Goal: Information Seeking & Learning: Learn about a topic

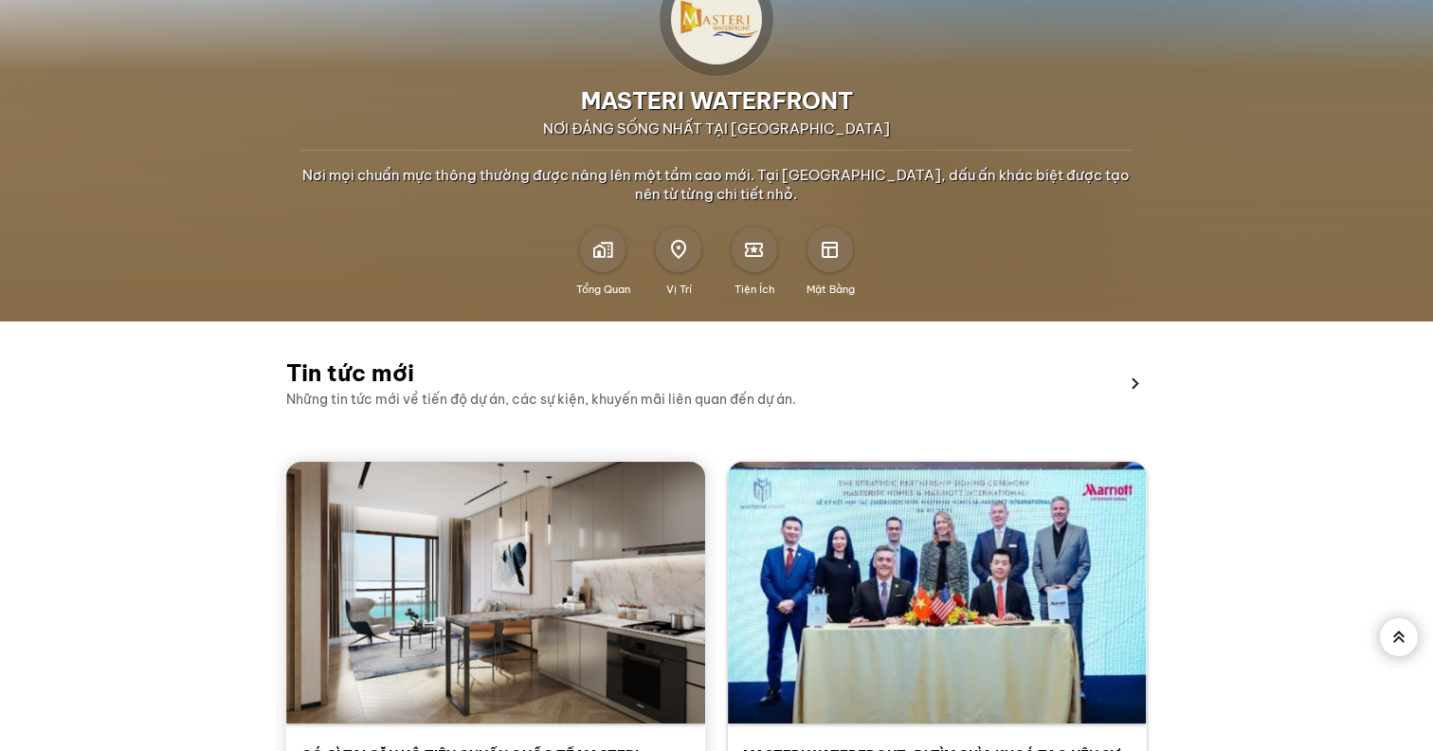
scroll to position [431, 0]
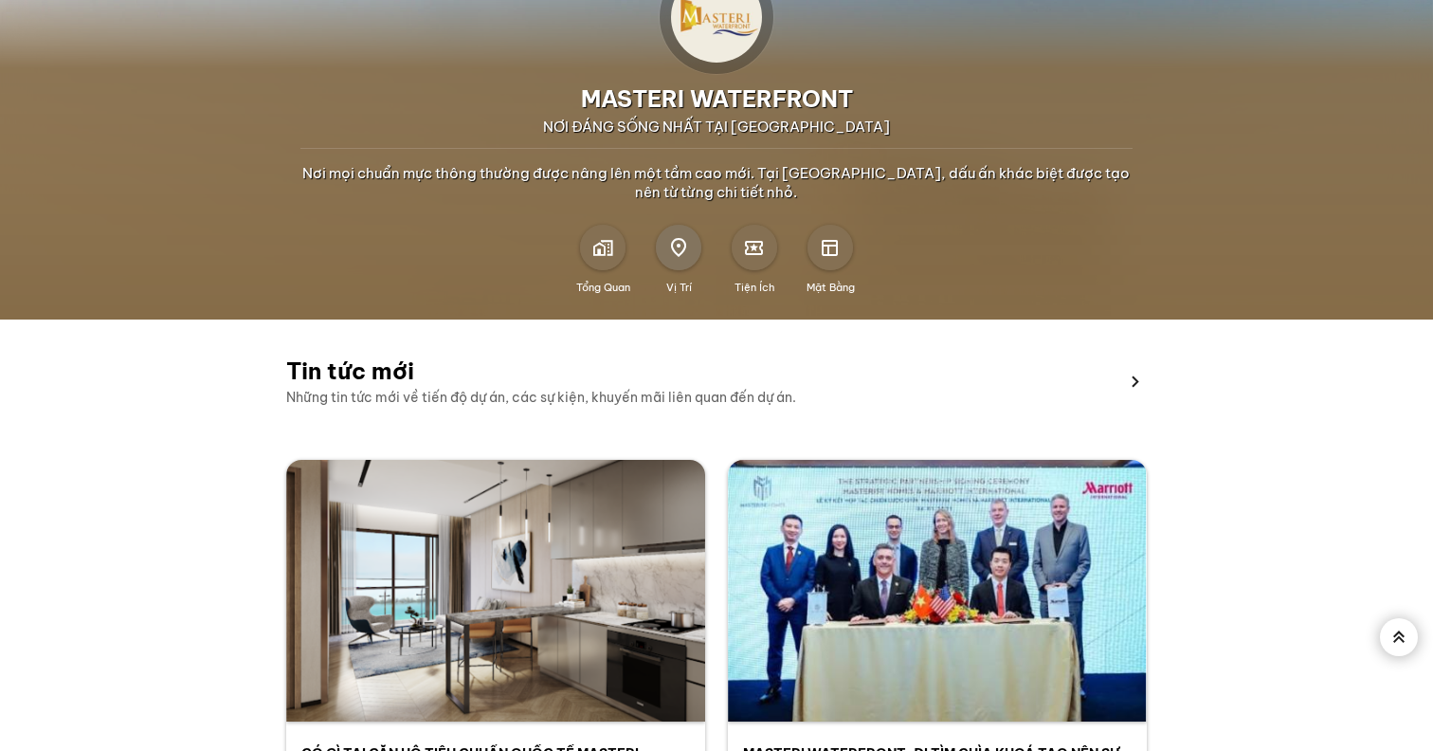
click at [683, 251] on span at bounding box center [678, 247] width 19 height 19
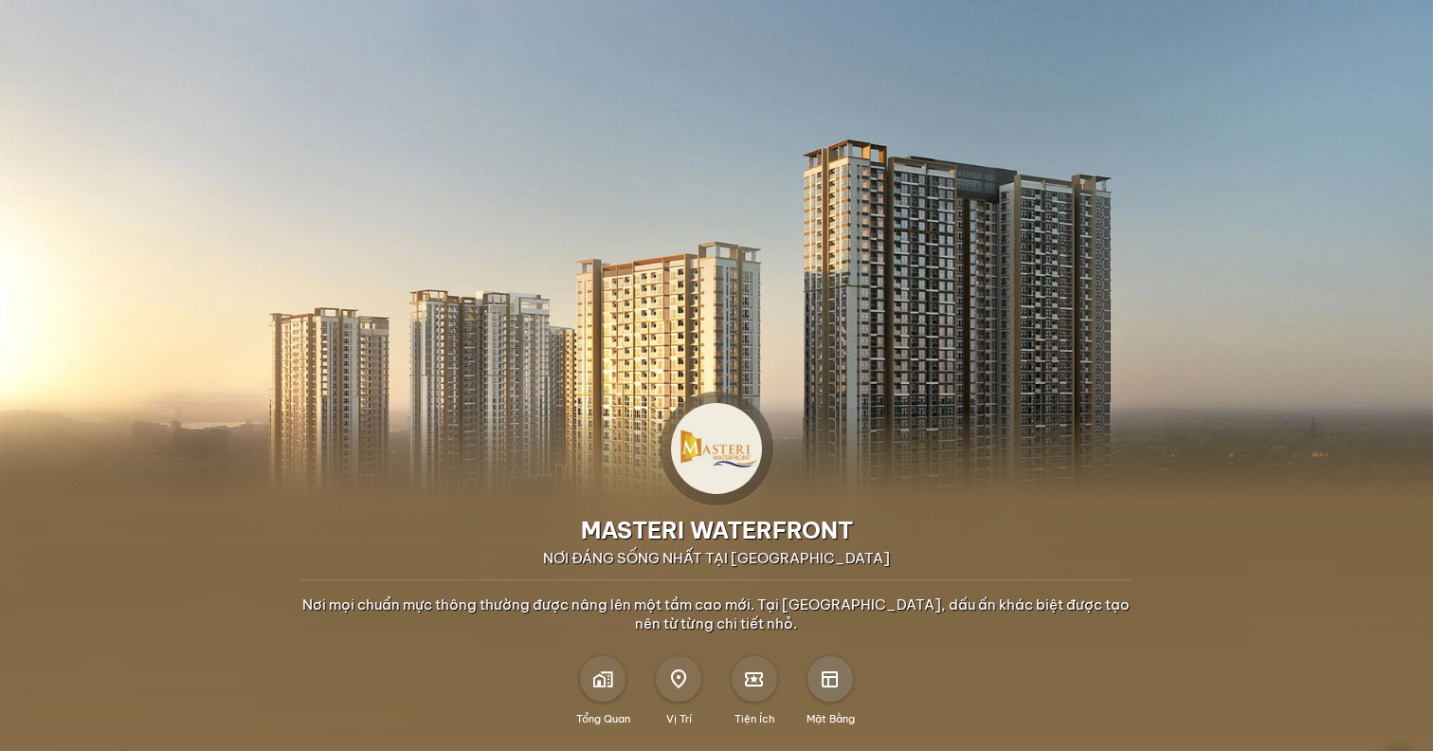
click at [830, 679] on span at bounding box center [830, 678] width 17 height 17
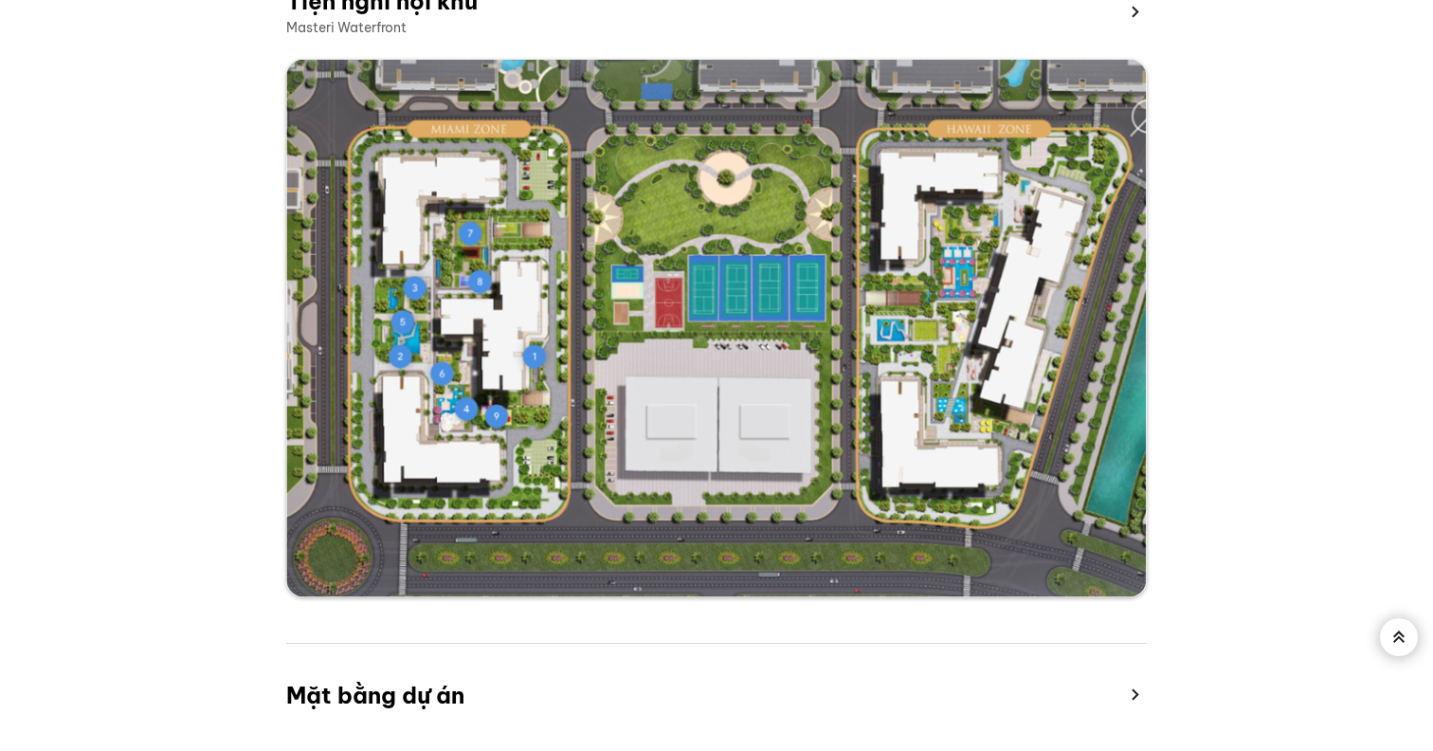
scroll to position [3650, 0]
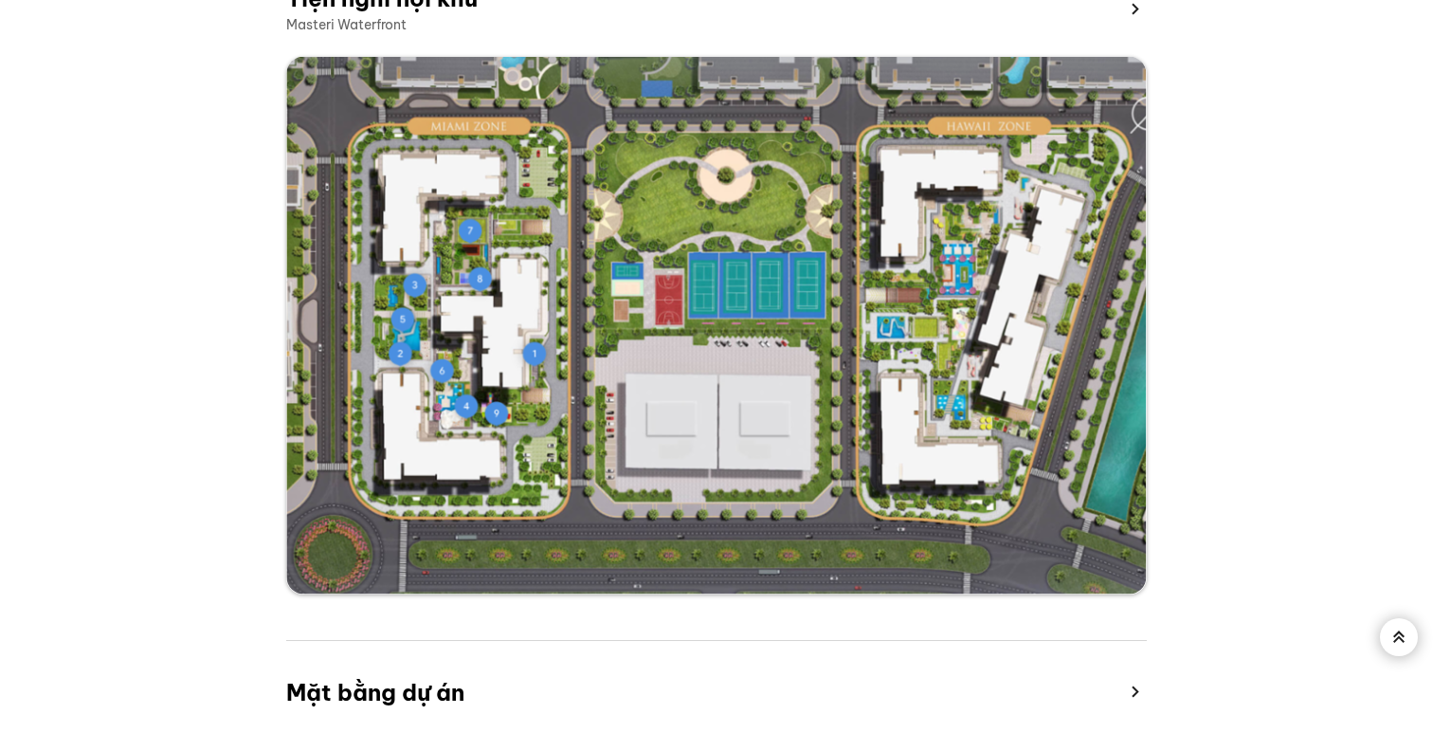
click at [641, 393] on img at bounding box center [716, 325] width 860 height 537
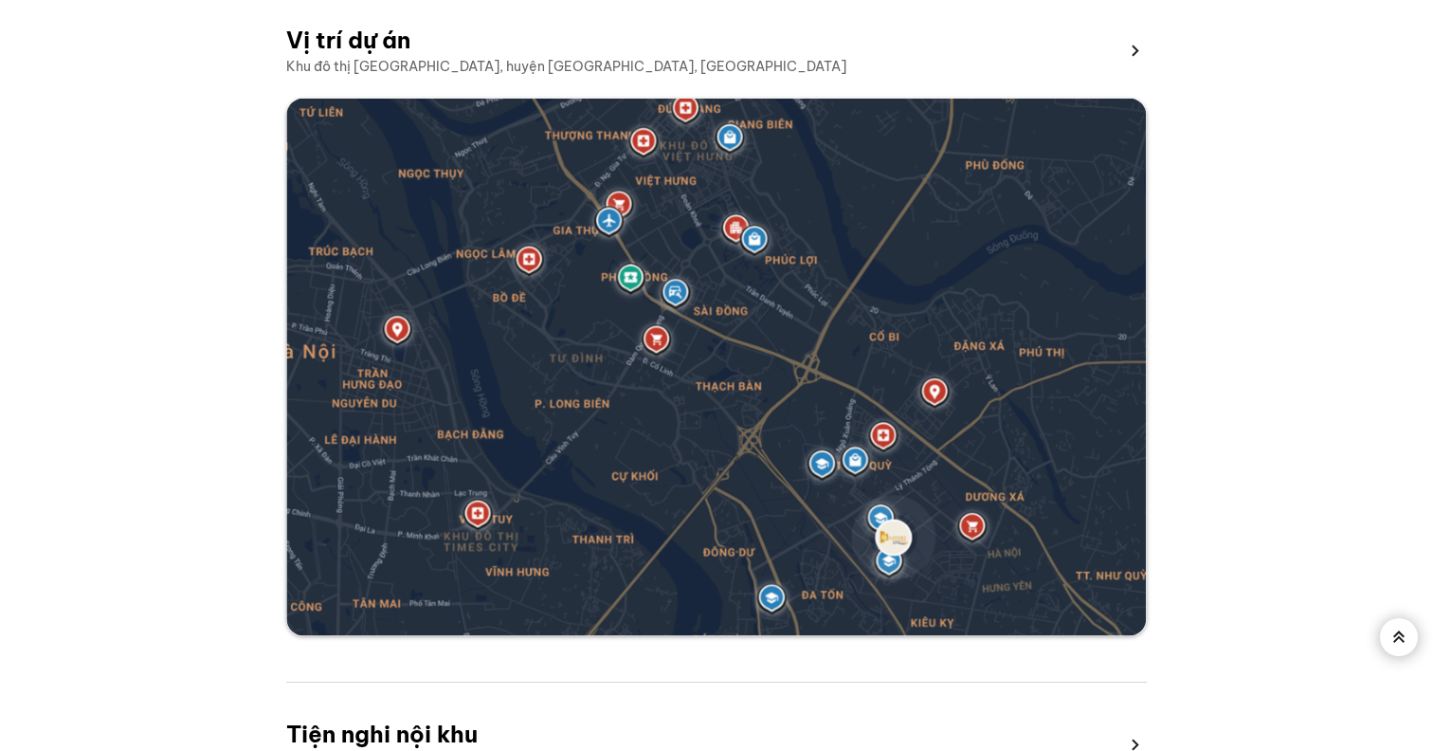
scroll to position [2865, 0]
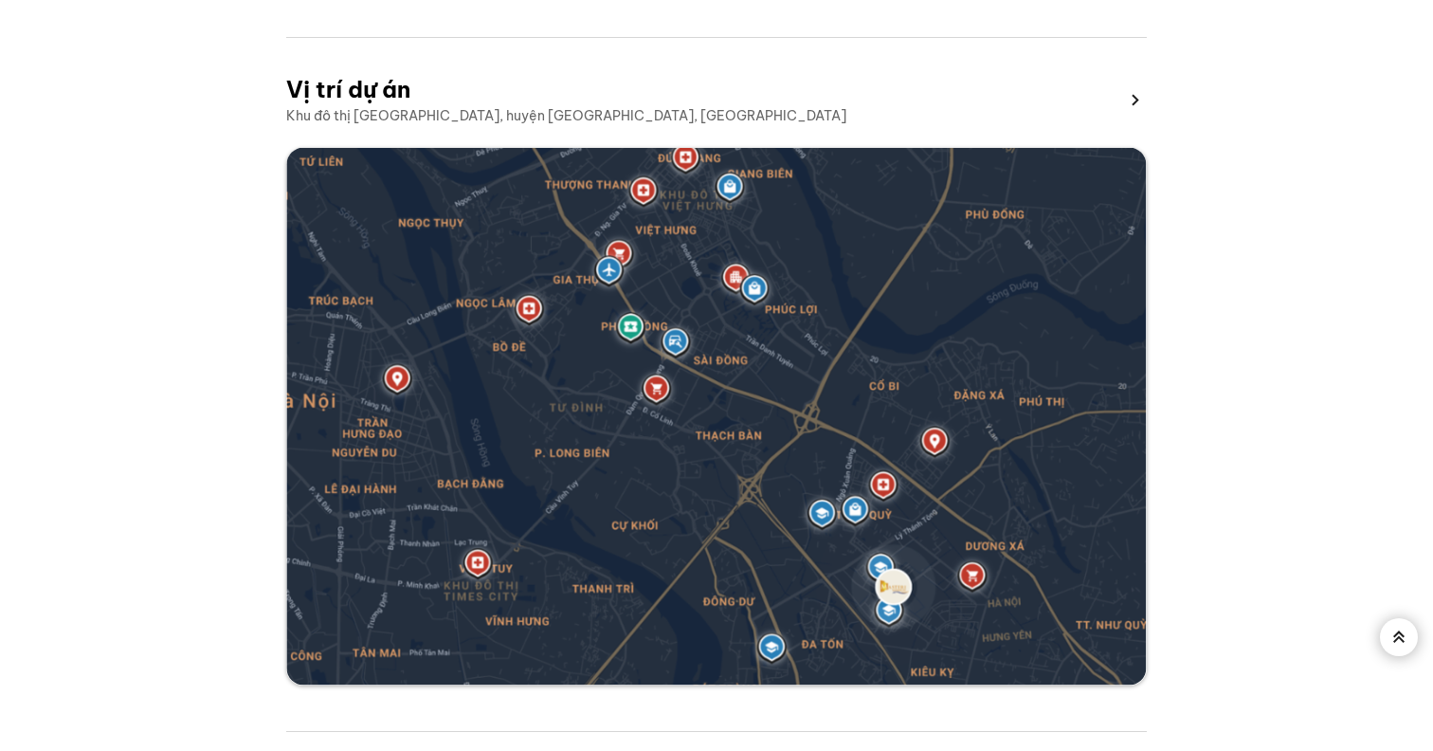
click at [795, 309] on img at bounding box center [716, 416] width 860 height 537
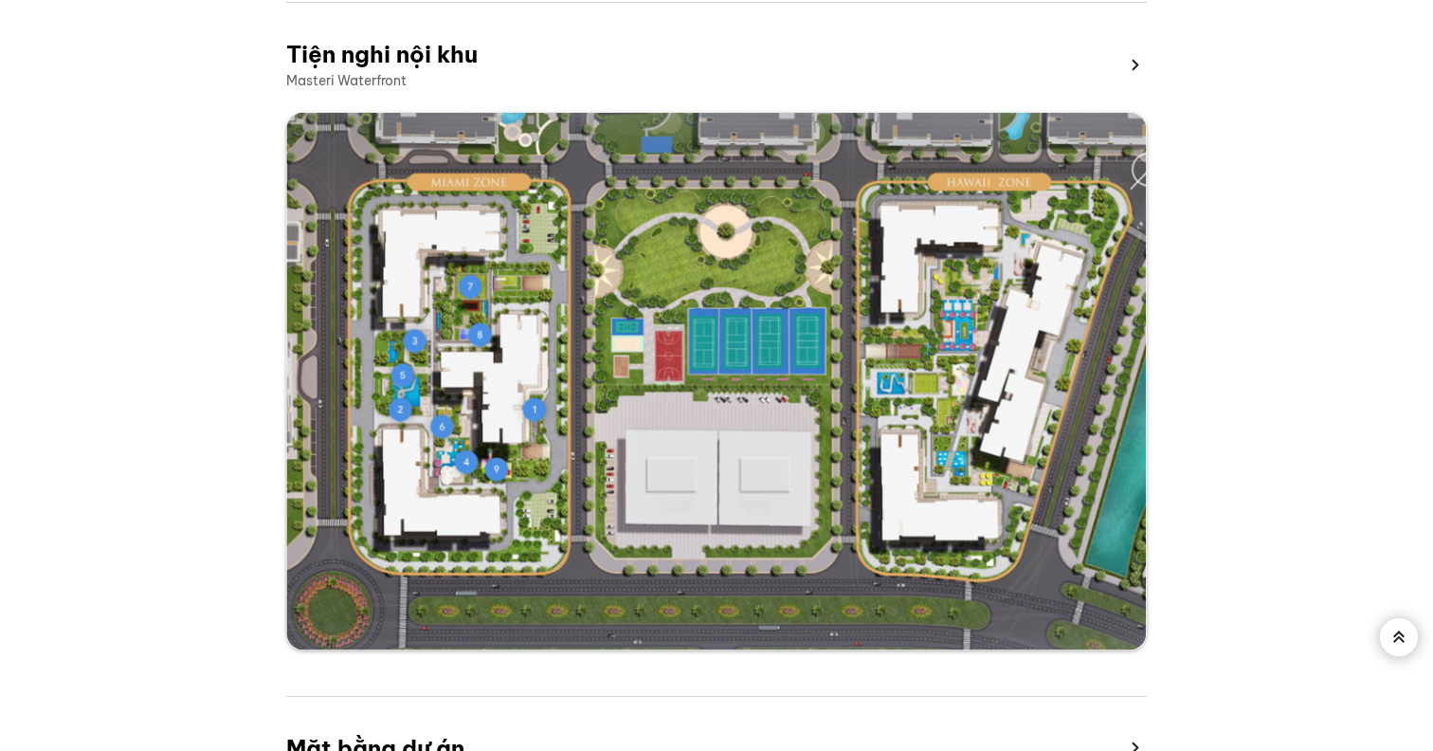
scroll to position [3650, 0]
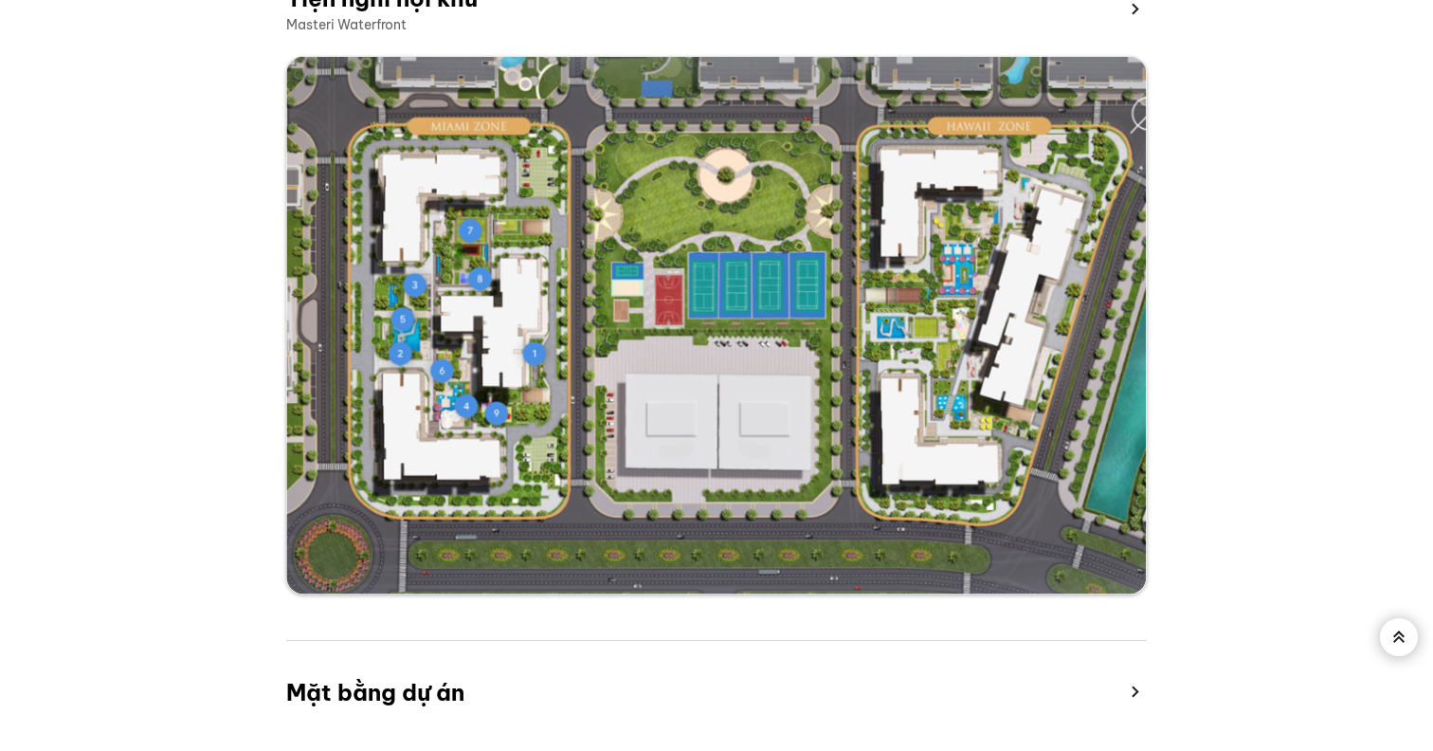
click at [770, 302] on img at bounding box center [716, 325] width 860 height 537
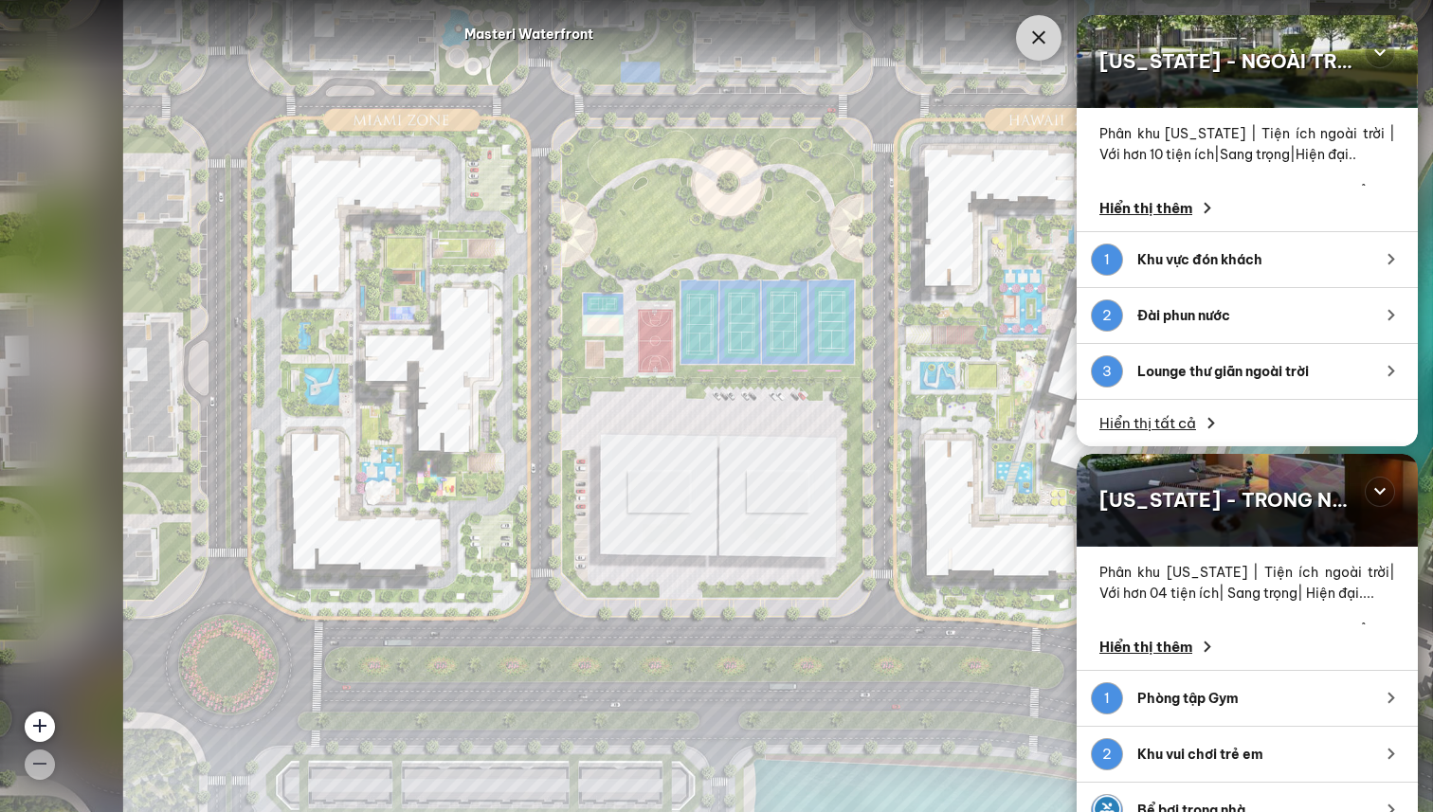
click at [1041, 33] on icon at bounding box center [1038, 38] width 23 height 23
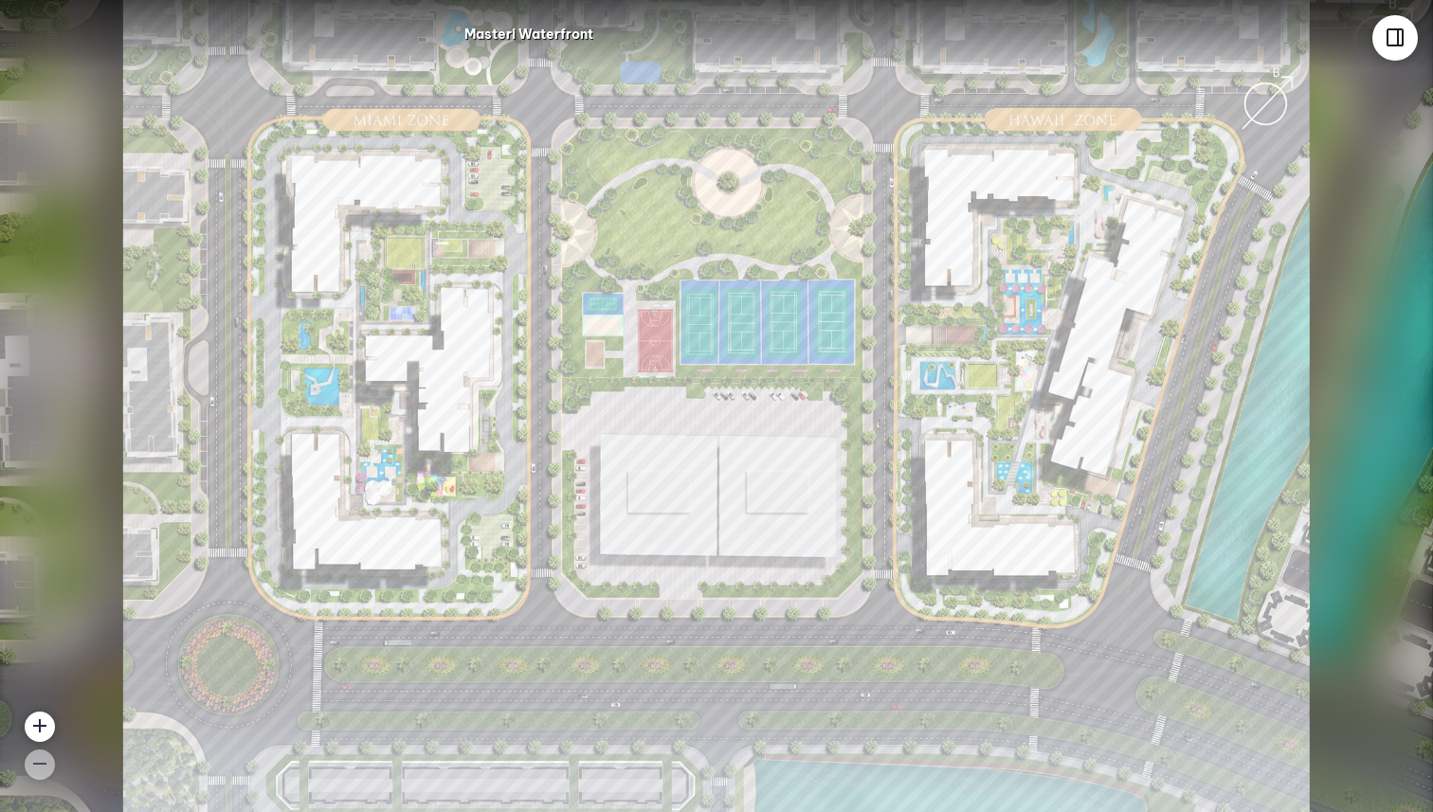
click at [1382, 37] on div at bounding box center [1394, 37] width 45 height 45
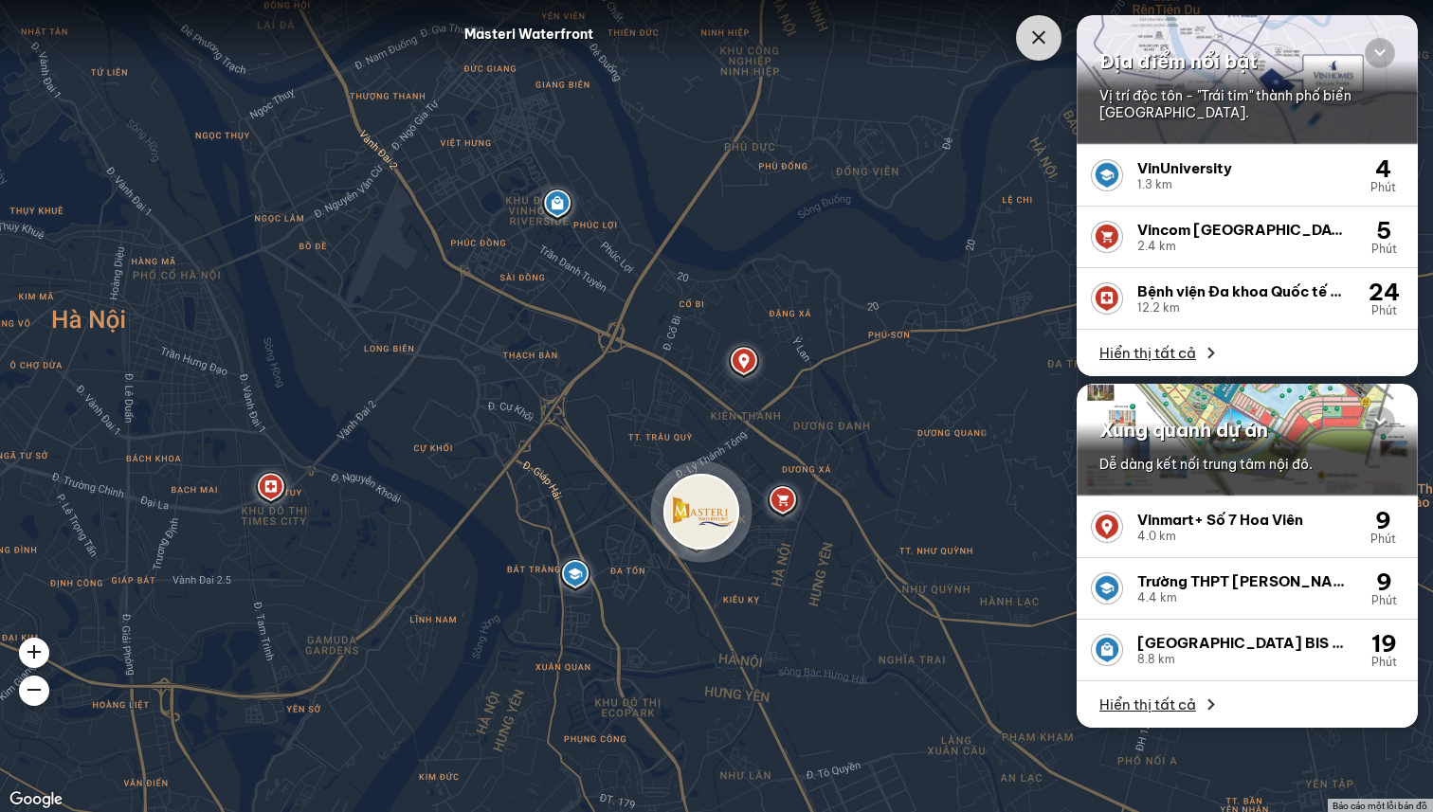
click at [1224, 178] on div "1.3 km" at bounding box center [1242, 184] width 210 height 13
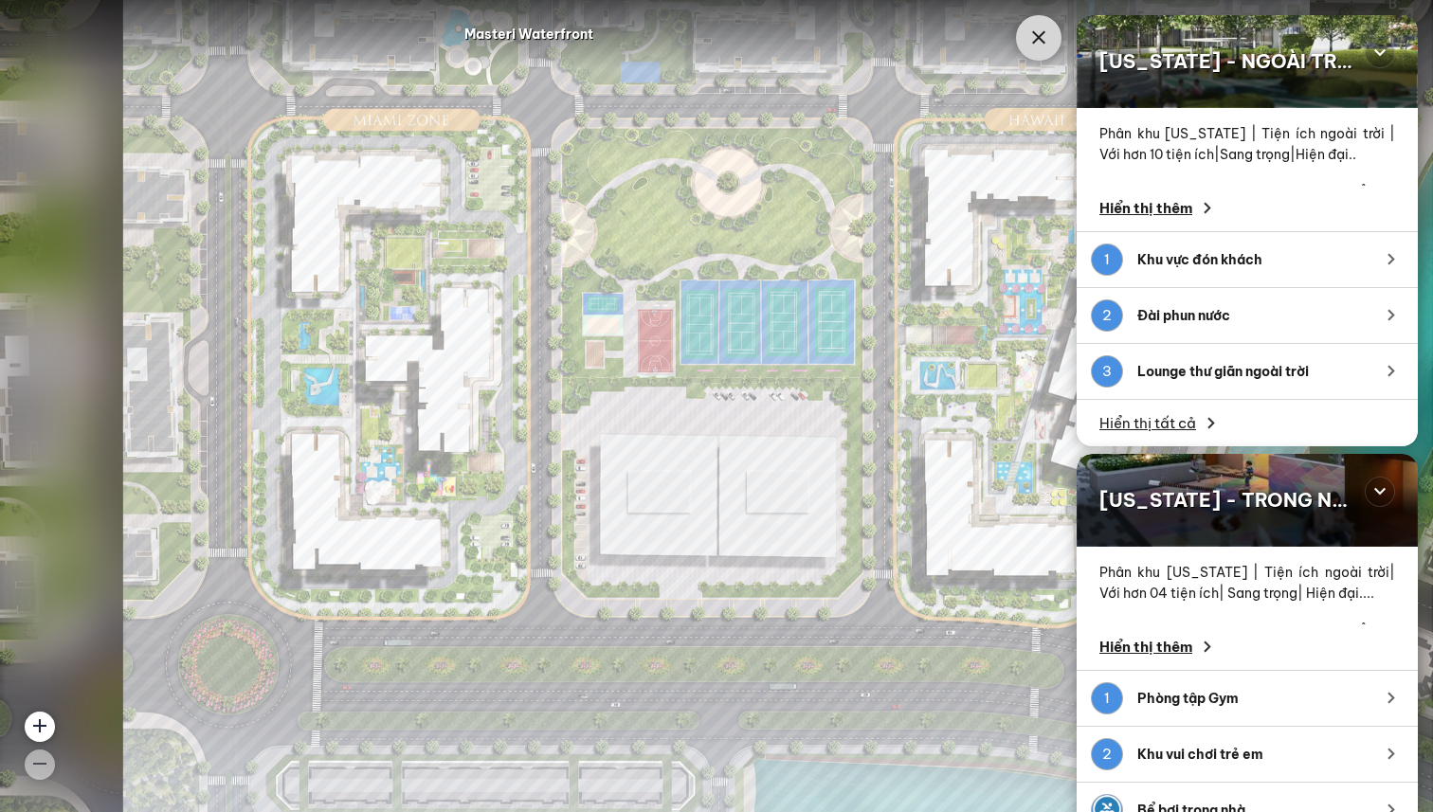
click at [1164, 212] on span "Hiển thị thêm" at bounding box center [1145, 208] width 93 height 19
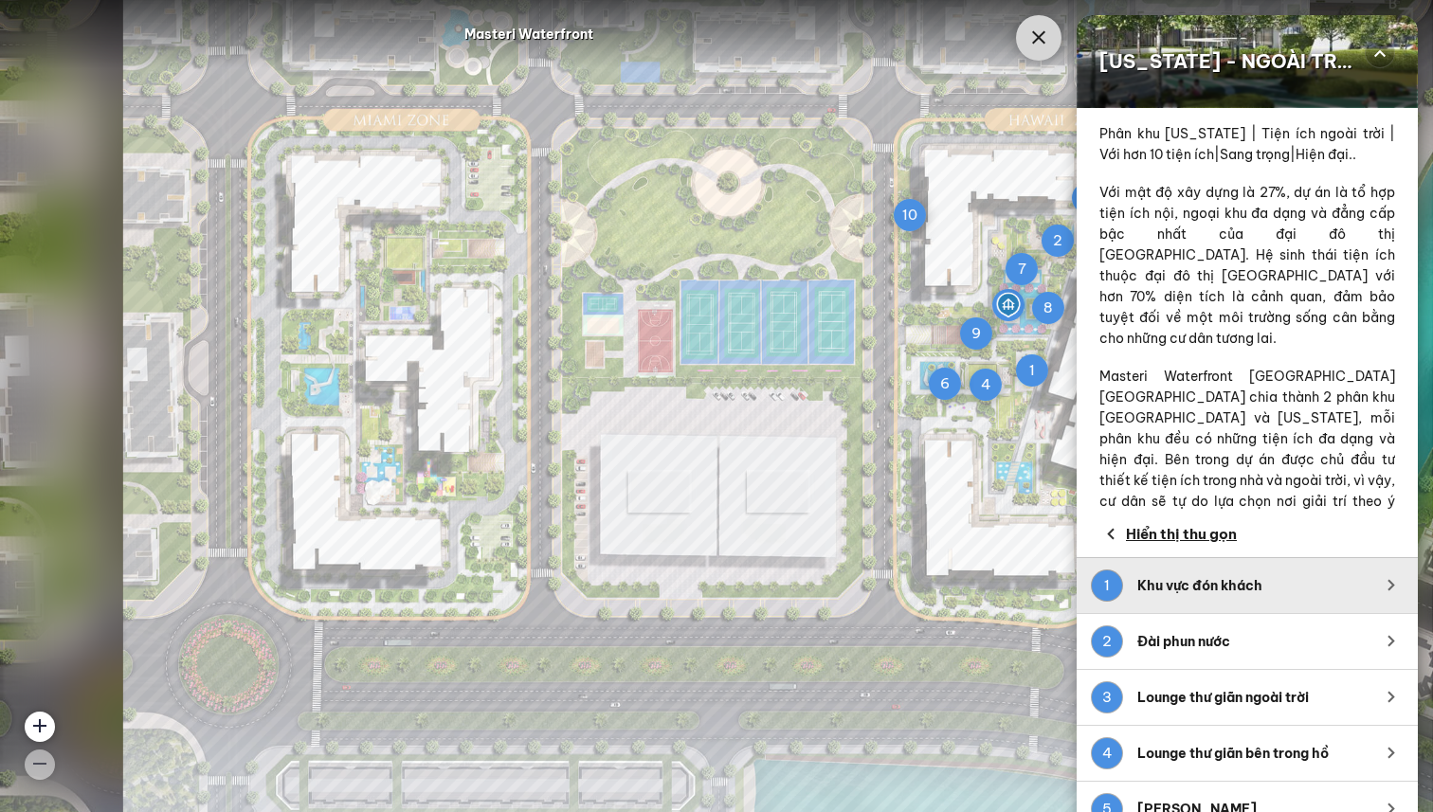
click at [1239, 579] on div "Khu vực đón khách" at bounding box center [1250, 585] width 227 height 19
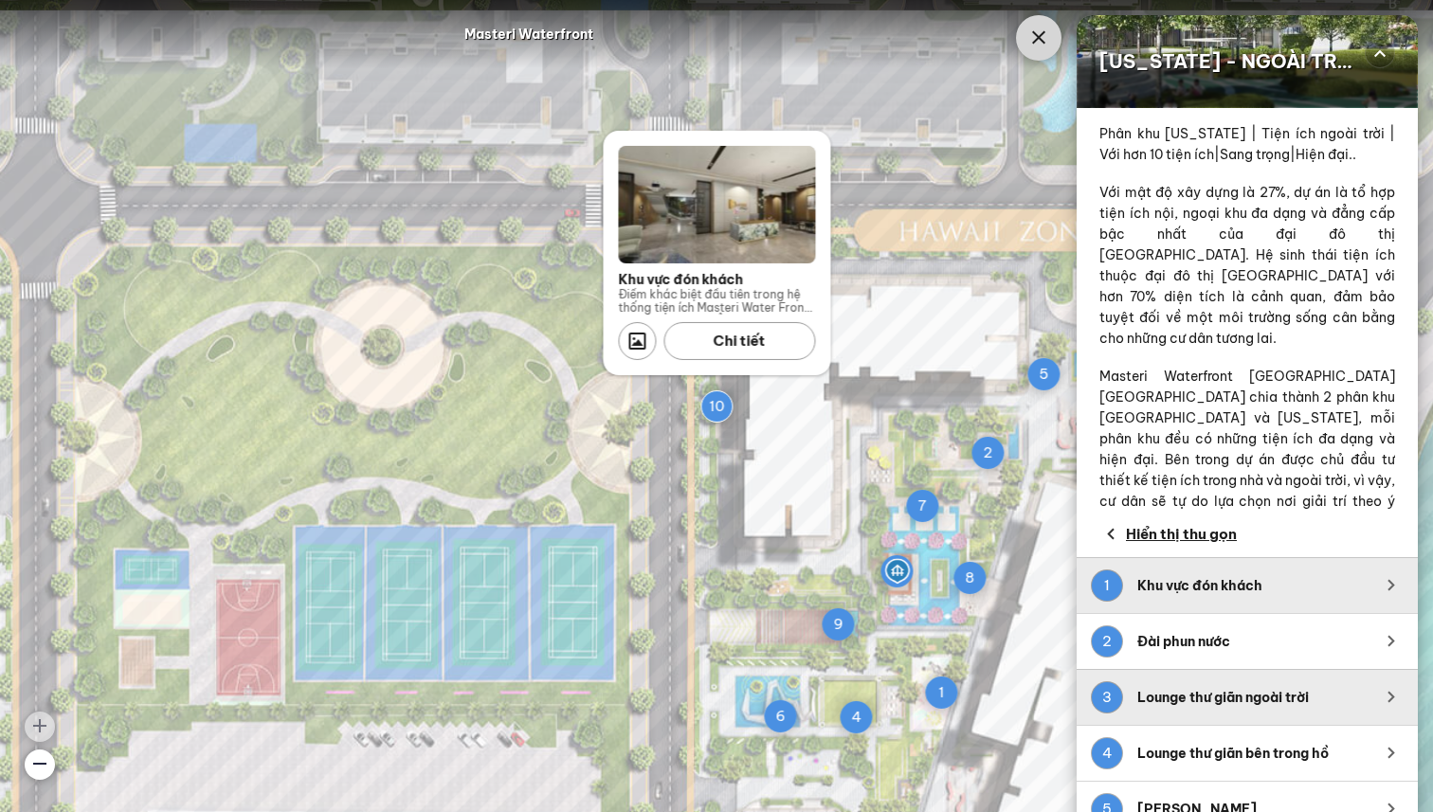
click at [1253, 709] on div "3 Lounge thư giãn ngoài trời" at bounding box center [1247, 697] width 341 height 56
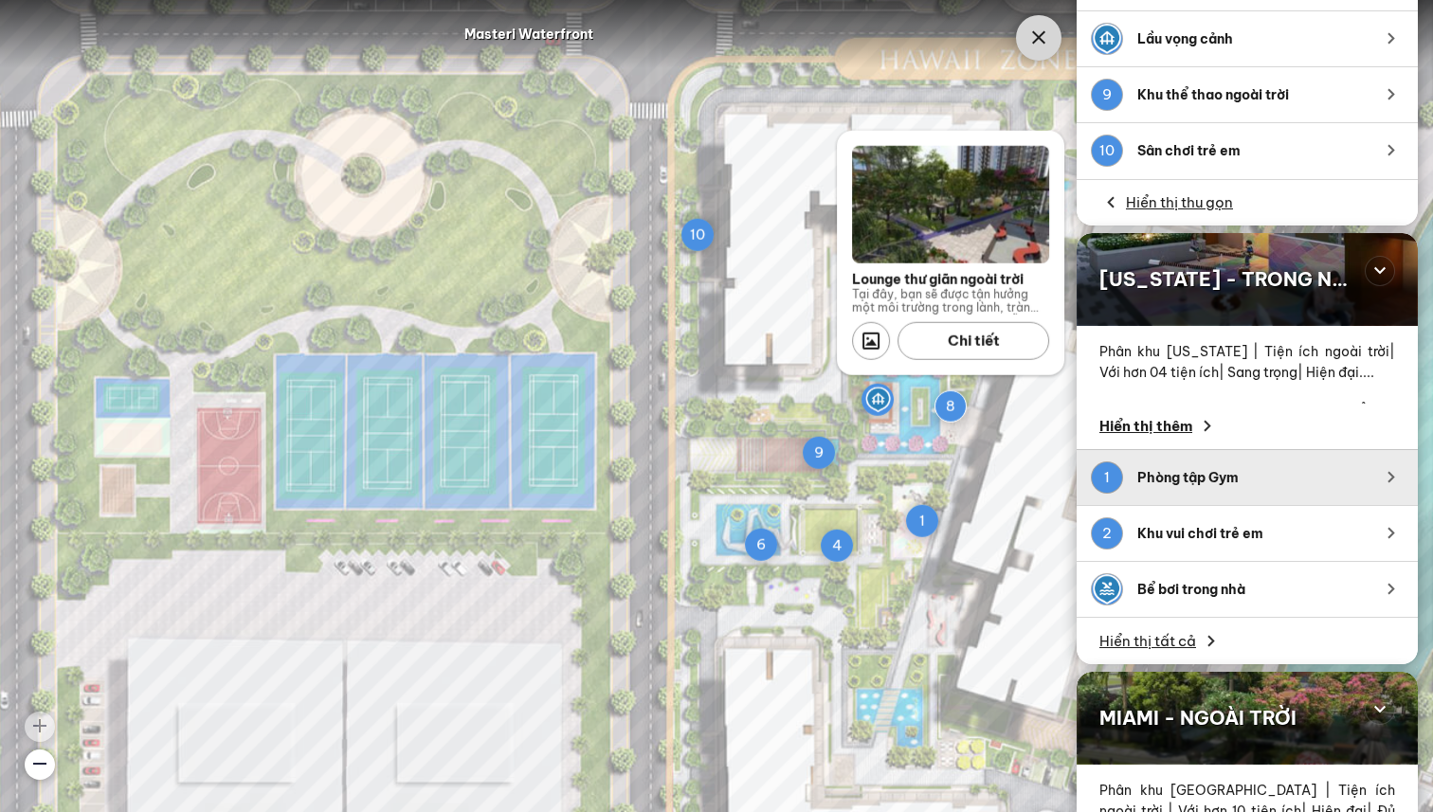
click at [1209, 478] on div "Phòng tập Gym" at bounding box center [1250, 477] width 227 height 19
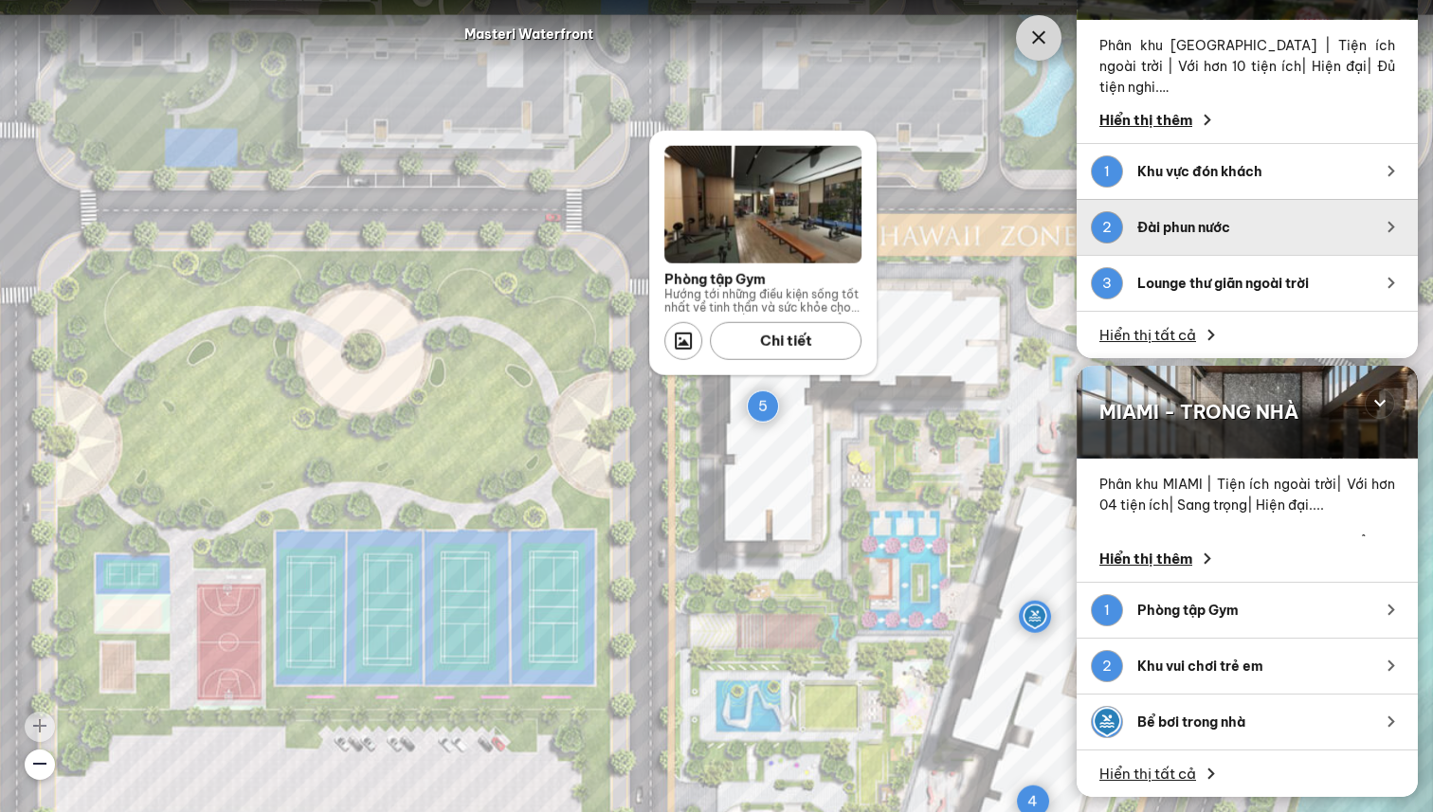
click at [1206, 233] on div "Đài phun nước" at bounding box center [1250, 227] width 227 height 19
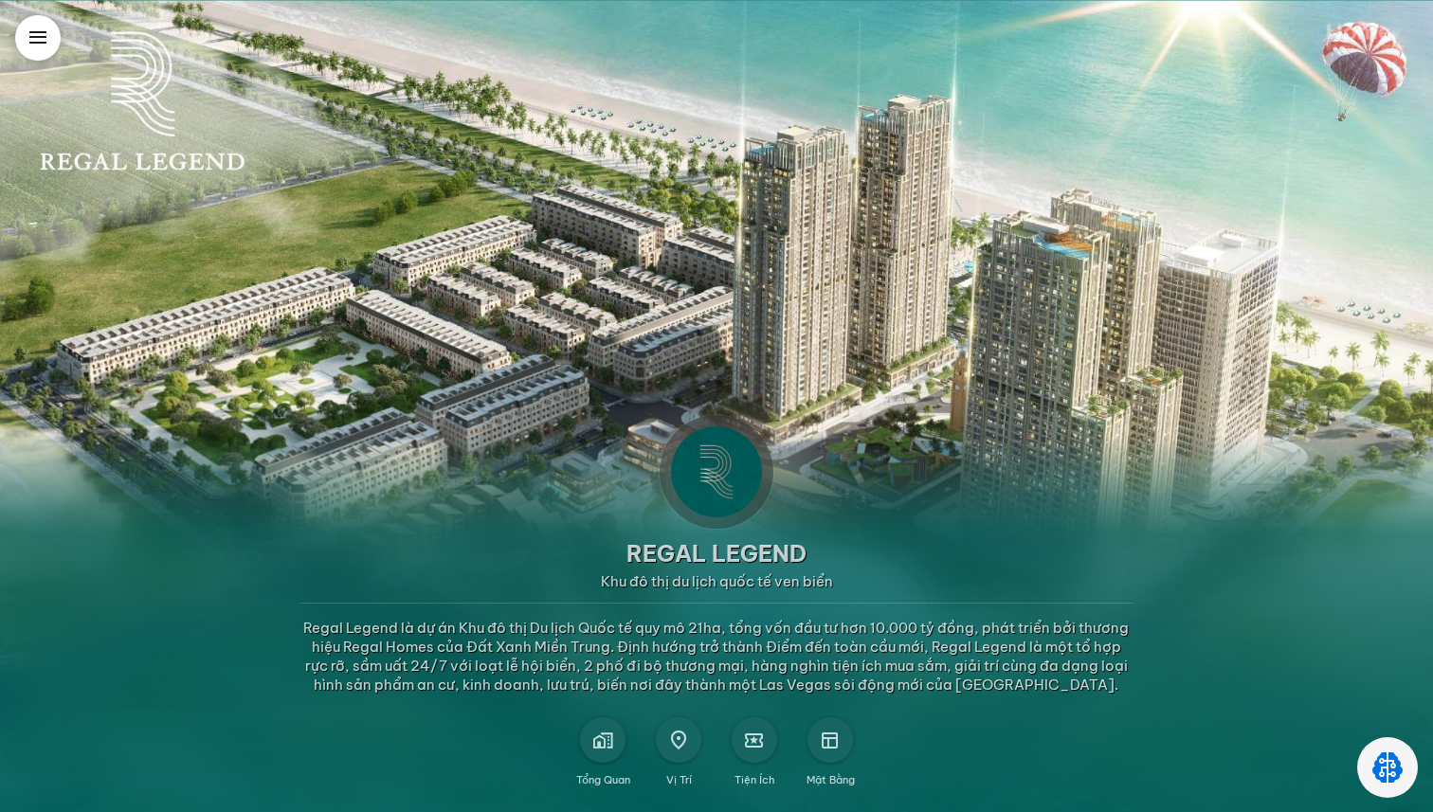
click at [594, 764] on div "Tổng quan" at bounding box center [603, 776] width 54 height 27
click at [608, 752] on div at bounding box center [602, 739] width 45 height 45
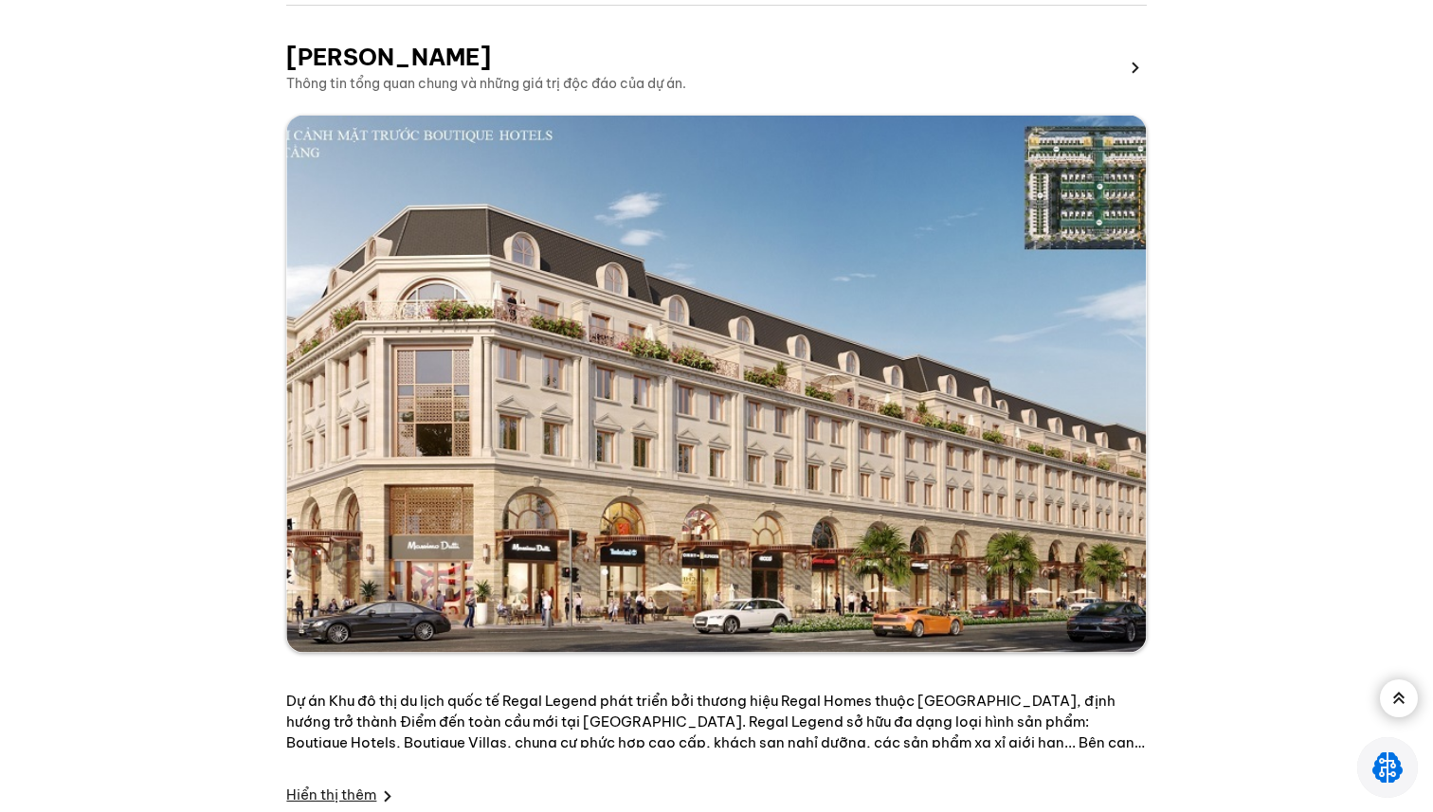
scroll to position [1422, 0]
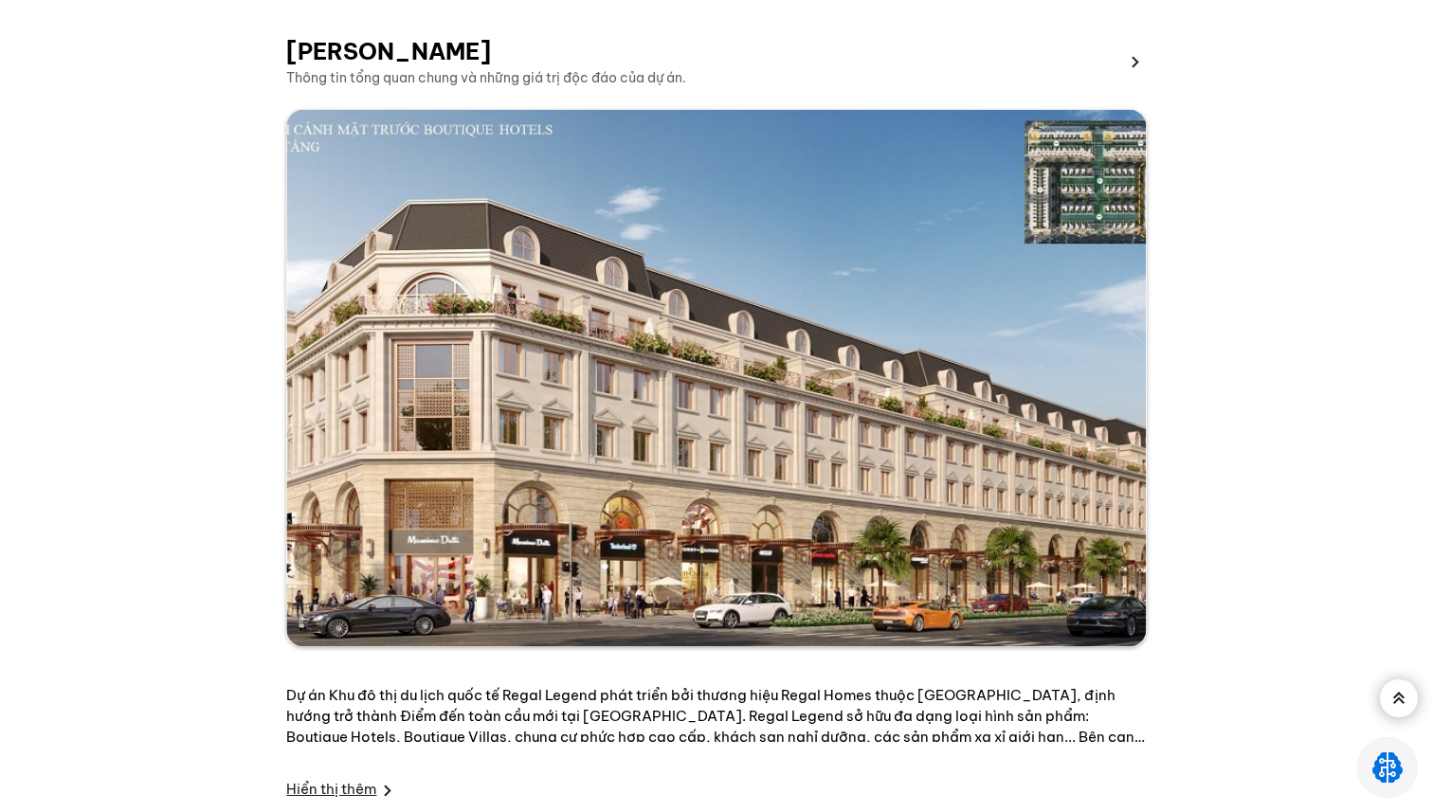
click at [762, 477] on img at bounding box center [716, 378] width 860 height 537
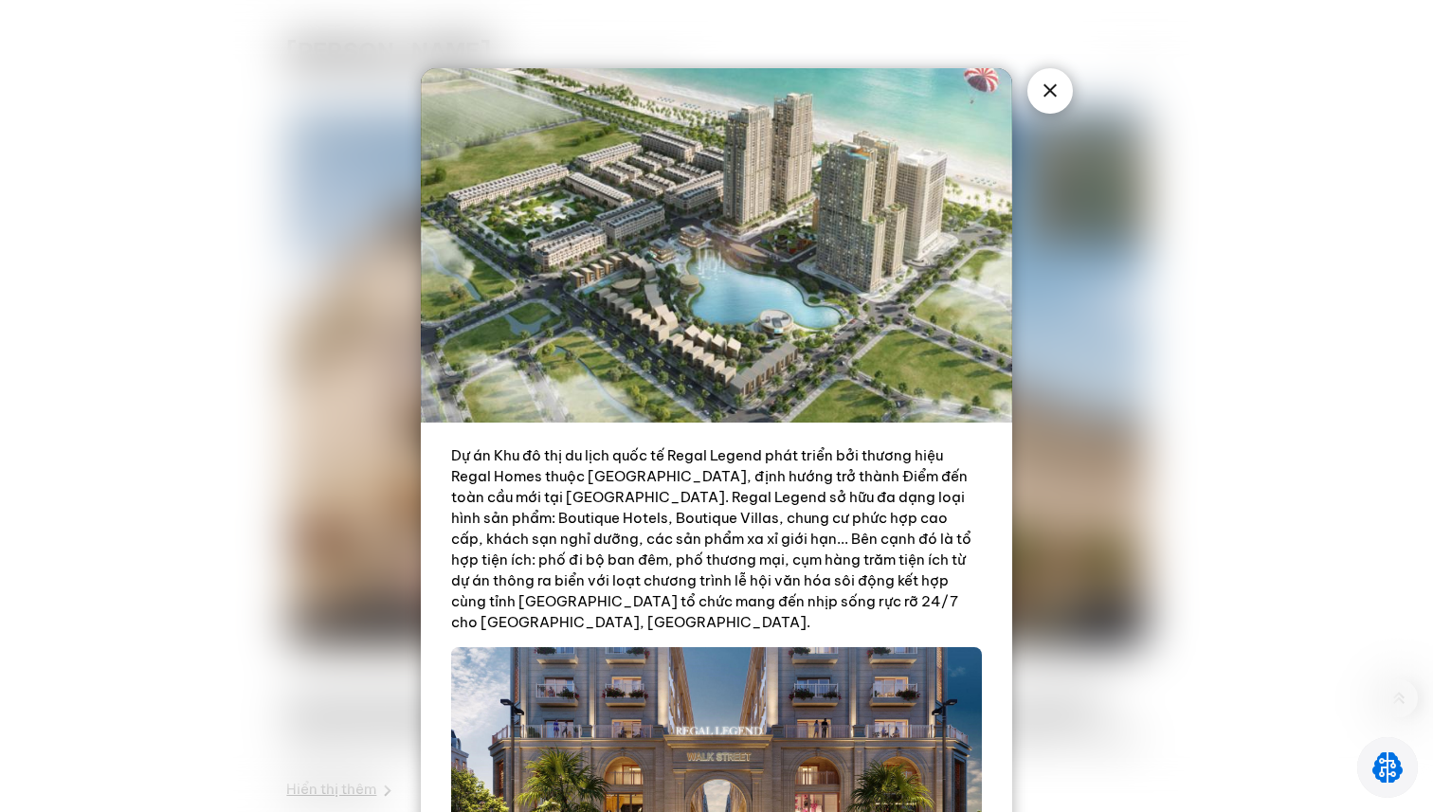
click at [1177, 434] on div "Dự án Khu đô thị du lịch quốc tế Regal Legend phát triển bởi thương hiệu Regal …" at bounding box center [716, 406] width 1433 height 812
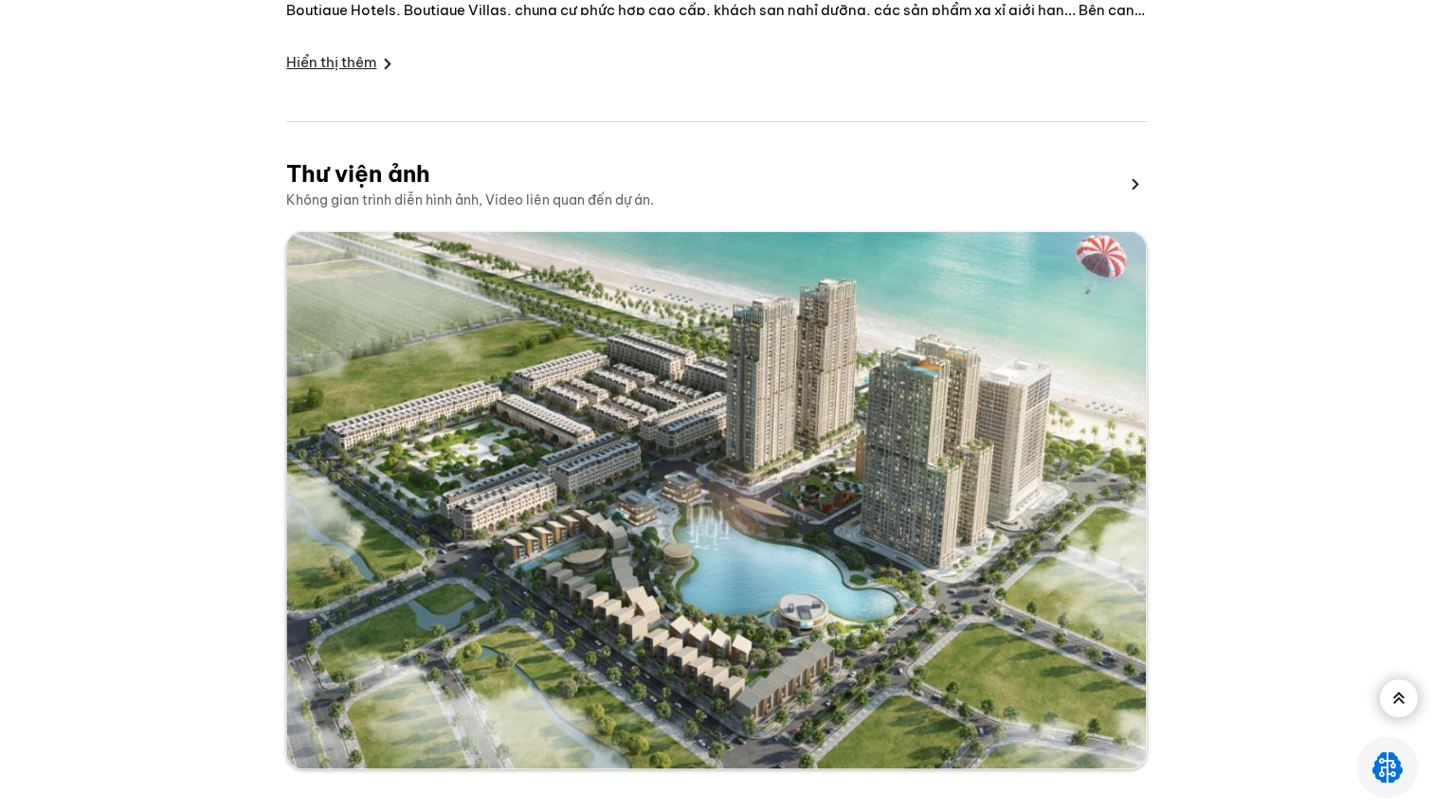
scroll to position [2191, 0]
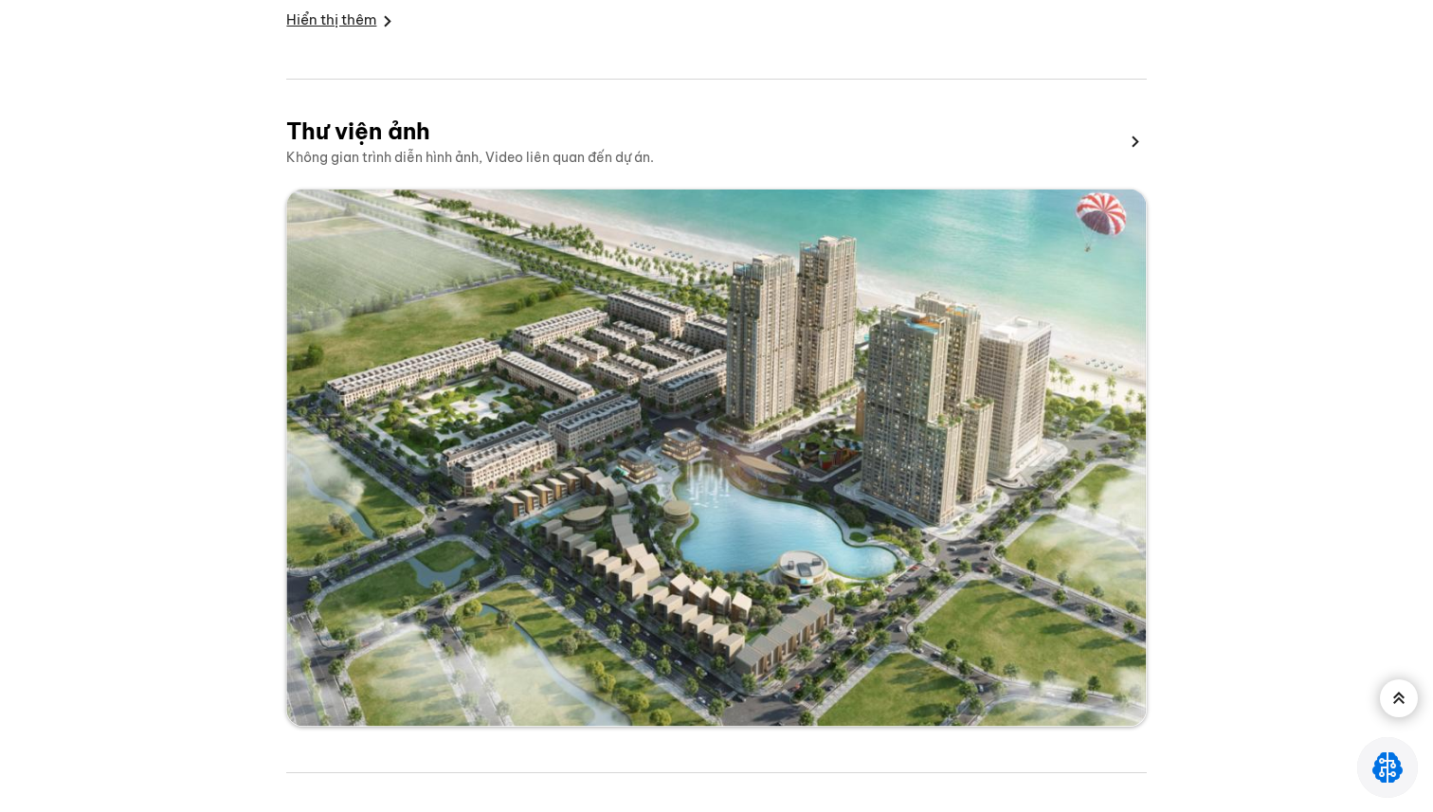
click at [1027, 452] on img at bounding box center [716, 458] width 860 height 537
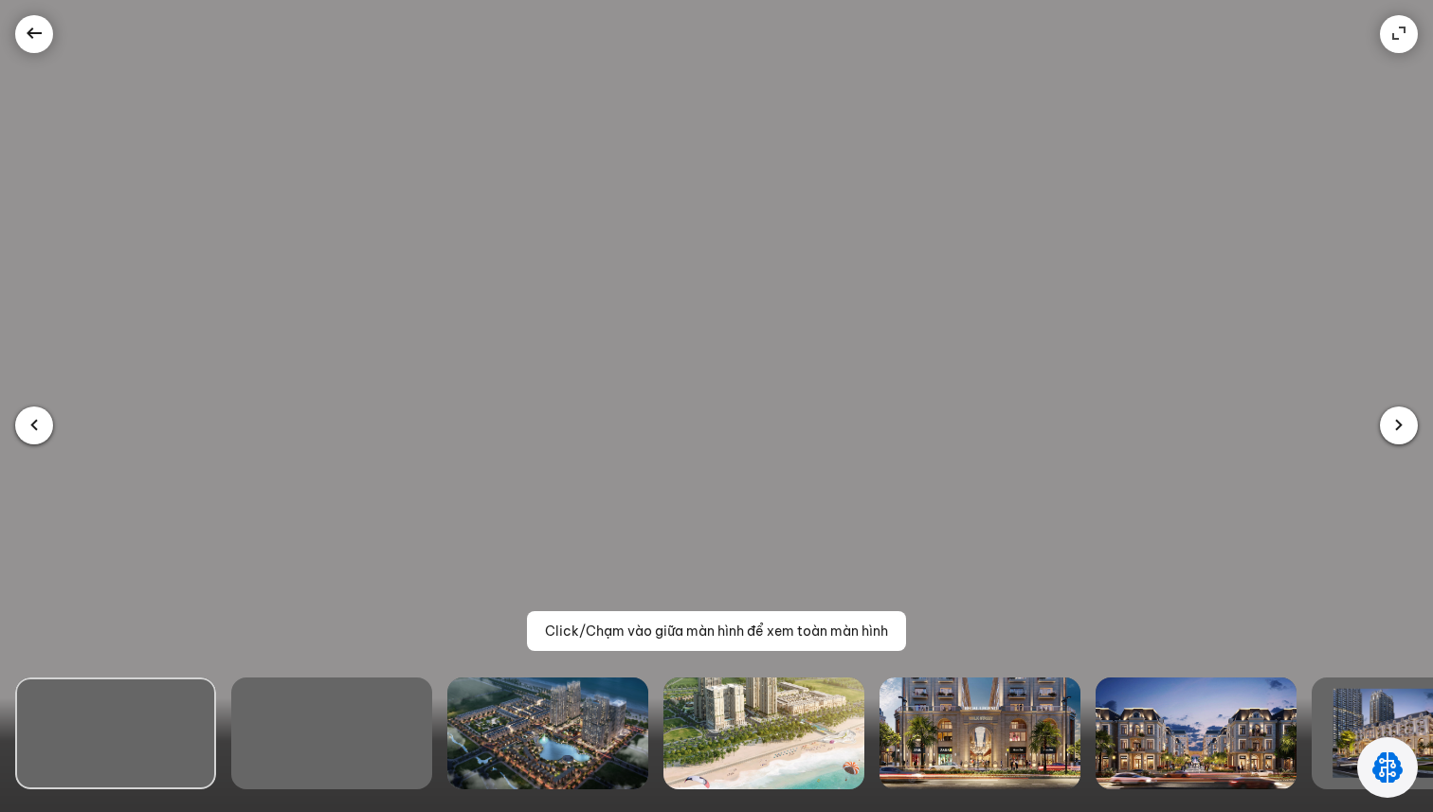
click at [38, 27] on icon at bounding box center [34, 34] width 23 height 23
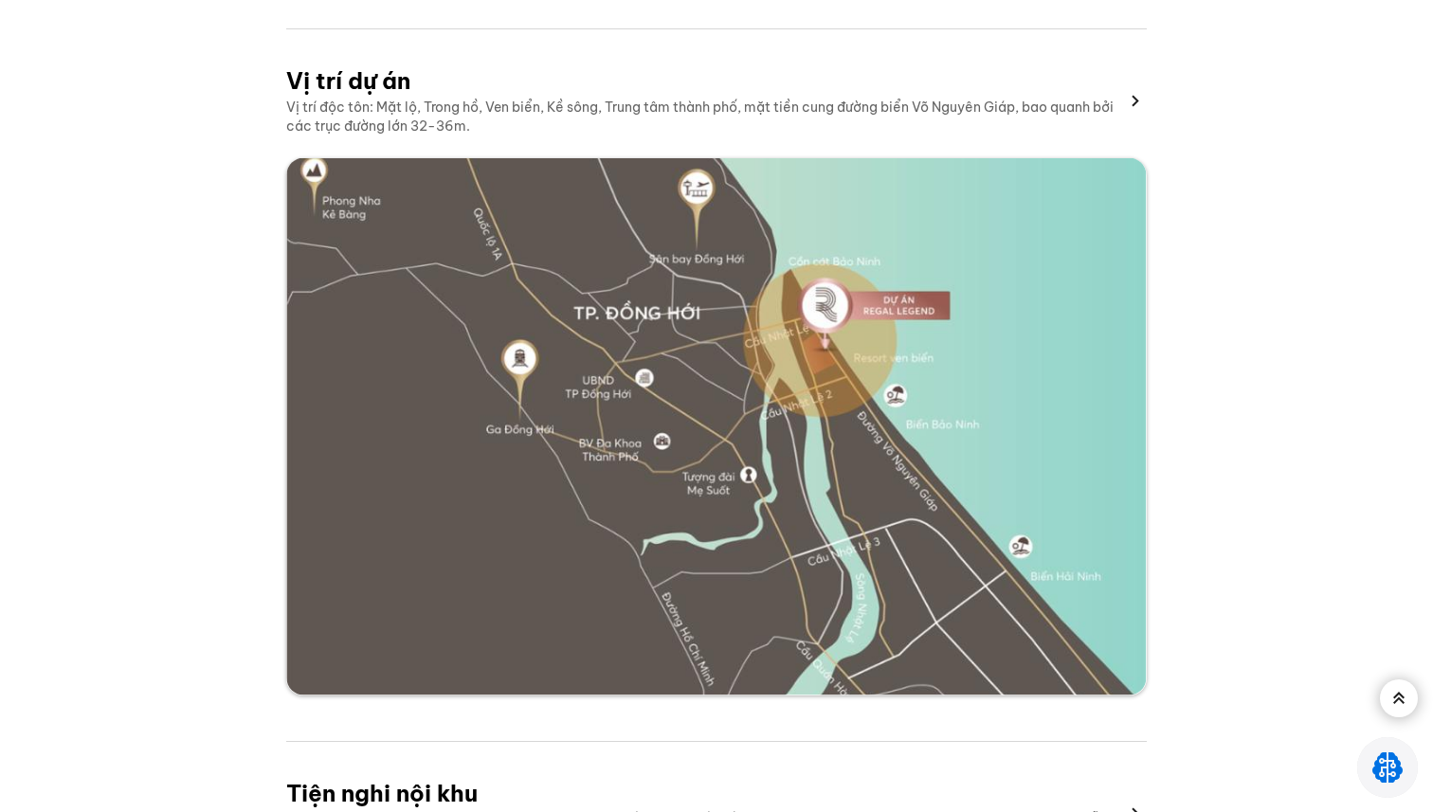
scroll to position [3013, 0]
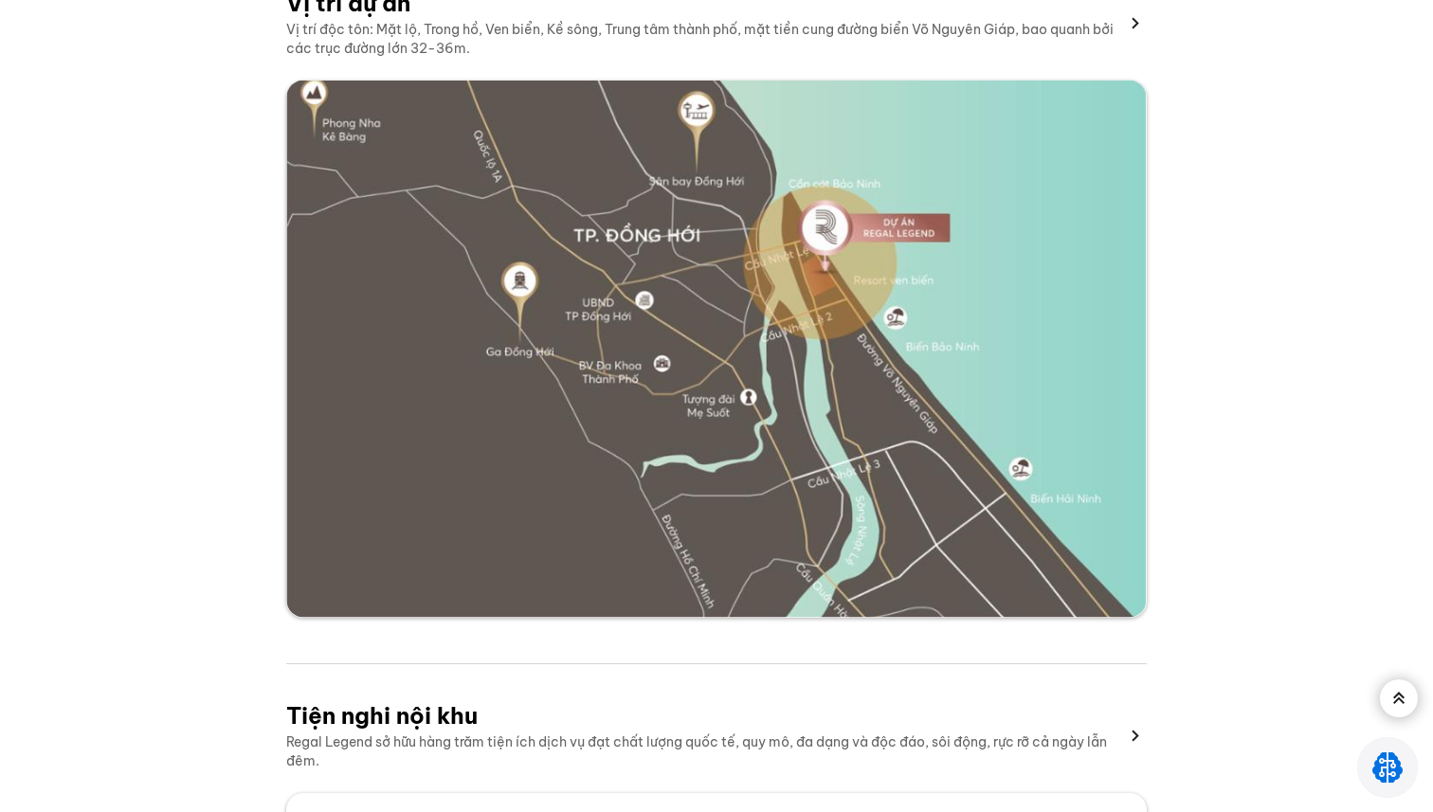
click at [595, 353] on img at bounding box center [716, 349] width 860 height 537
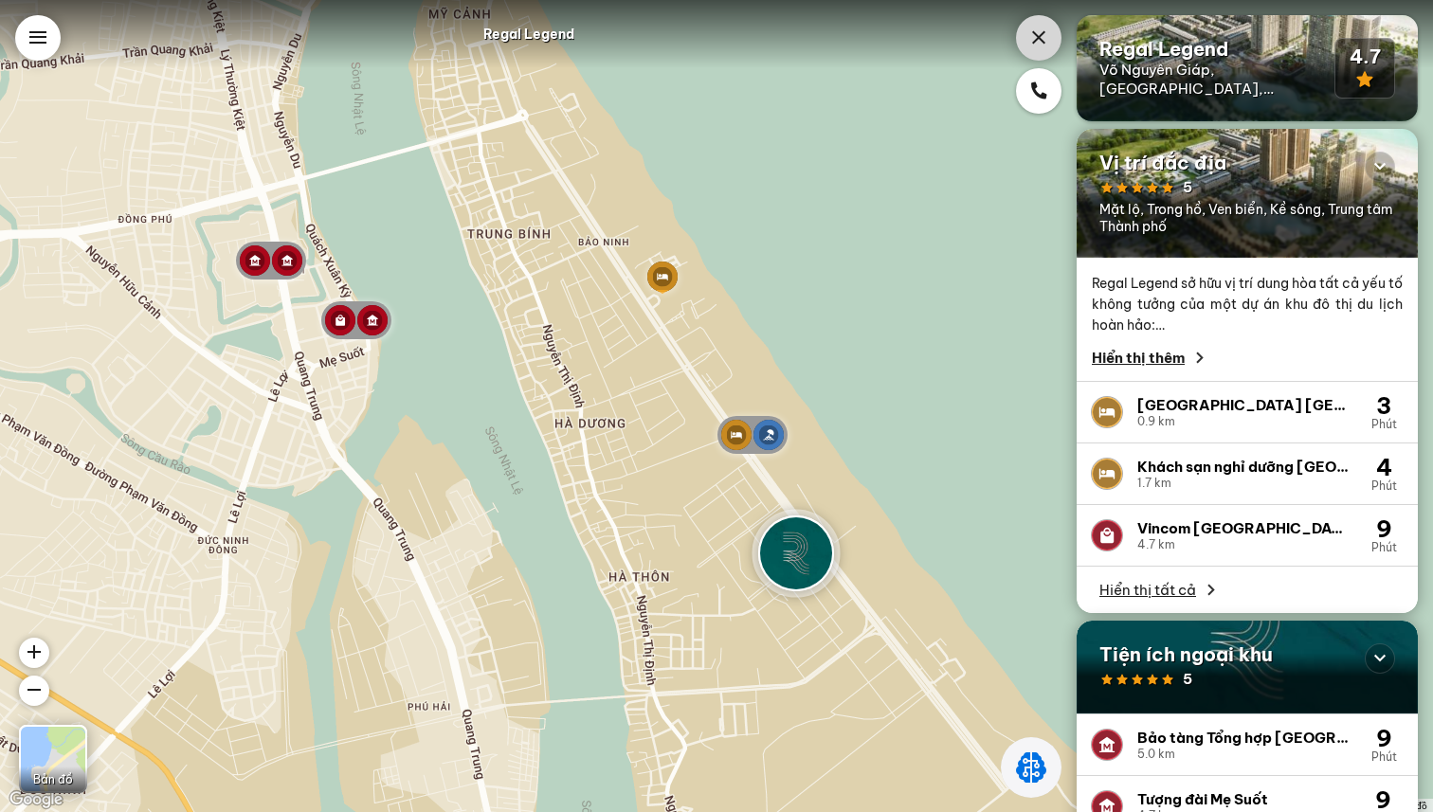
click at [1268, 486] on div "1.7 km" at bounding box center [1243, 483] width 212 height 13
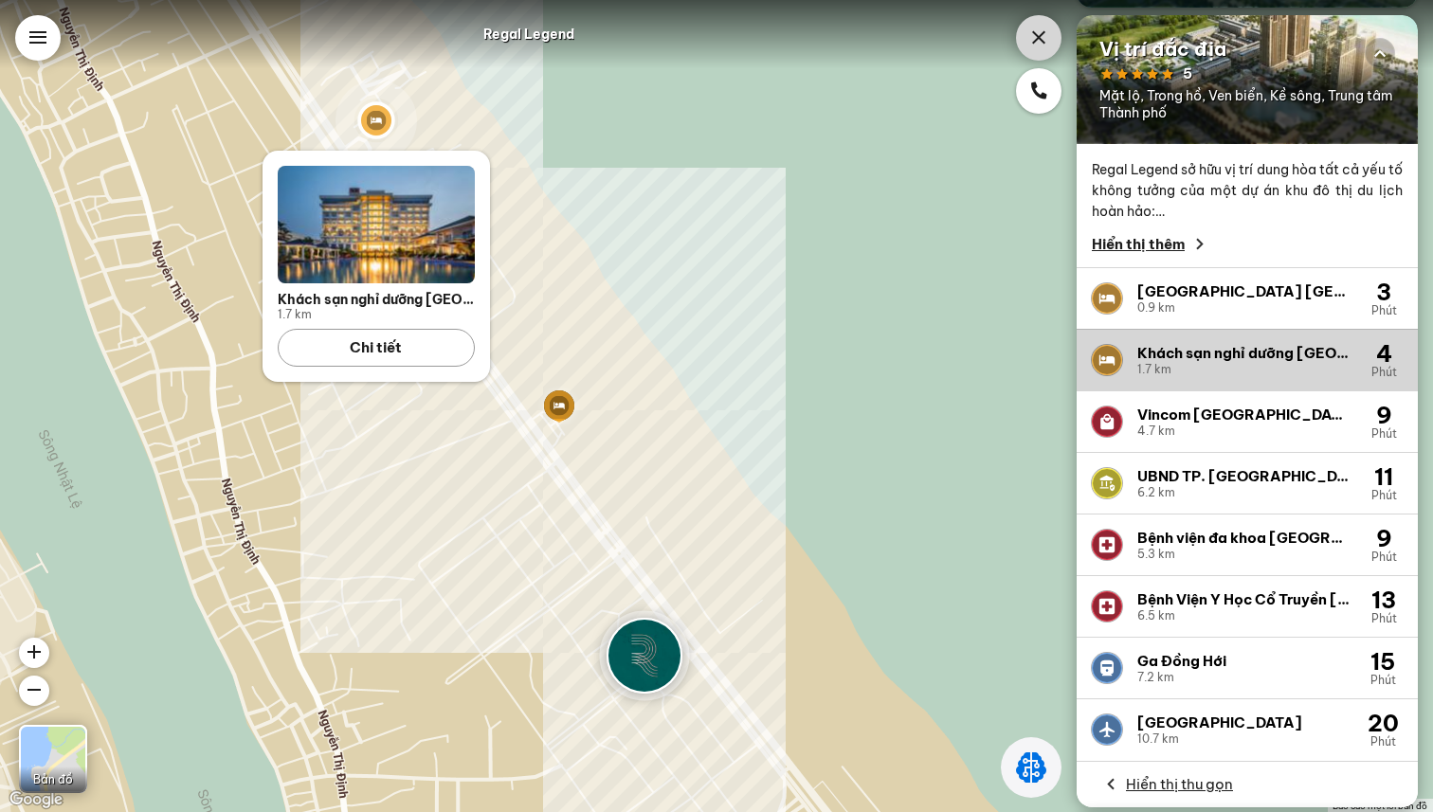
click at [1254, 424] on div "Vincom [GEOGRAPHIC_DATA]" at bounding box center [1243, 415] width 212 height 19
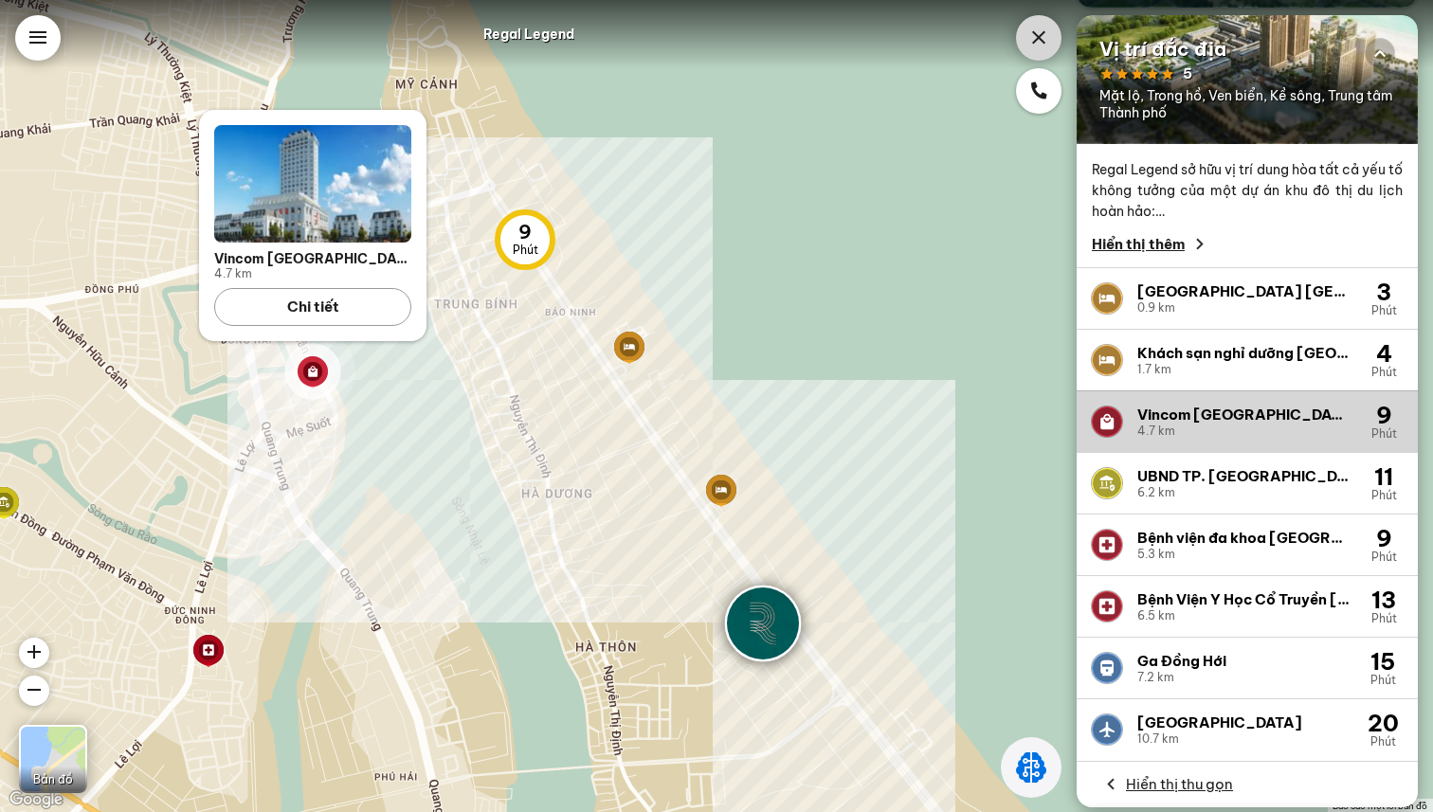
click at [1028, 34] on icon at bounding box center [1038, 38] width 23 height 23
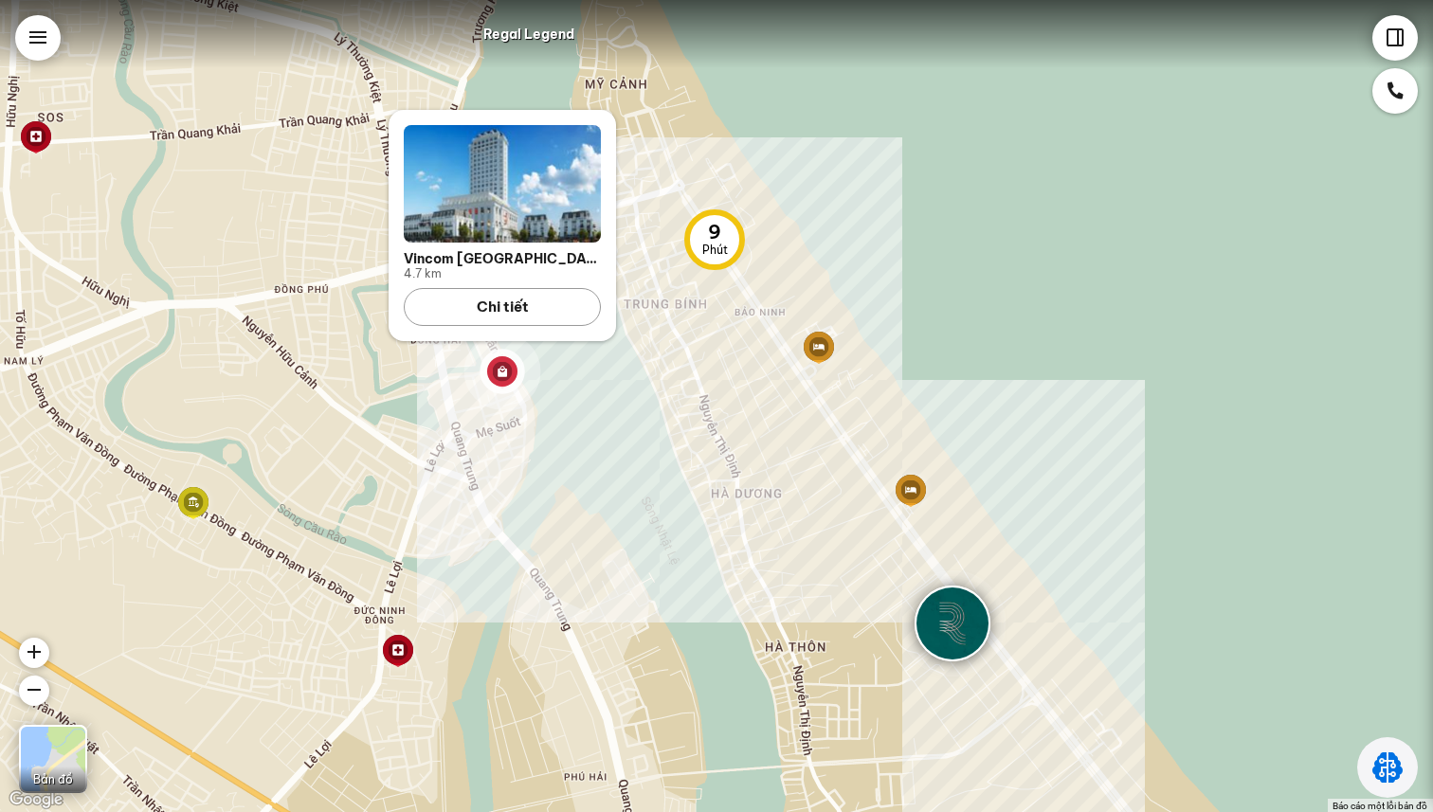
click at [544, 308] on div "Chi tiết" at bounding box center [502, 307] width 197 height 38
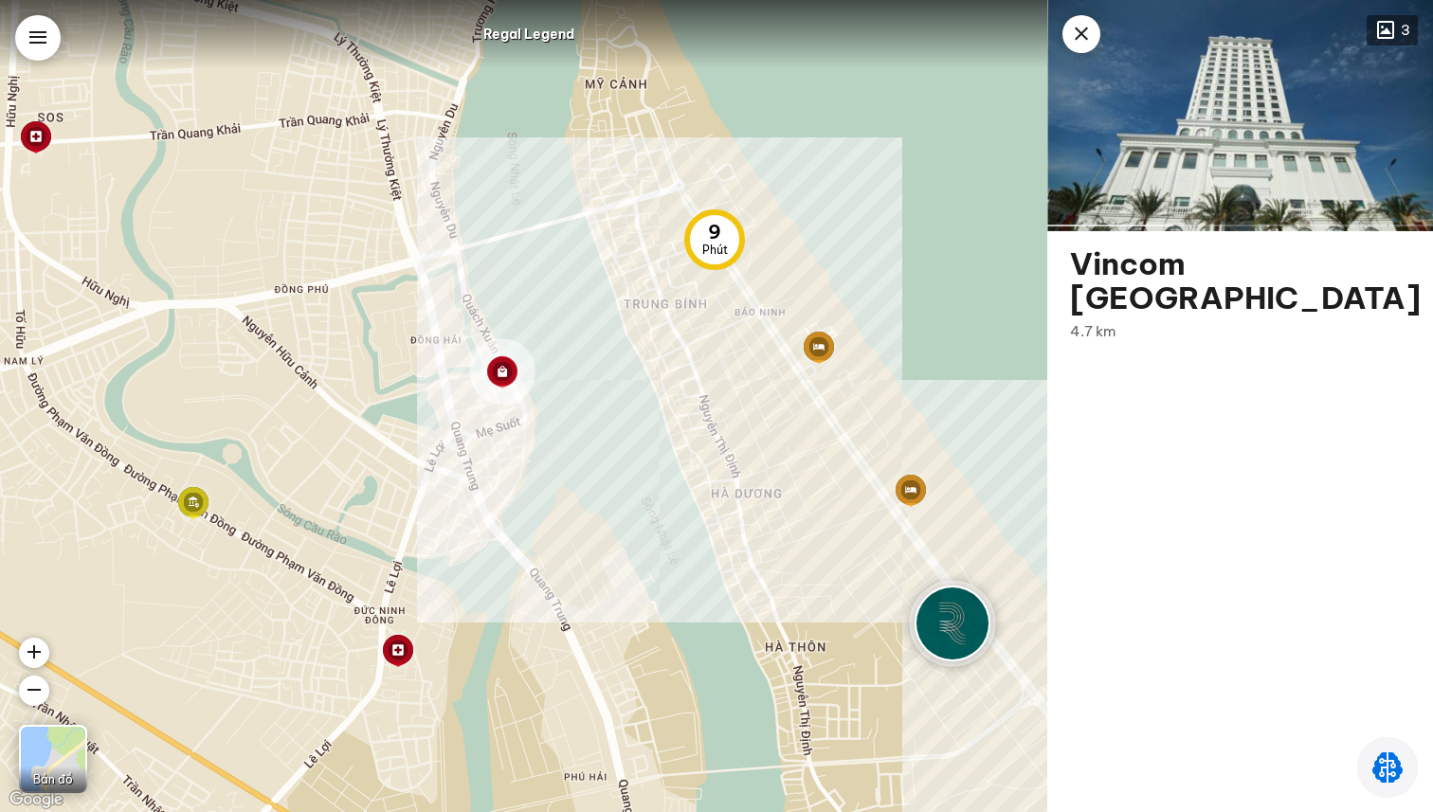
click at [1100, 43] on img at bounding box center [1240, 115] width 386 height 231
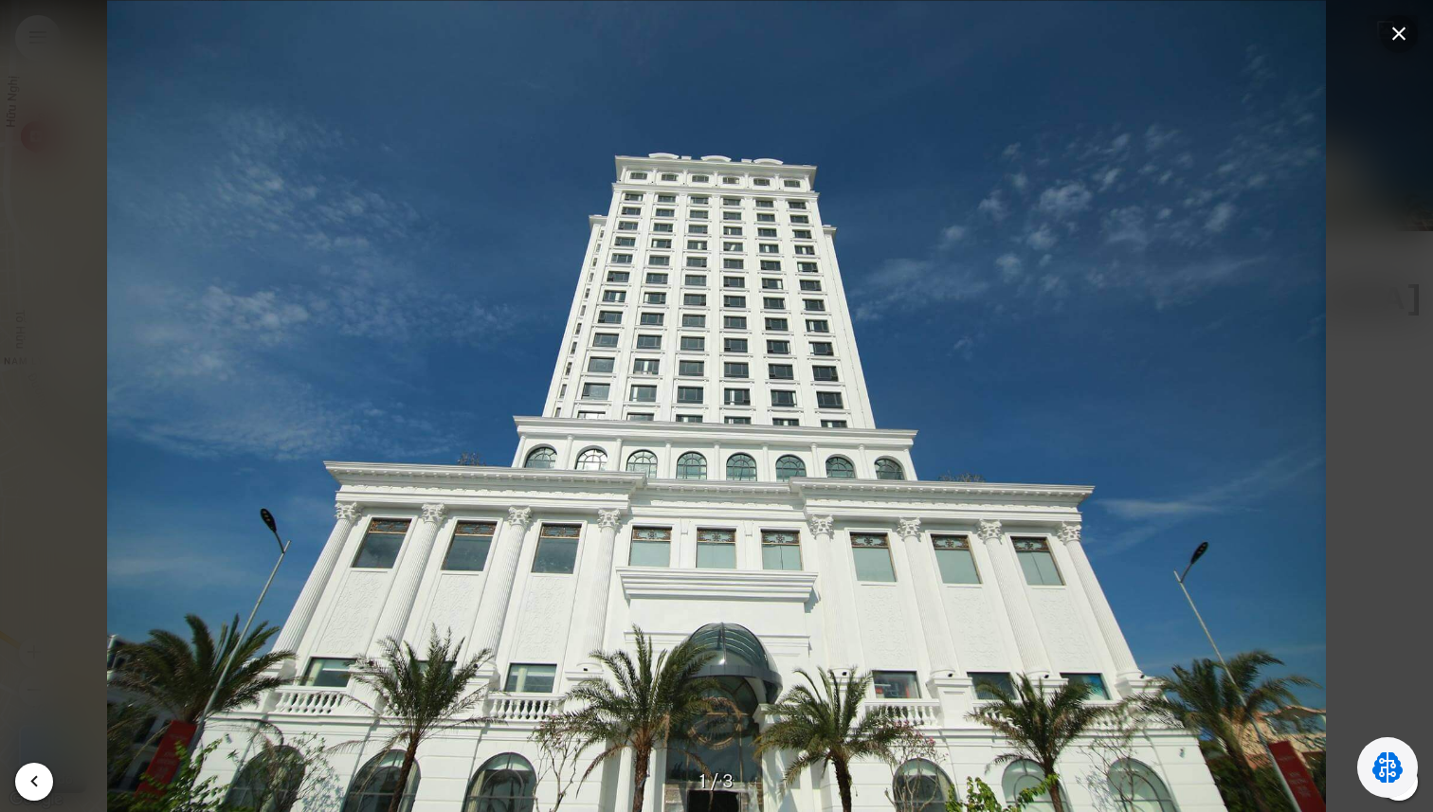
click at [1094, 41] on img at bounding box center [716, 406] width 1433 height 812
click at [1410, 34] on div at bounding box center [1399, 34] width 38 height 38
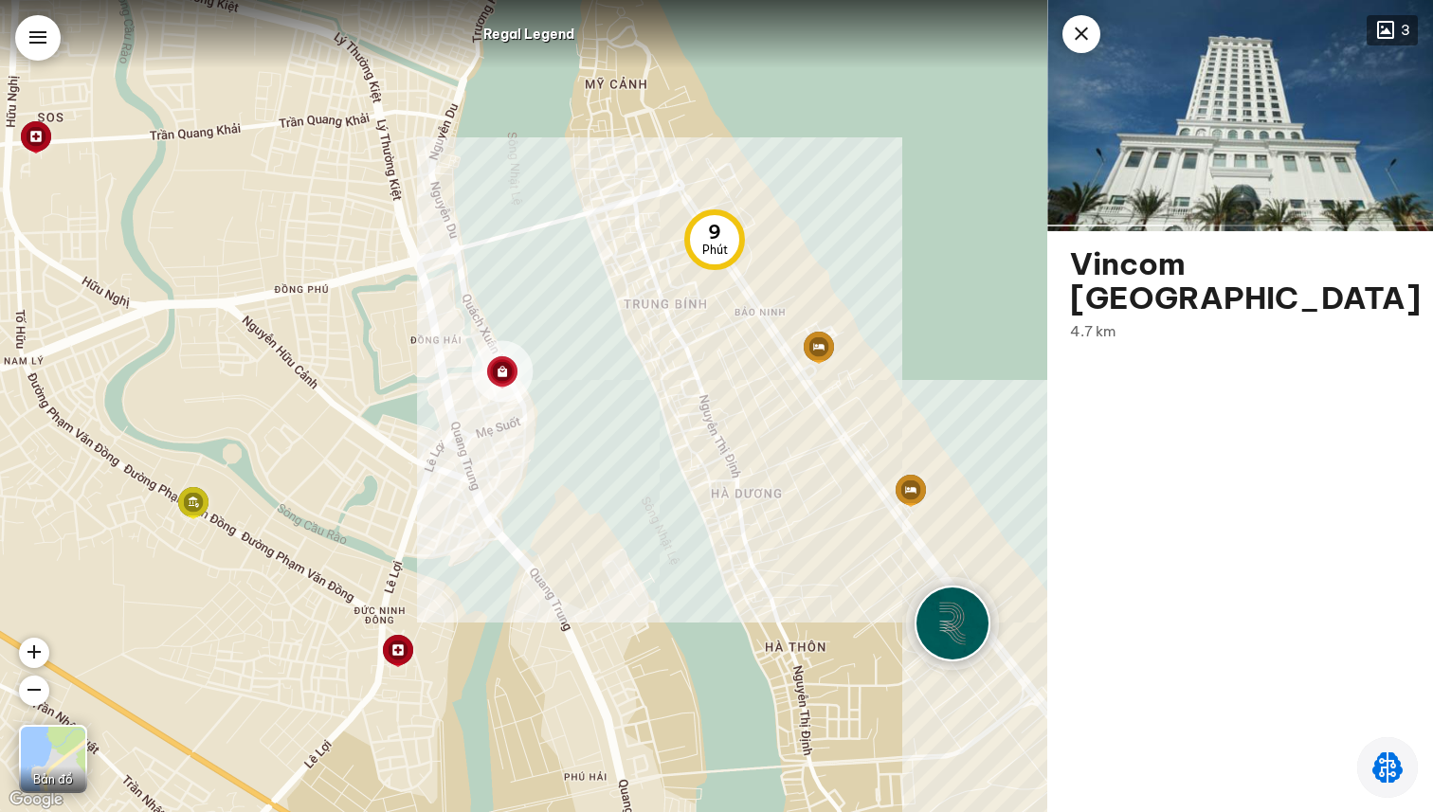
click at [44, 56] on div at bounding box center [37, 37] width 45 height 45
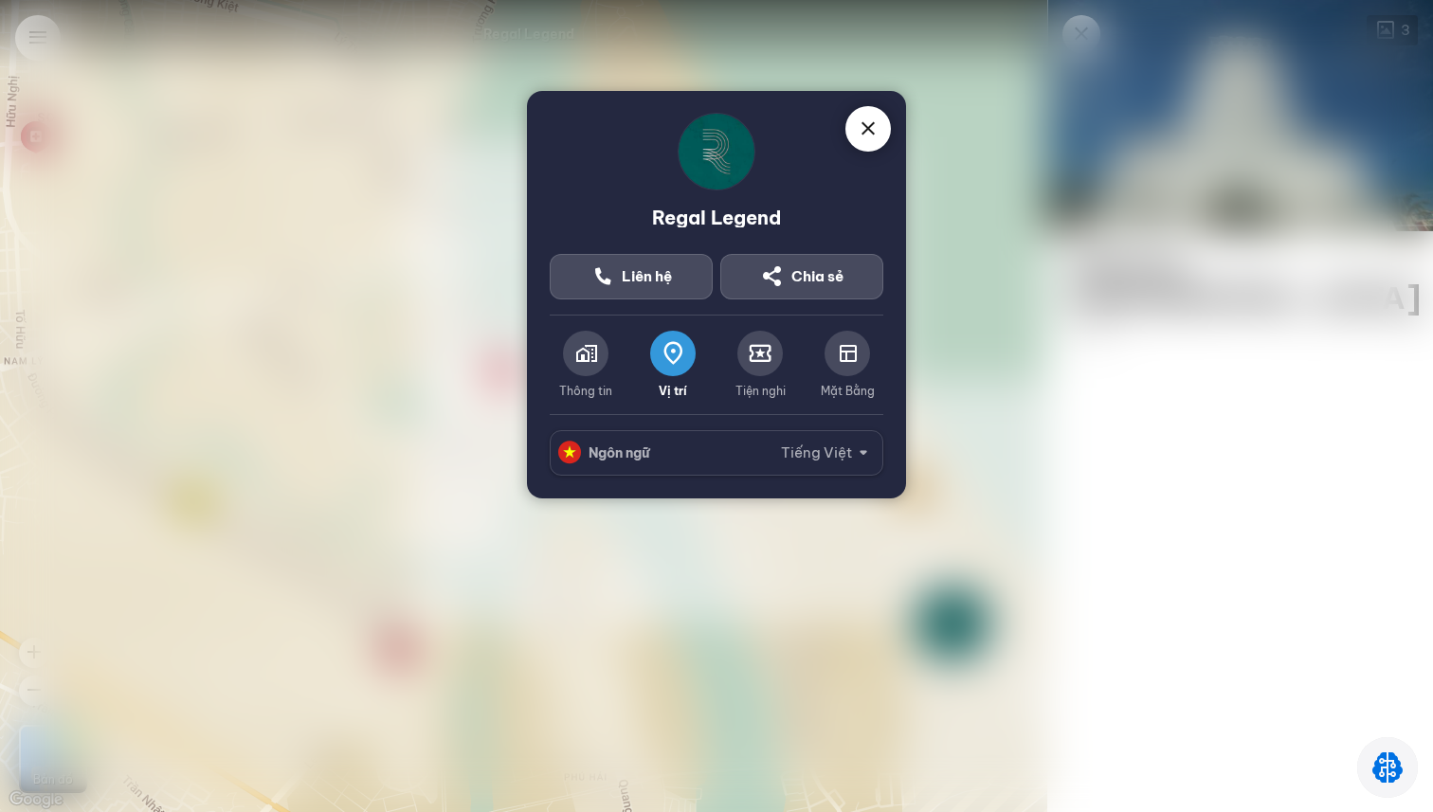
click at [760, 357] on icon at bounding box center [760, 353] width 23 height 23
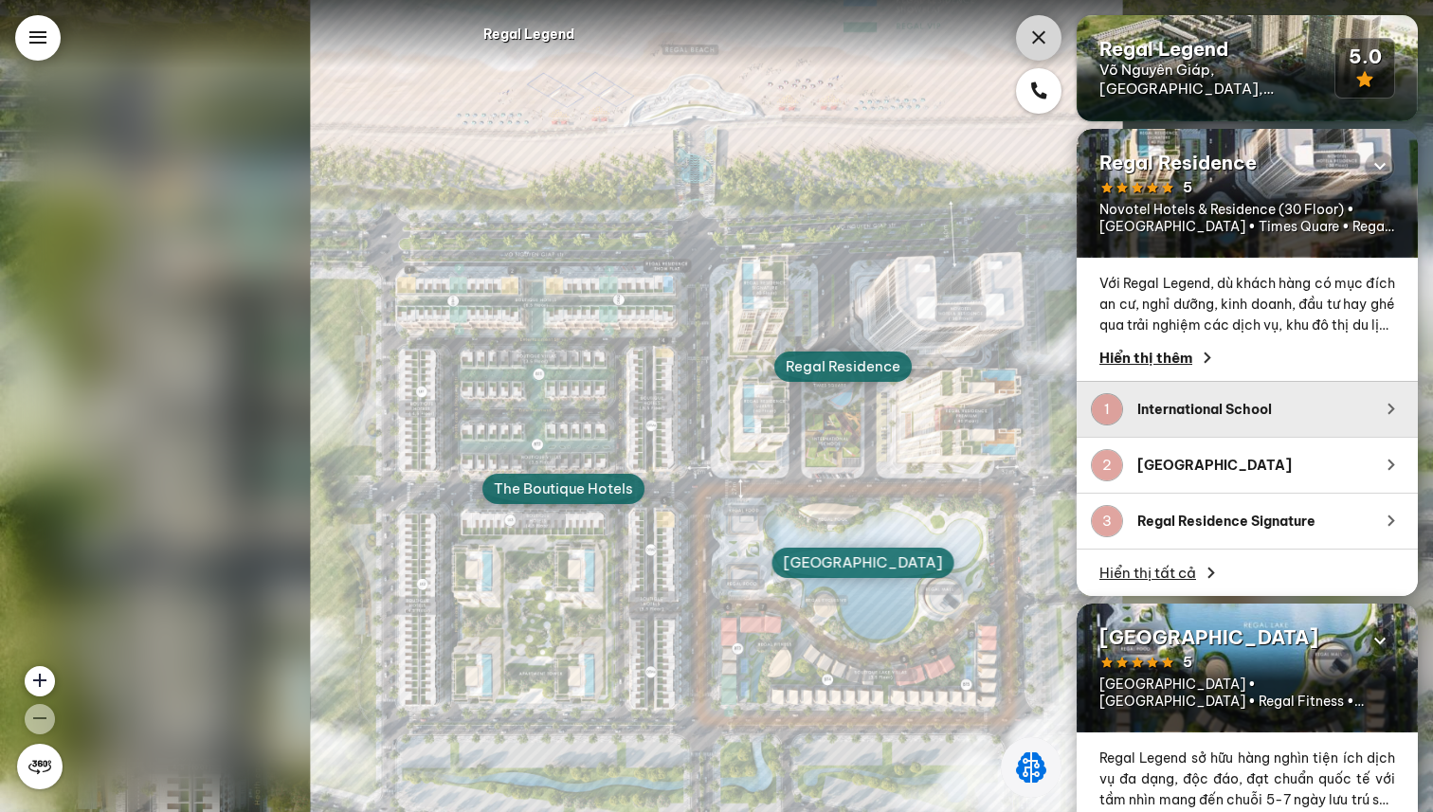
click at [1231, 409] on div "International School" at bounding box center [1250, 409] width 227 height 19
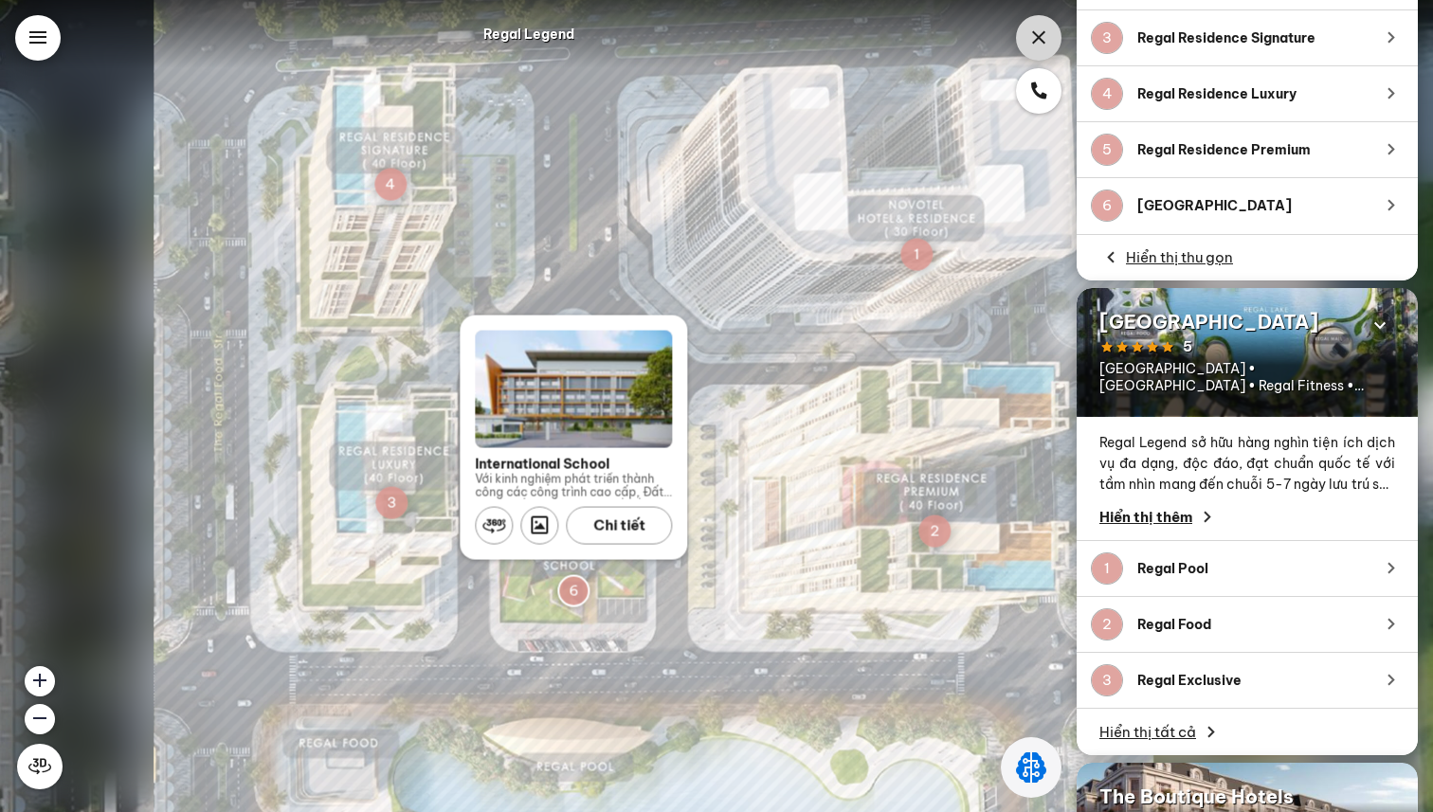
click at [1206, 728] on icon at bounding box center [1211, 732] width 23 height 23
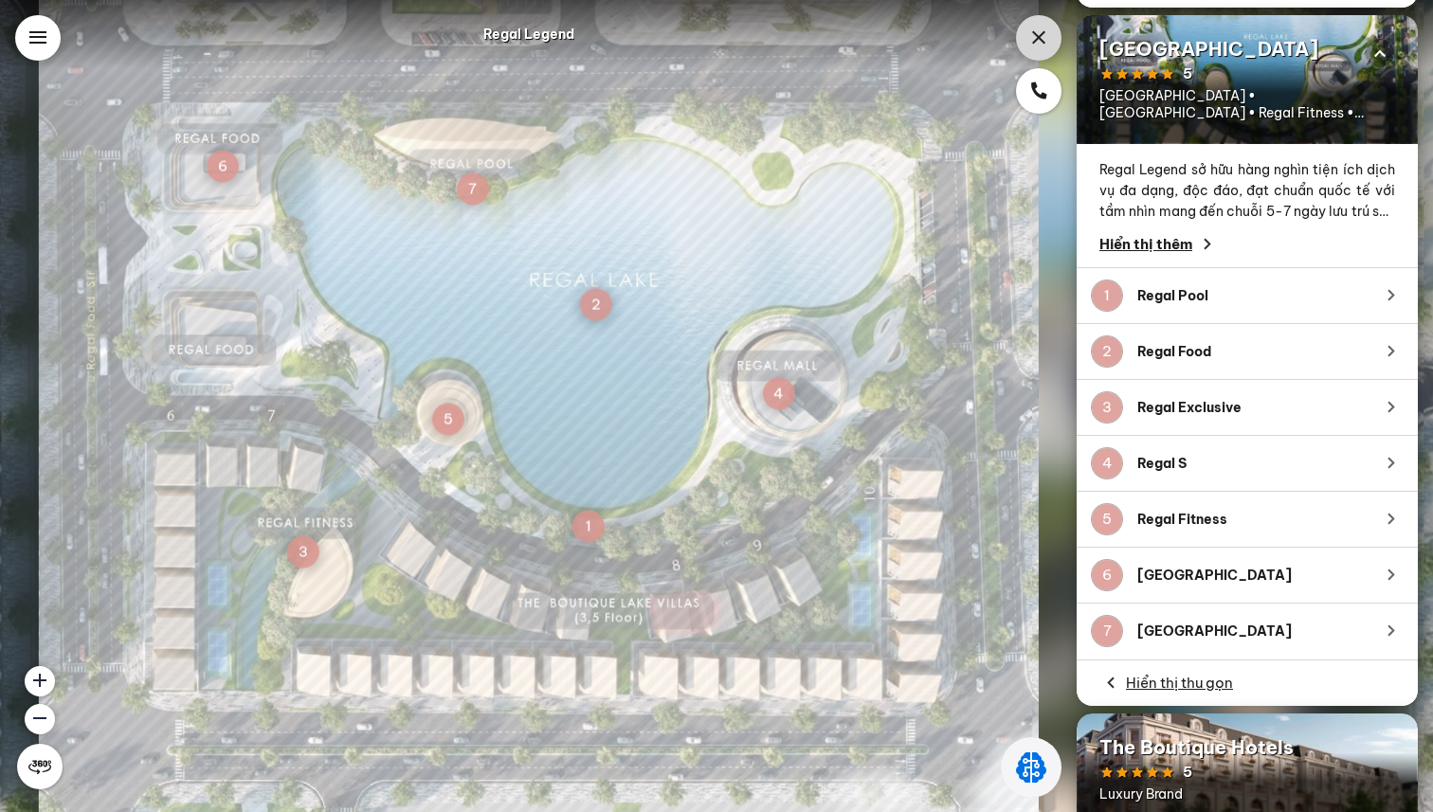
drag, startPoint x: 828, startPoint y: 513, endPoint x: 883, endPoint y: 613, distance: 114.5
click at [660, 605] on img at bounding box center [539, 406] width 1000 height 1000
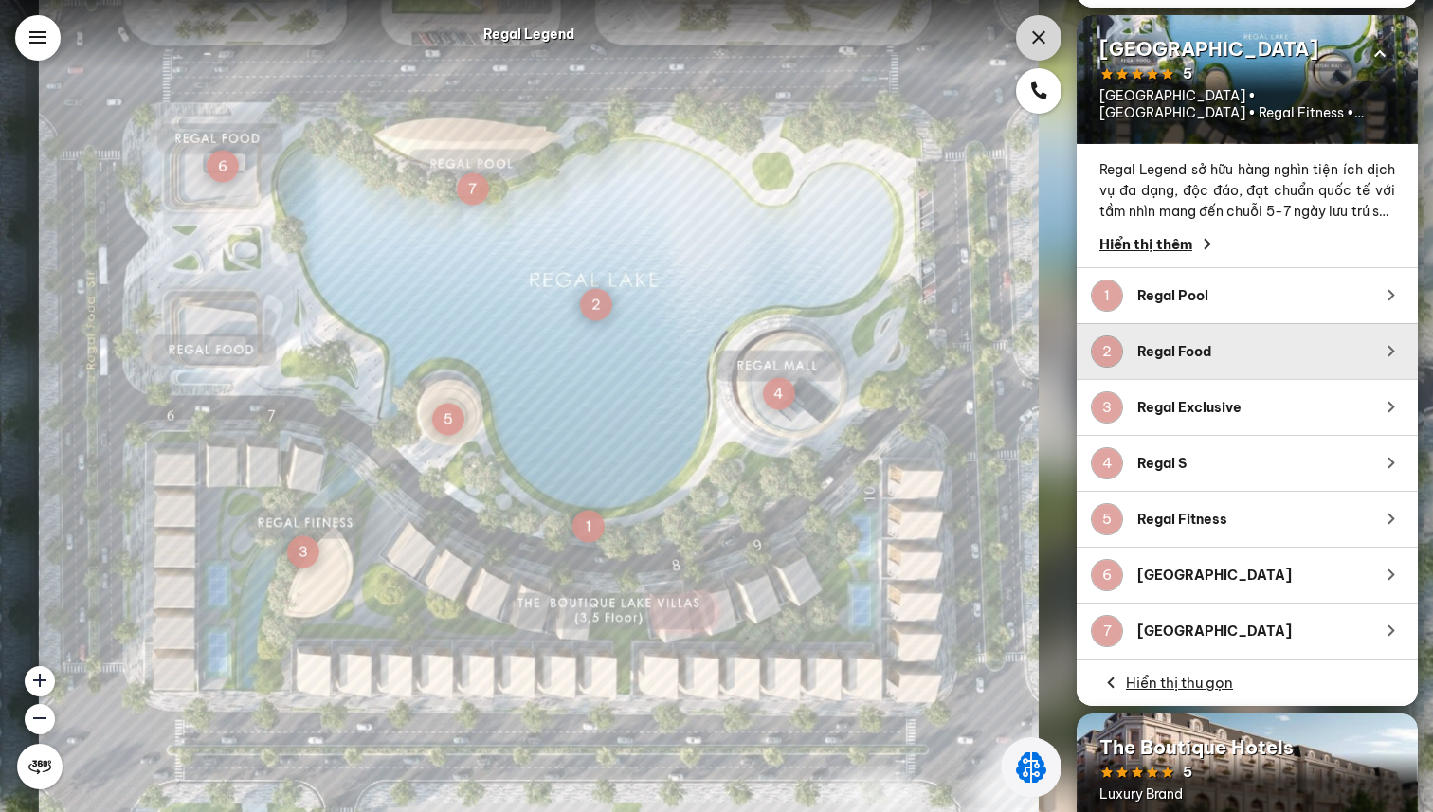
click at [1295, 337] on div "2 Regal Food" at bounding box center [1247, 351] width 341 height 56
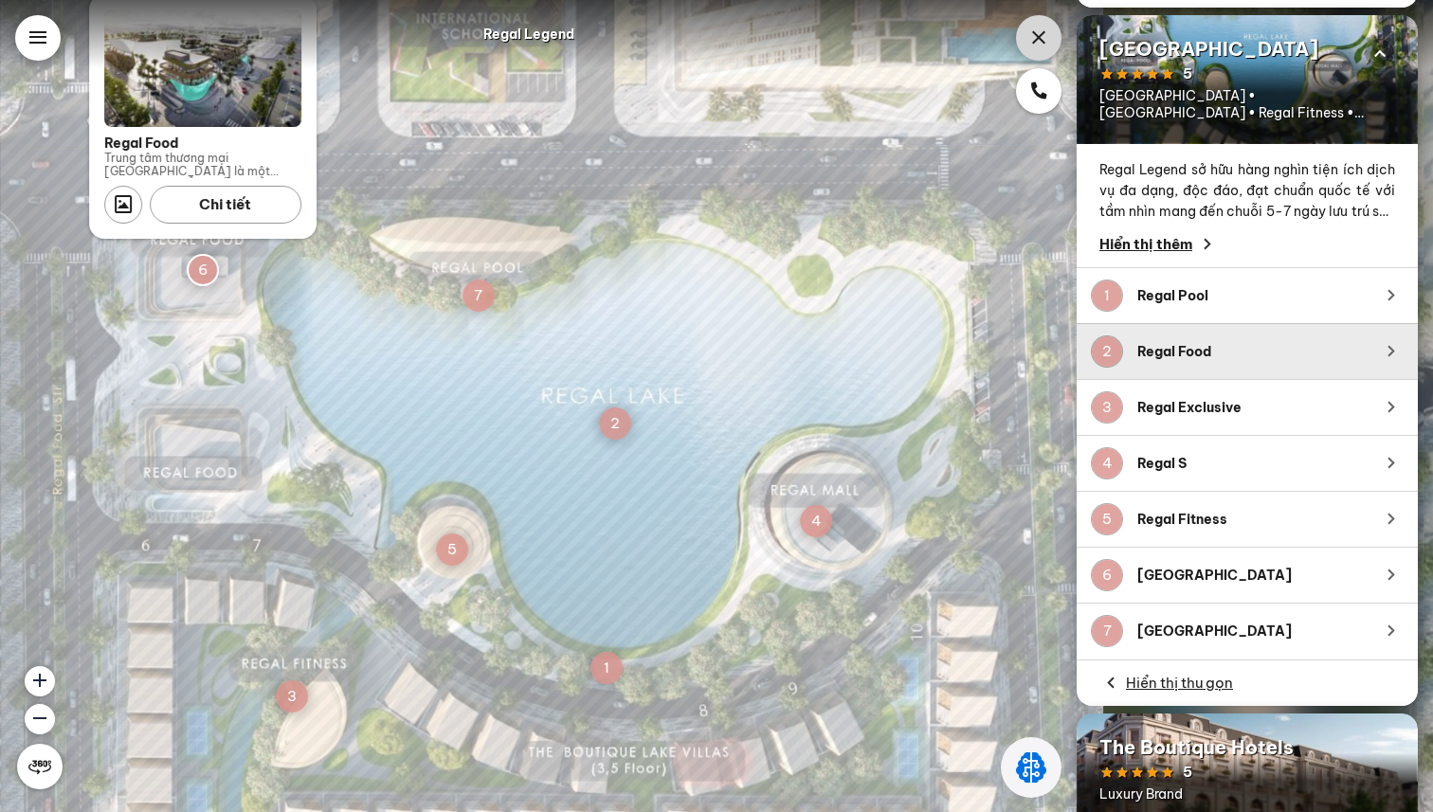
drag, startPoint x: 902, startPoint y: 427, endPoint x: 751, endPoint y: 343, distance: 173.5
click at [751, 343] on img at bounding box center [551, 534] width 1103 height 1103
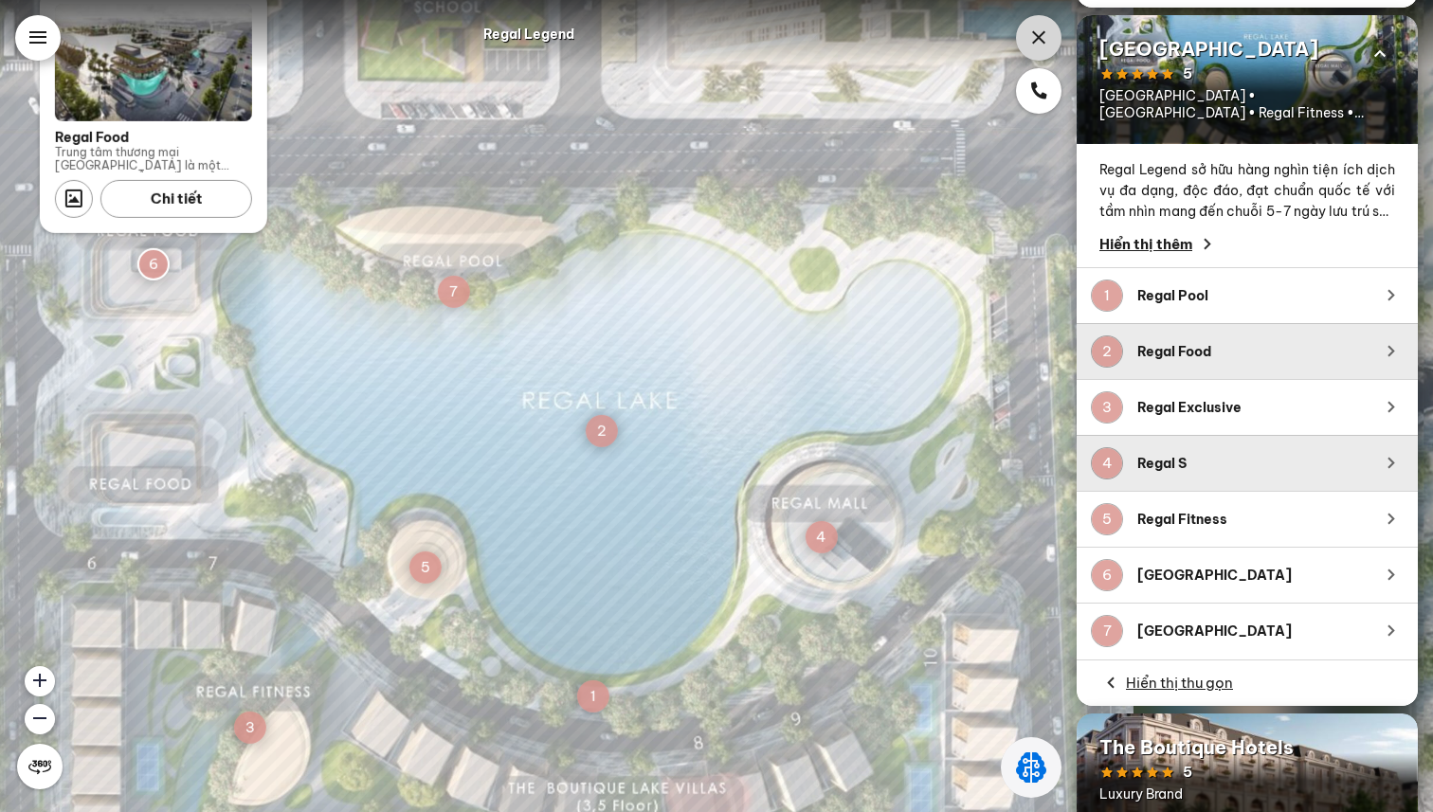
click at [1271, 467] on div "Regal S" at bounding box center [1250, 463] width 227 height 19
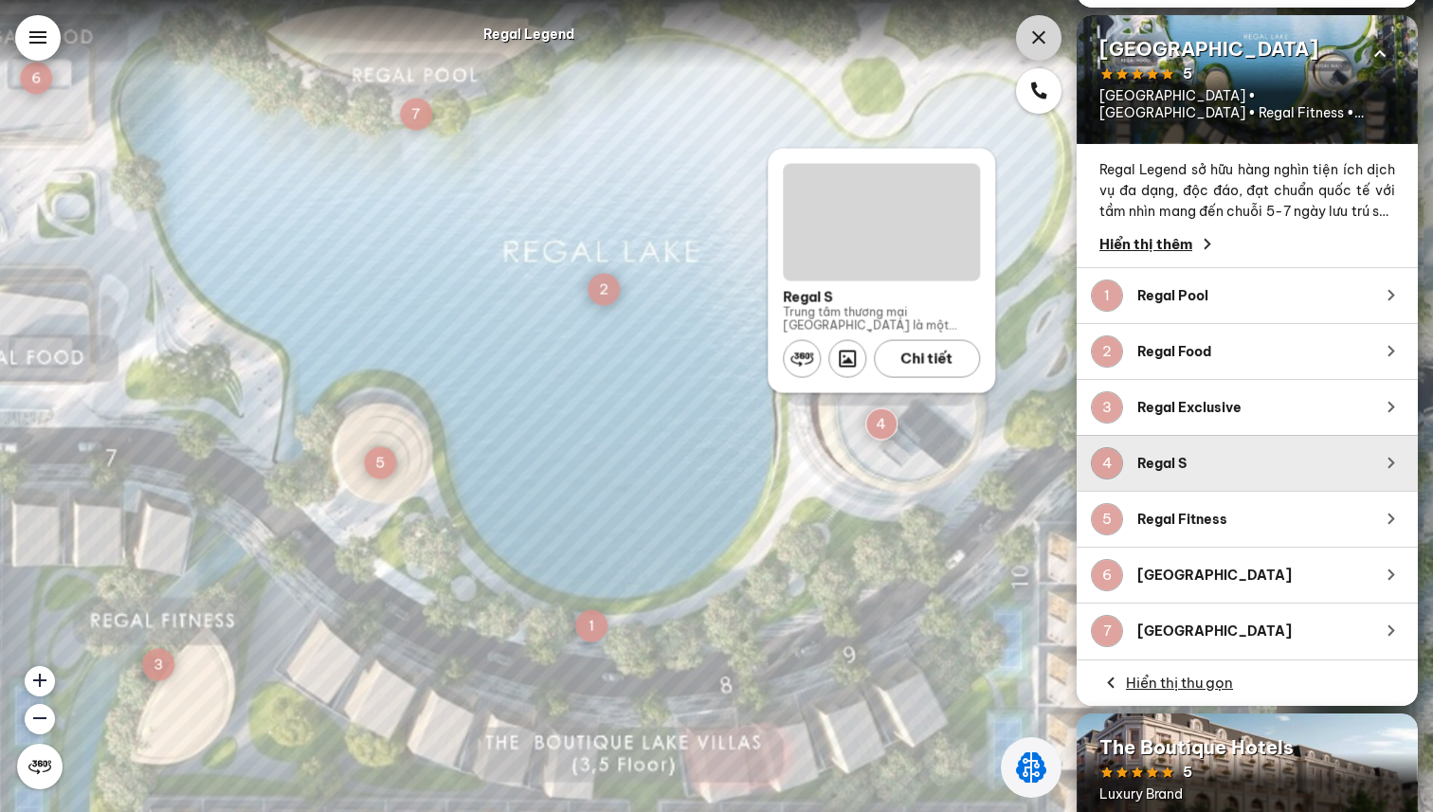
click at [618, 304] on img at bounding box center [516, 442] width 1519 height 1519
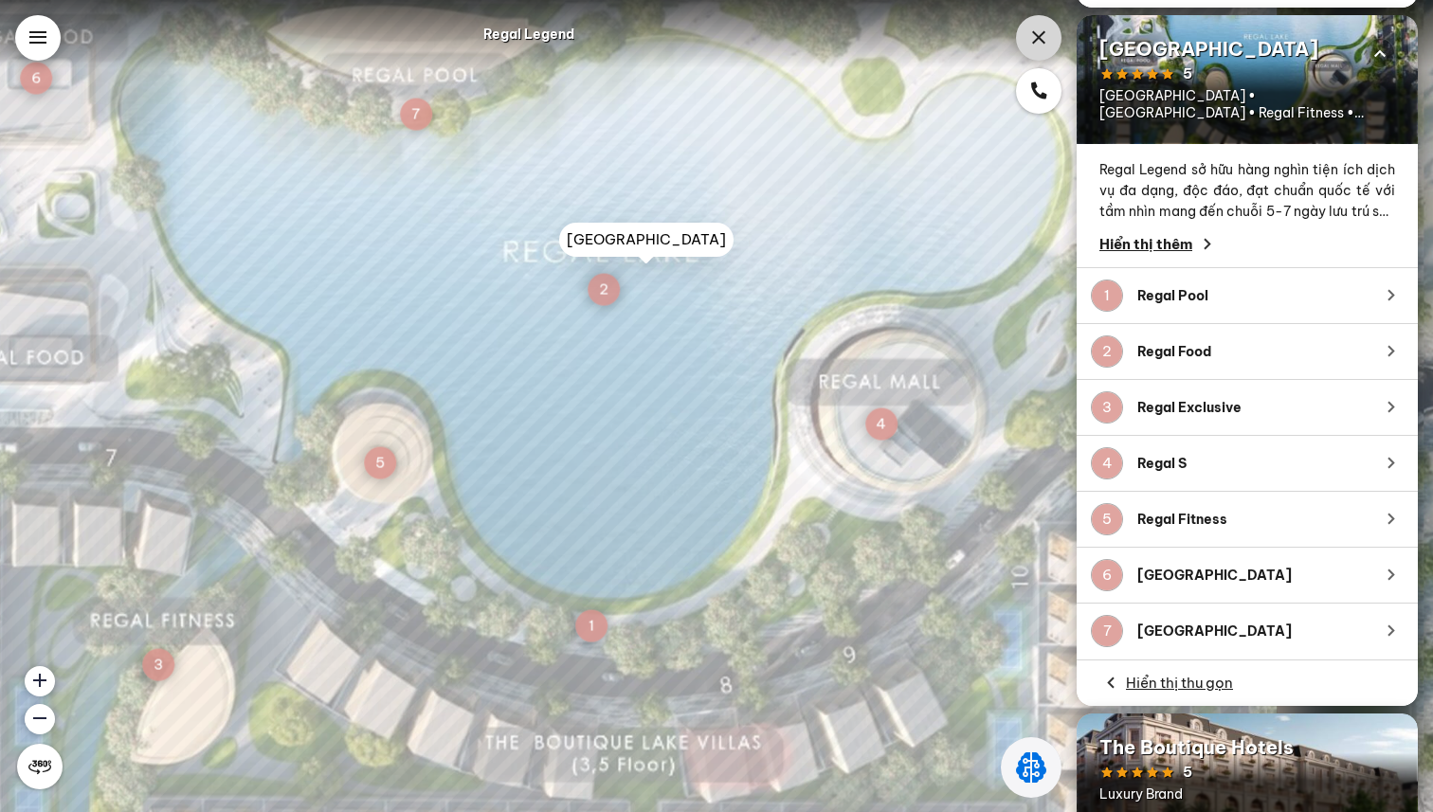
click at [607, 296] on div "2" at bounding box center [604, 290] width 32 height 32
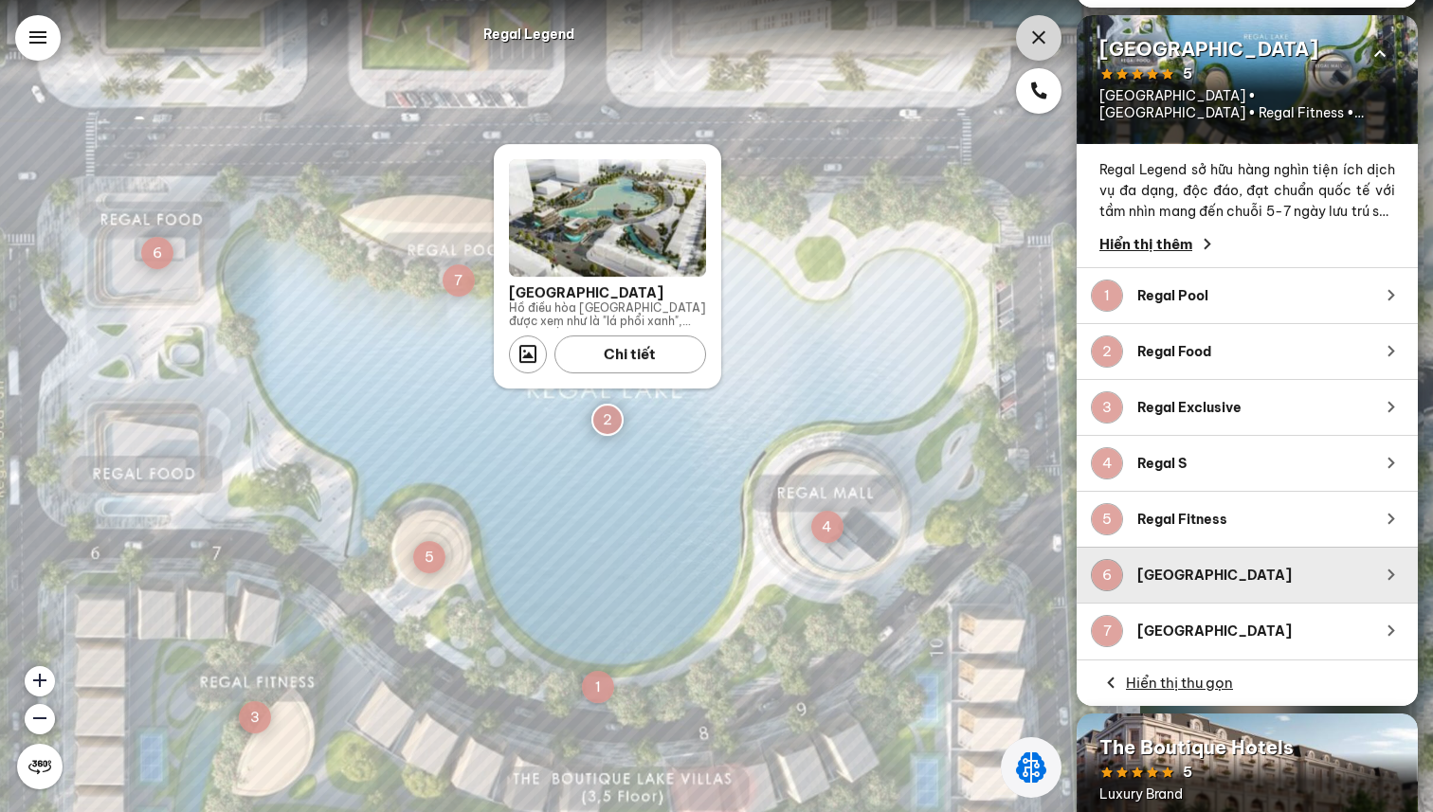
drag, startPoint x: 847, startPoint y: 368, endPoint x: 758, endPoint y: 416, distance: 101.4
click at [758, 416] on img at bounding box center [539, 541] width 1204 height 1204
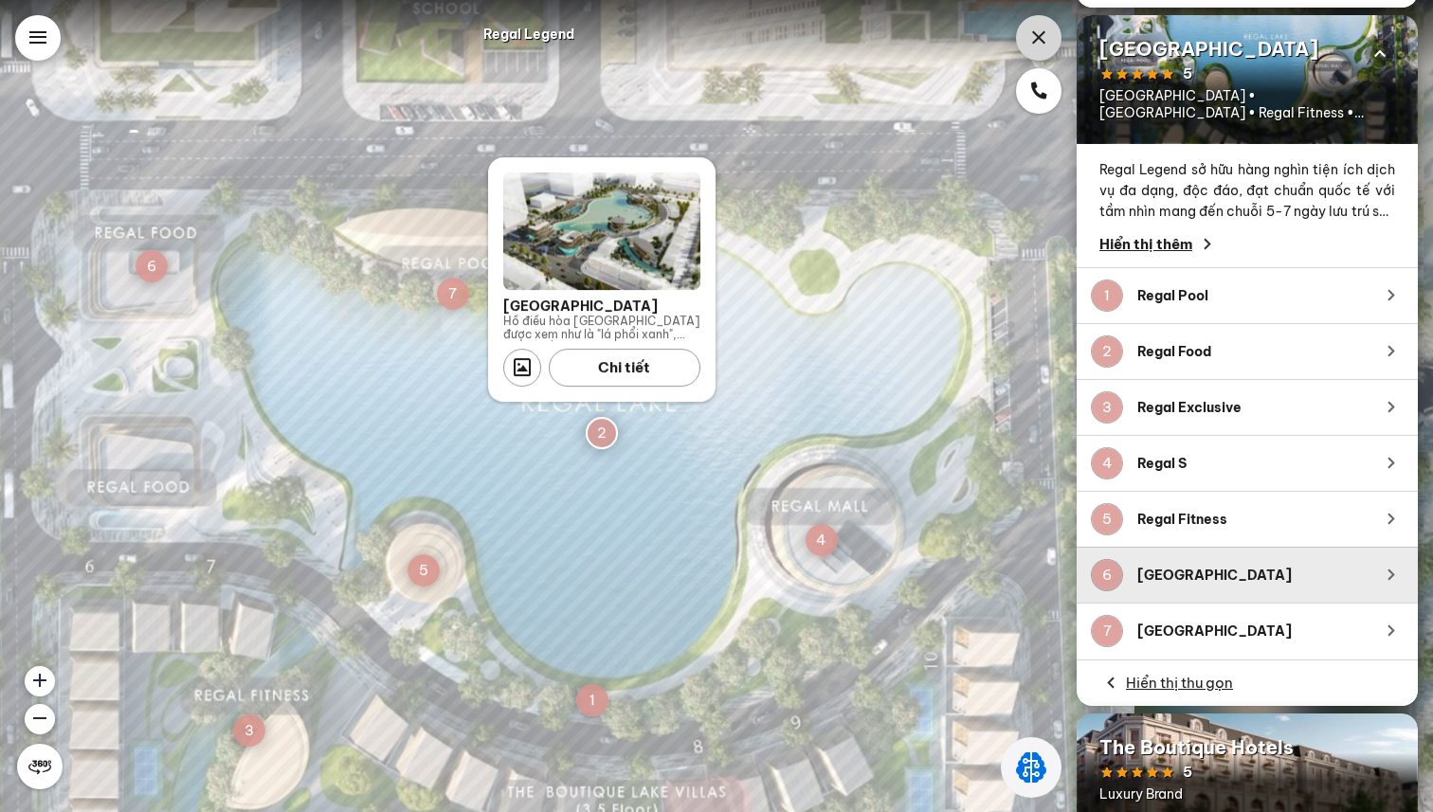
click at [834, 330] on img at bounding box center [533, 555] width 1204 height 1204
click at [643, 366] on div "Chi tiết" at bounding box center [625, 369] width 152 height 38
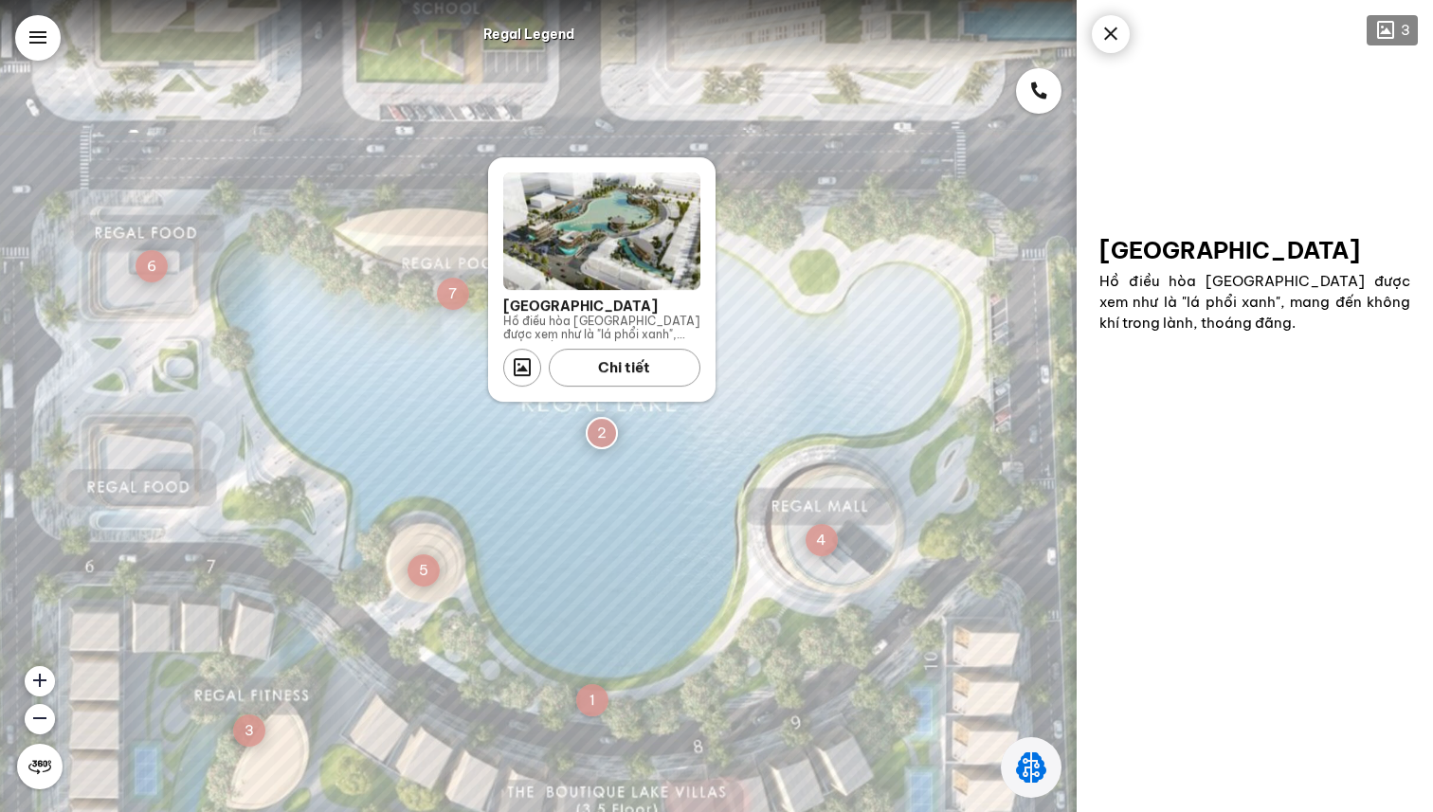
click at [1339, 138] on img at bounding box center [1255, 107] width 356 height 214
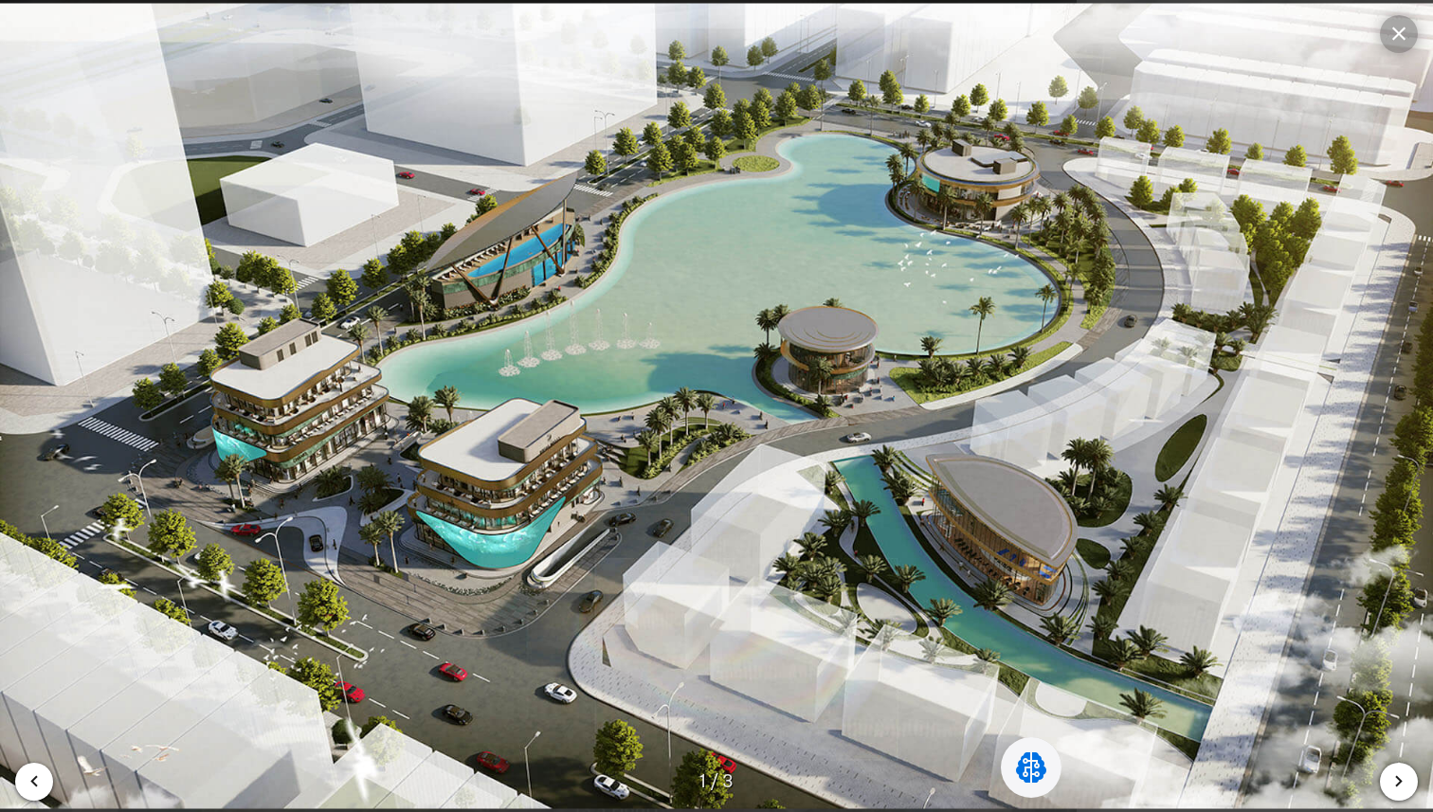
click at [1403, 30] on div at bounding box center [1399, 34] width 38 height 38
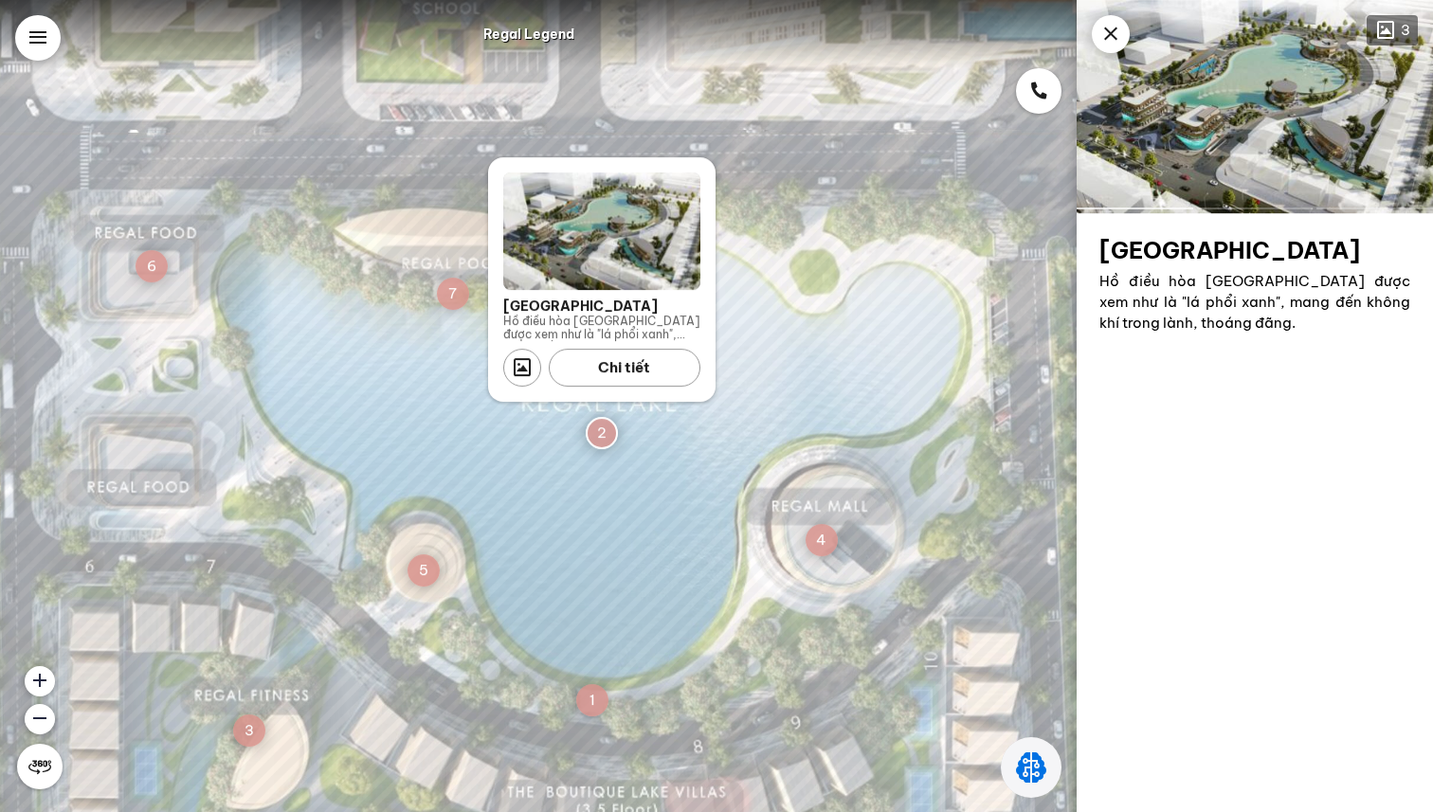
click at [1108, 20] on div at bounding box center [1111, 34] width 38 height 38
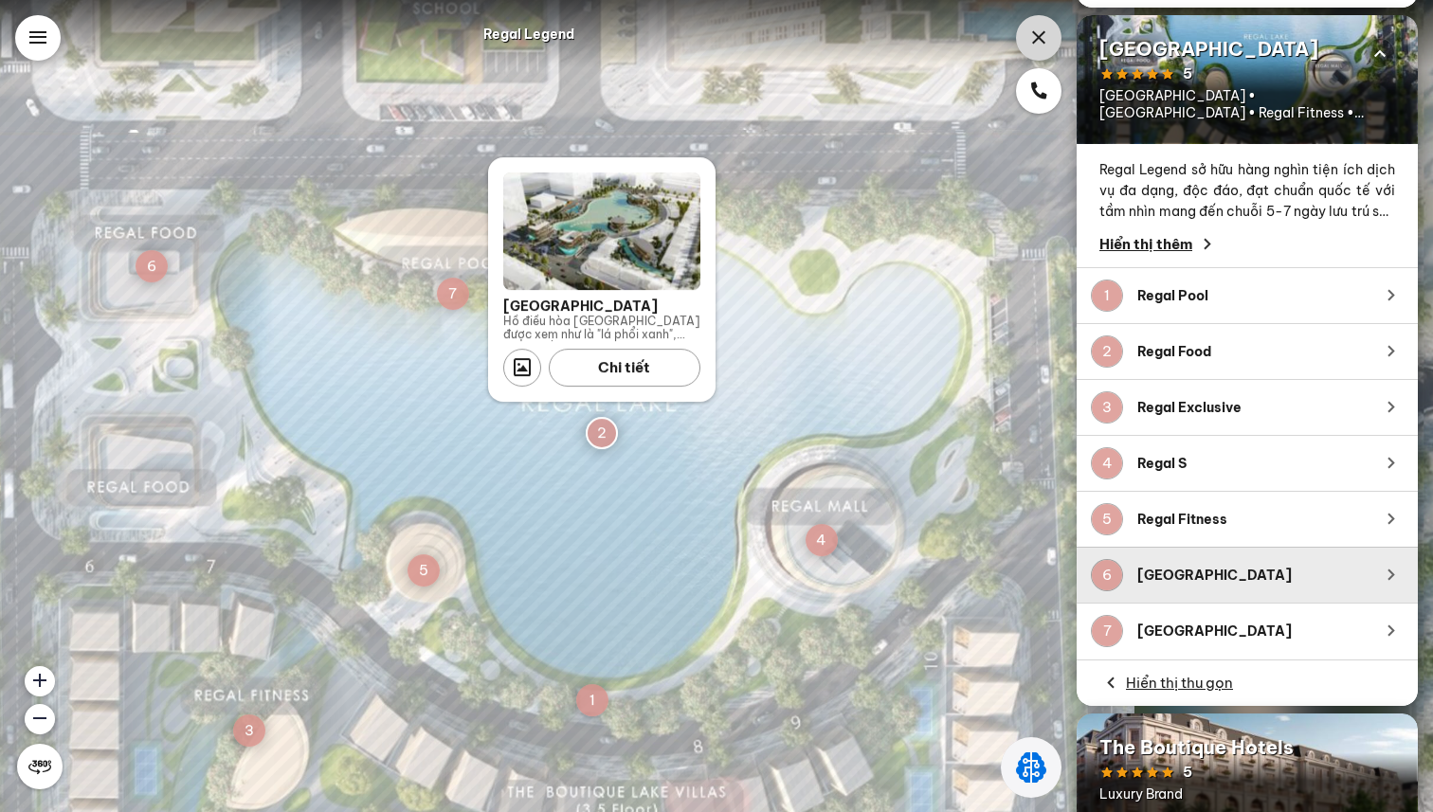
click at [63, 43] on div "Regal Legend" at bounding box center [534, 34] width 955 height 23
click at [51, 42] on div at bounding box center [37, 37] width 45 height 45
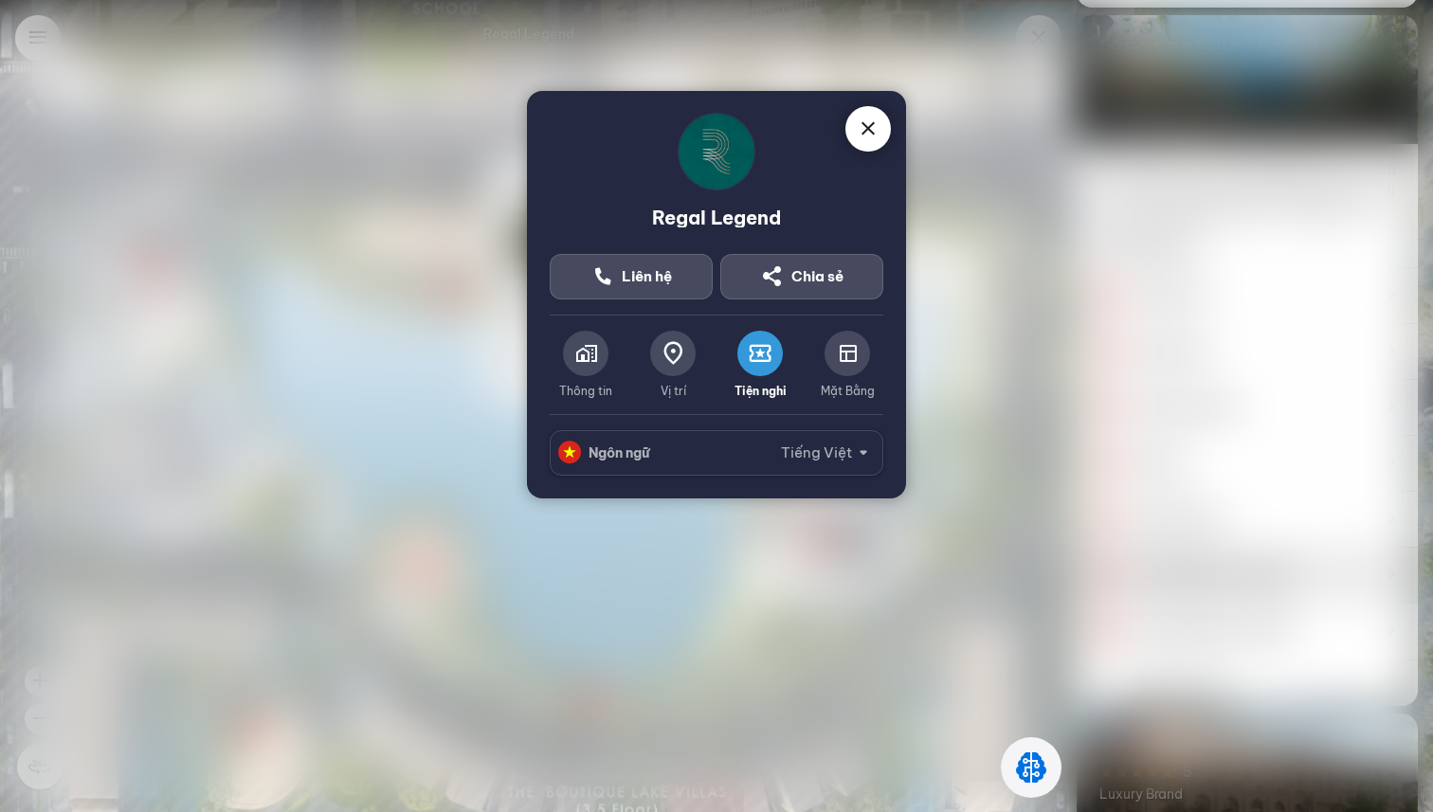
click at [845, 365] on div at bounding box center [847, 353] width 45 height 45
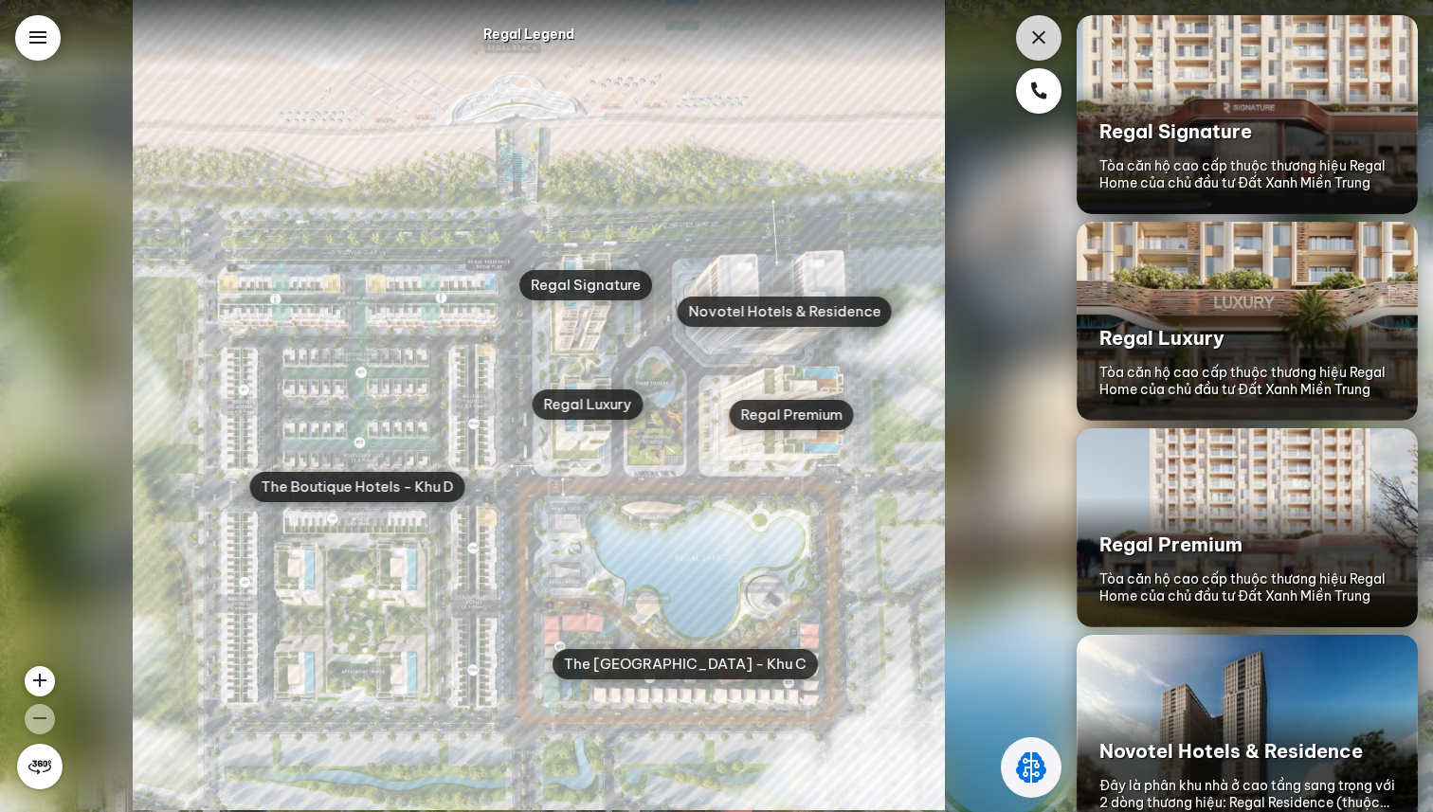
drag, startPoint x: 723, startPoint y: 376, endPoint x: 557, endPoint y: 367, distance: 166.1
click at [554, 367] on img at bounding box center [539, 404] width 812 height 812
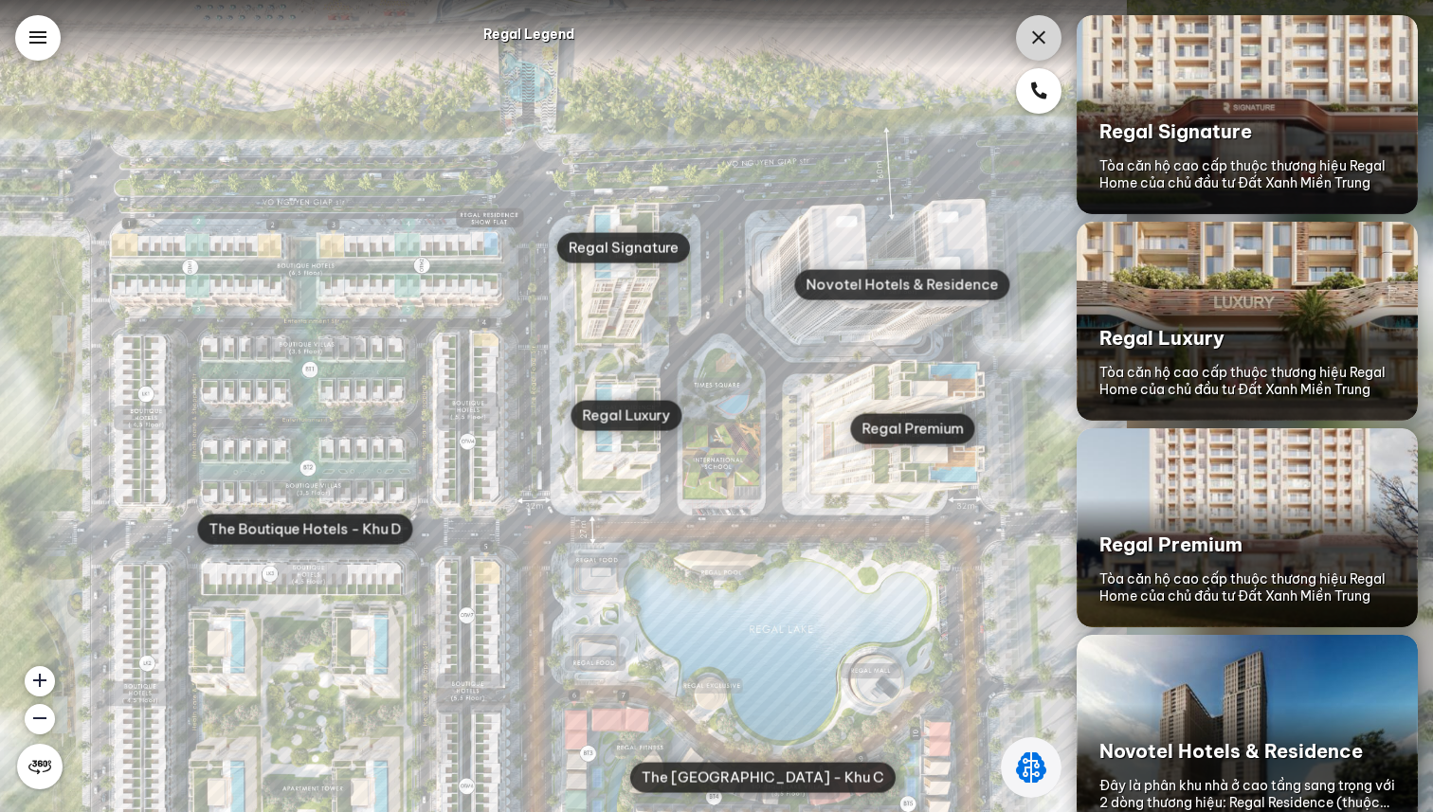
drag, startPoint x: 665, startPoint y: 376, endPoint x: 579, endPoint y: 389, distance: 87.1
click at [670, 376] on img at bounding box center [559, 414] width 1136 height 1136
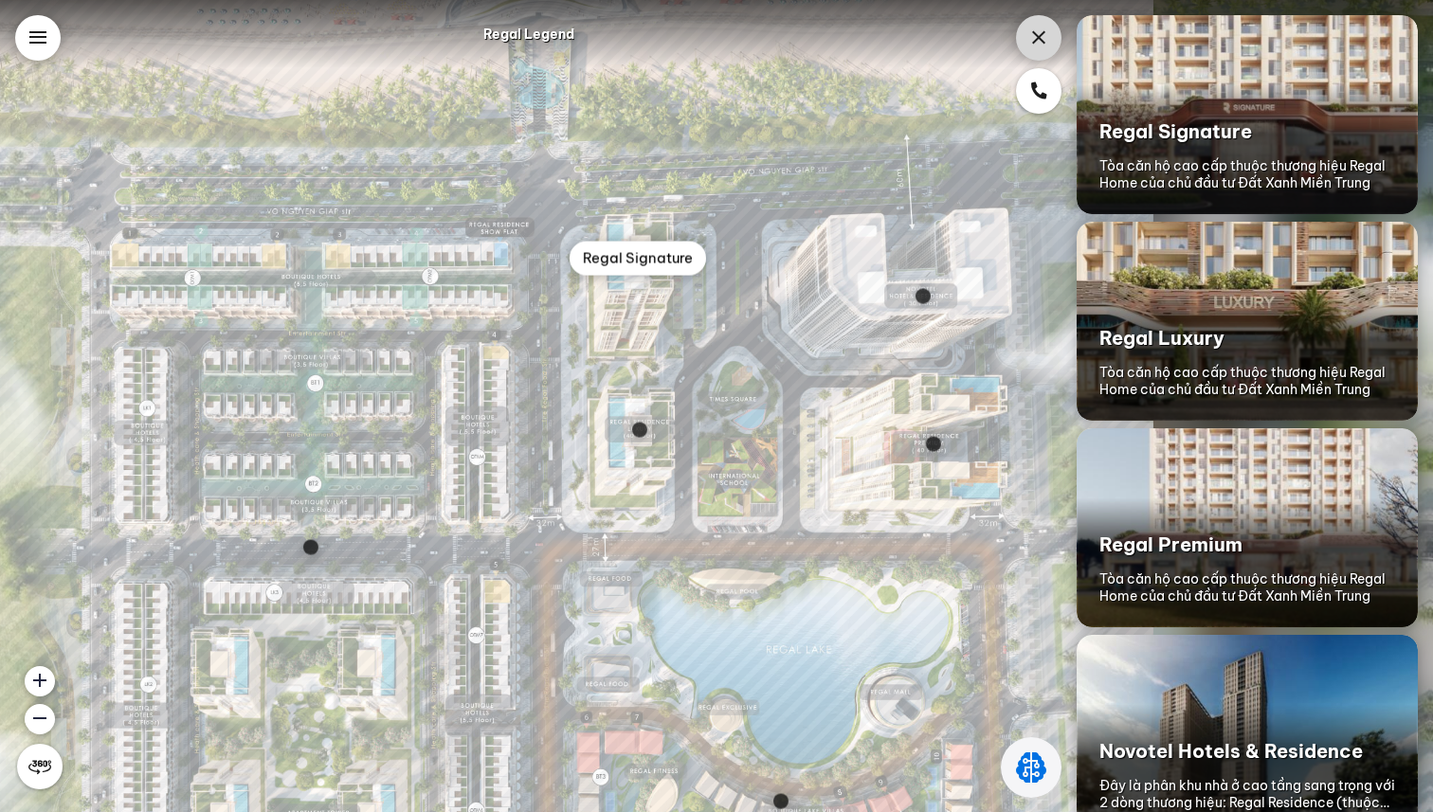
click at [631, 258] on div "Regal Signature" at bounding box center [638, 258] width 136 height 34
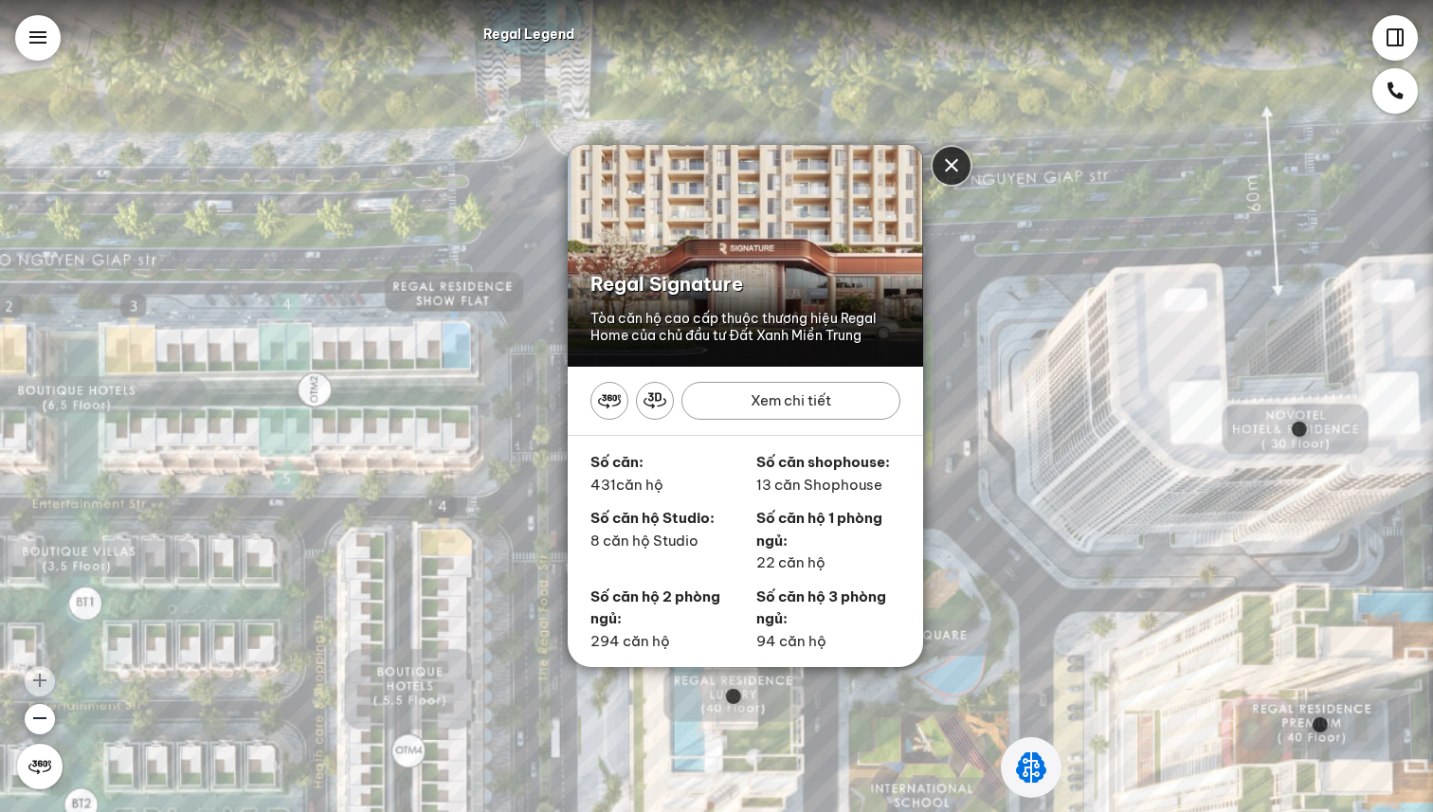
click at [1031, 485] on div "Regal Signature Tòa căn hộ cao cấp thuộc thương hiệu Regal Home của chủ đầu tư …" at bounding box center [716, 406] width 1433 height 812
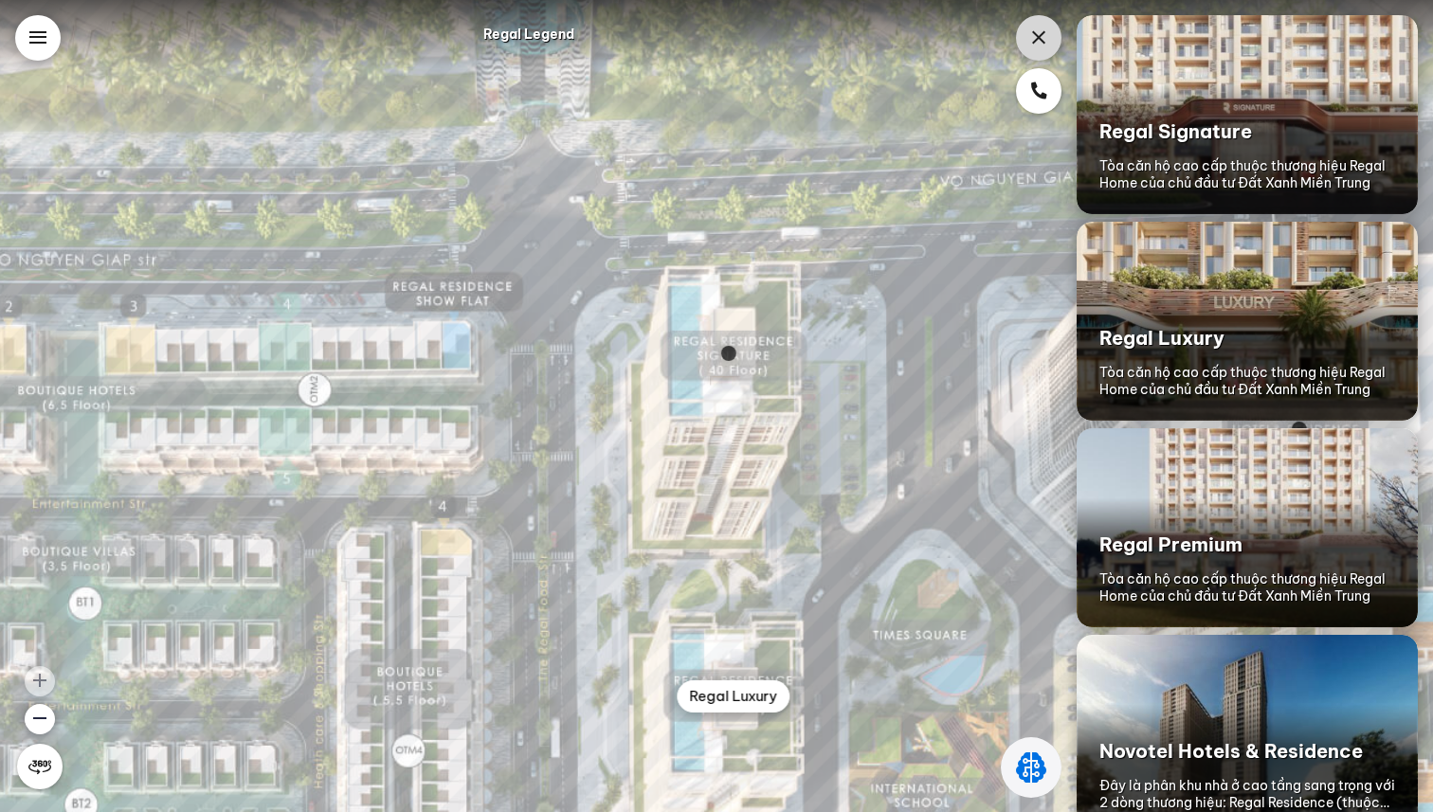
click at [710, 682] on div "Regal Luxury" at bounding box center [734, 696] width 113 height 32
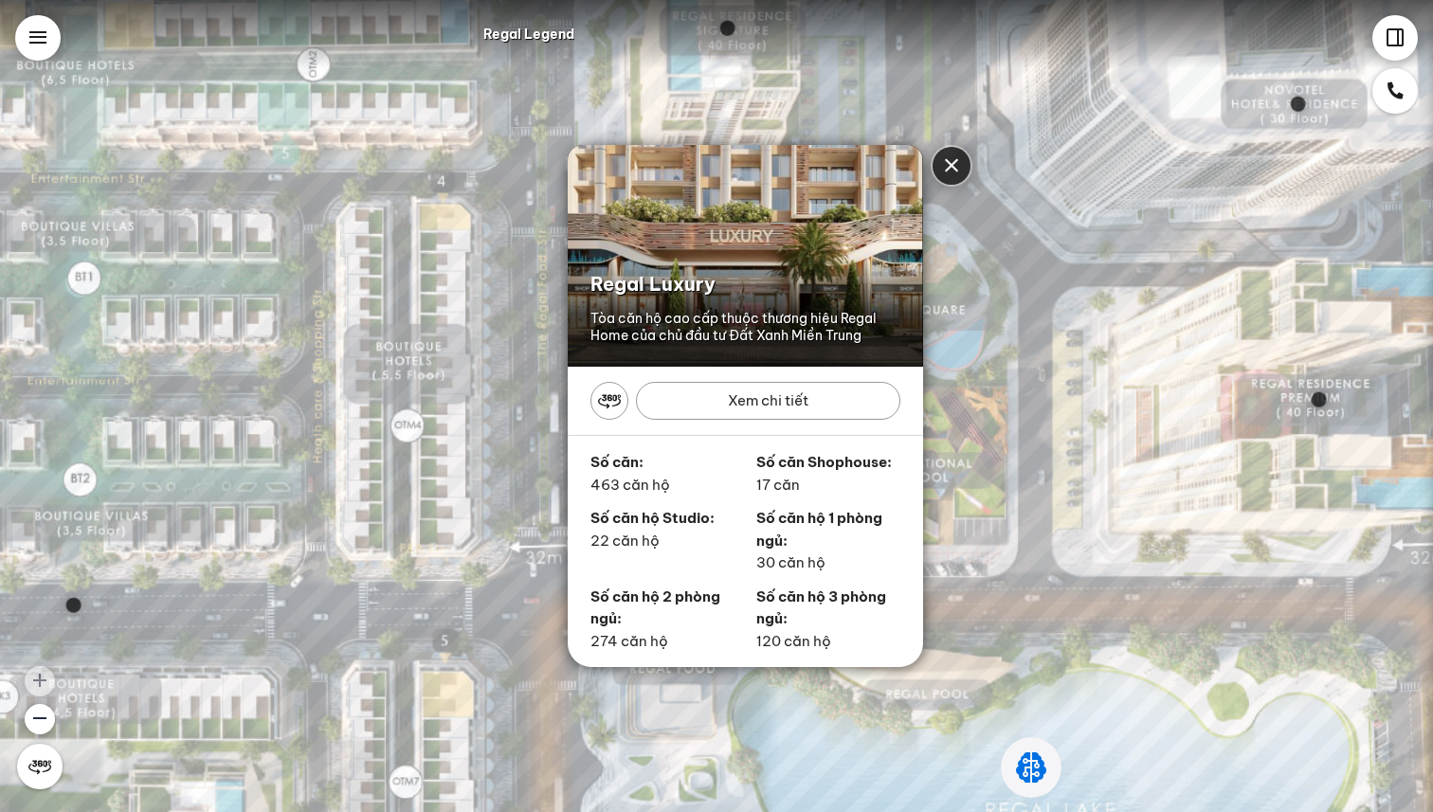
drag, startPoint x: 1062, startPoint y: 502, endPoint x: 898, endPoint y: 448, distance: 172.6
click at [832, 499] on div "Regal Luxury Tòa căn hộ cao cấp thuộc thương hiệu Regal Home của chủ đầu tư Đất…" at bounding box center [716, 406] width 1433 height 812
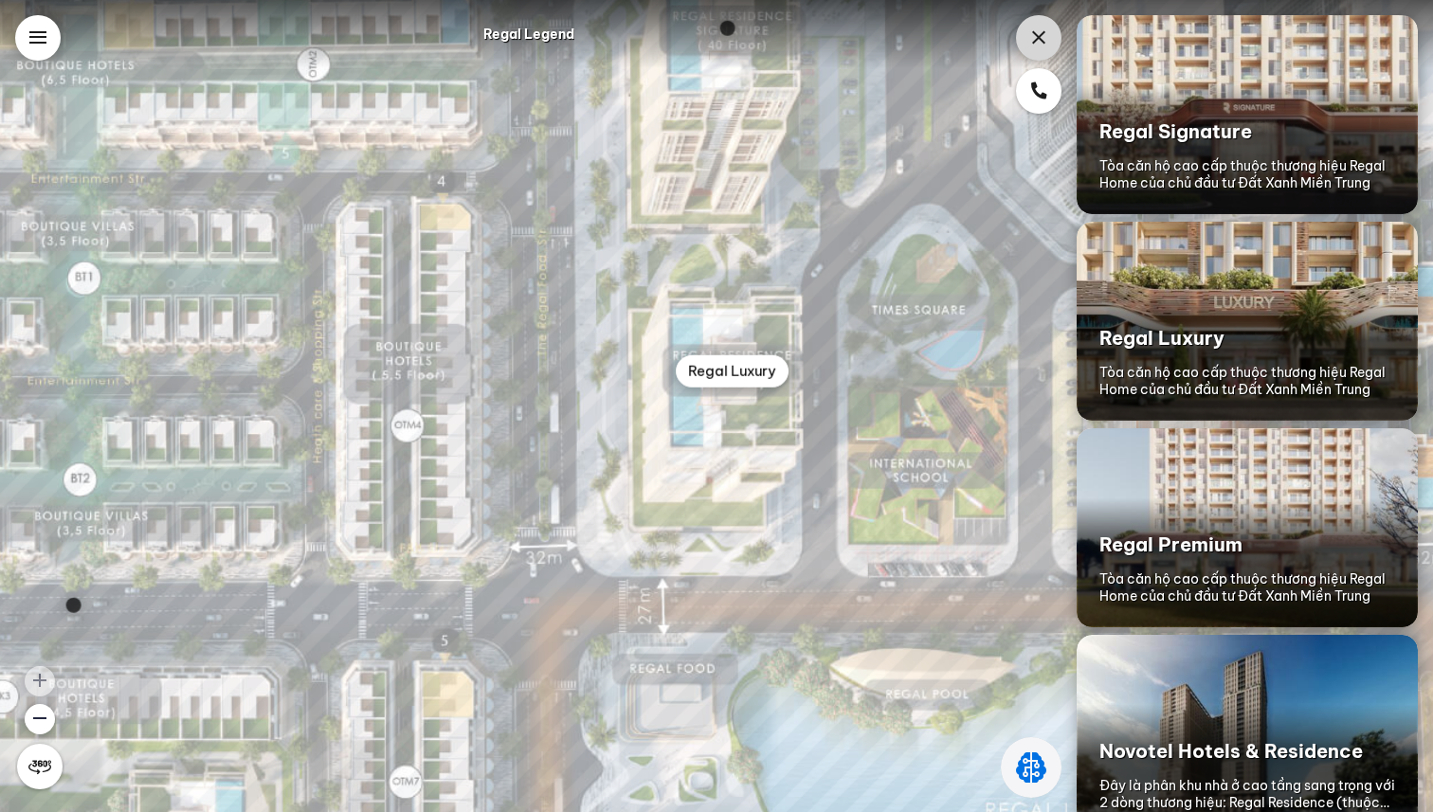
click at [754, 377] on div "Regal Luxury" at bounding box center [732, 371] width 113 height 32
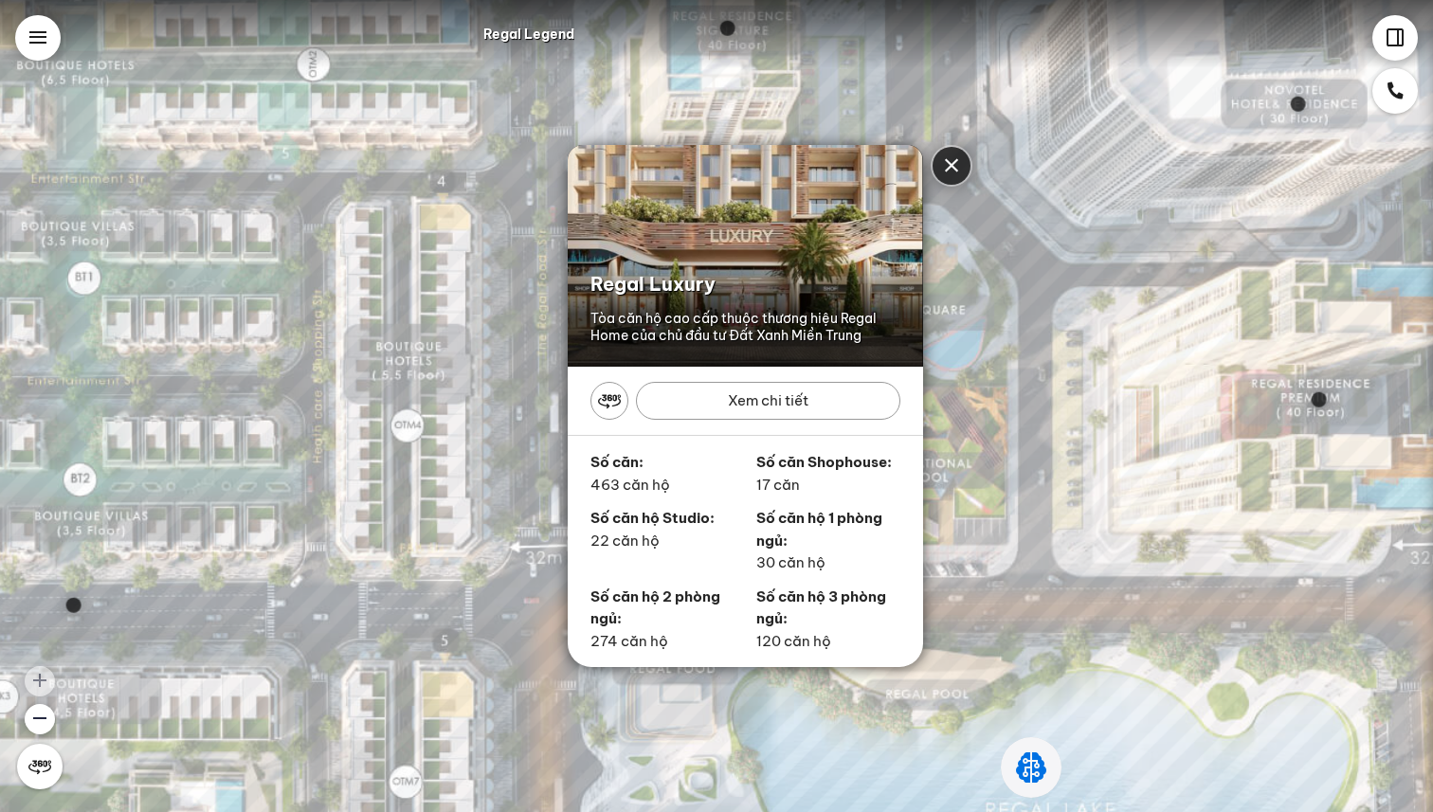
click at [1028, 375] on div "Regal Luxury Tòa căn hộ cao cấp thuộc thương hiệu Regal Home của chủ đầu tư Đất…" at bounding box center [716, 406] width 1433 height 812
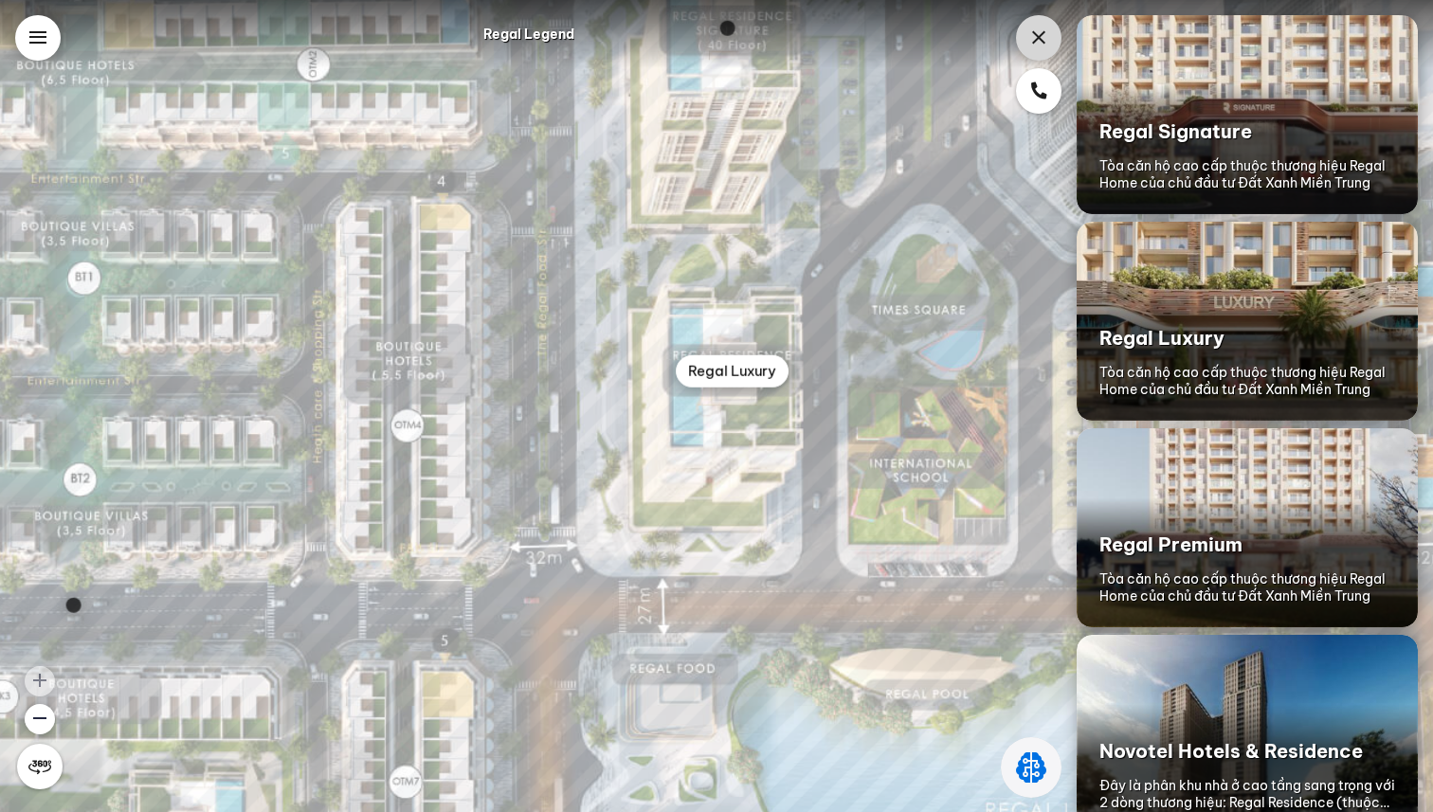
click at [724, 372] on div "Regal Luxury" at bounding box center [732, 371] width 113 height 32
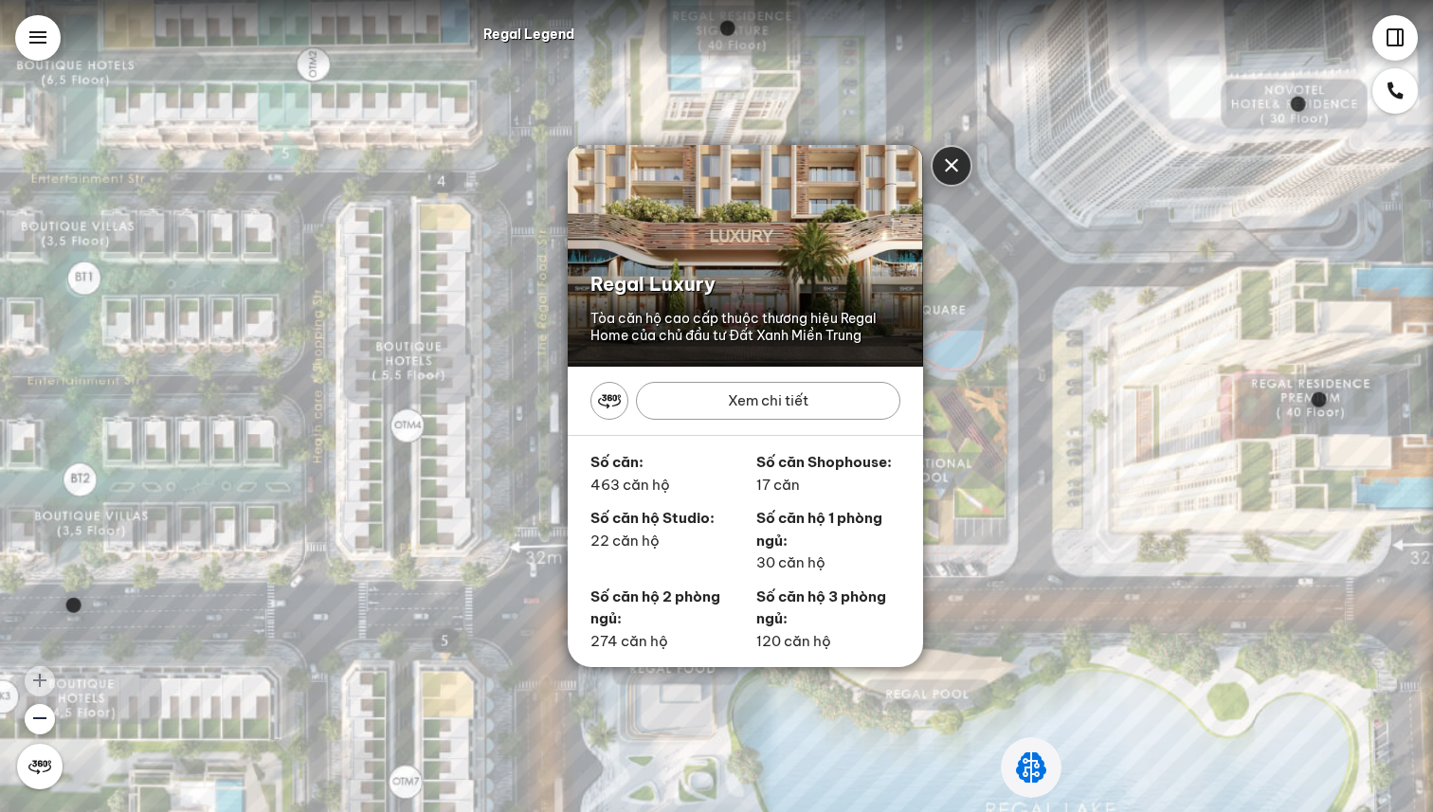
click at [788, 404] on div "Xem chi tiết" at bounding box center [768, 401] width 264 height 38
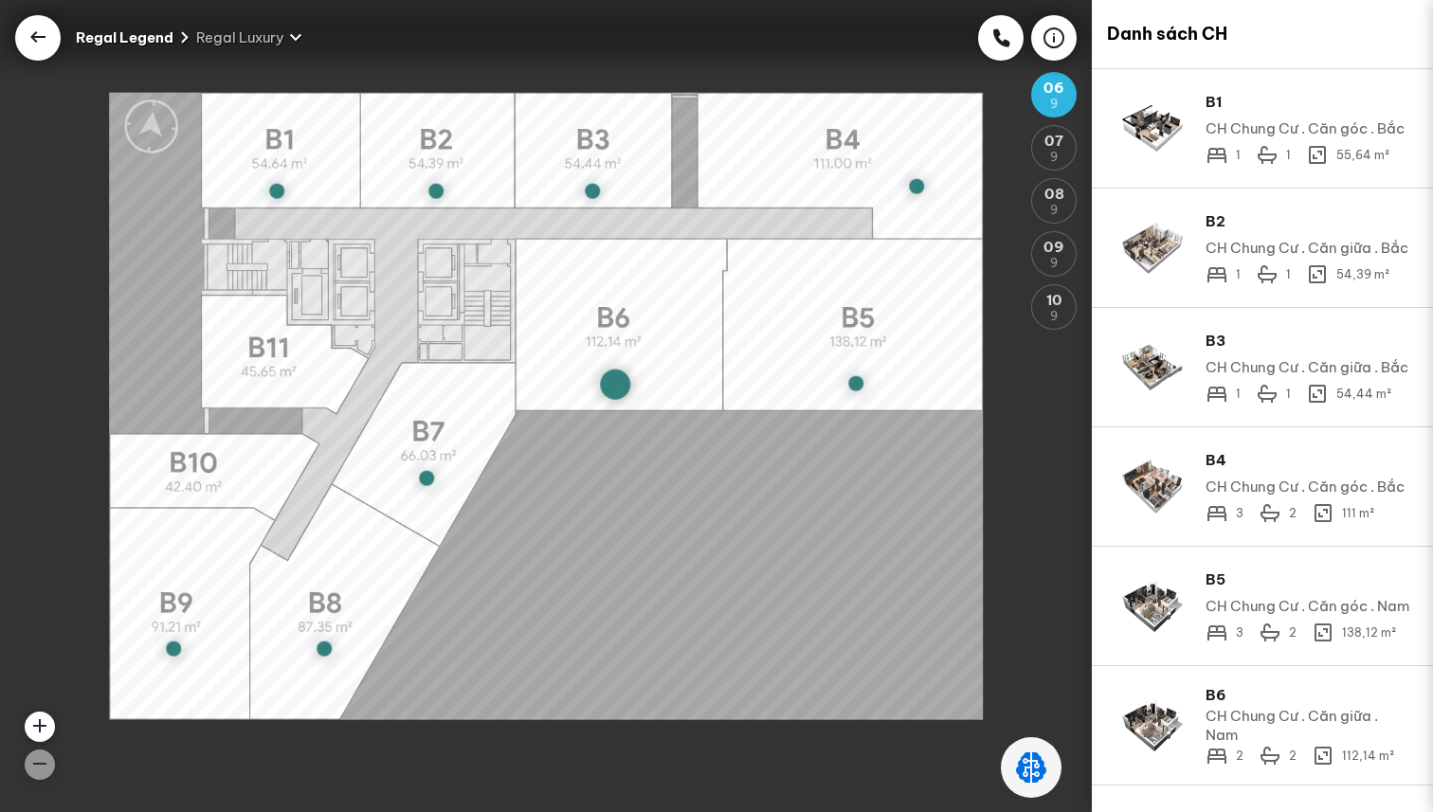
click at [109, 719] on area at bounding box center [109, 719] width 0 height 0
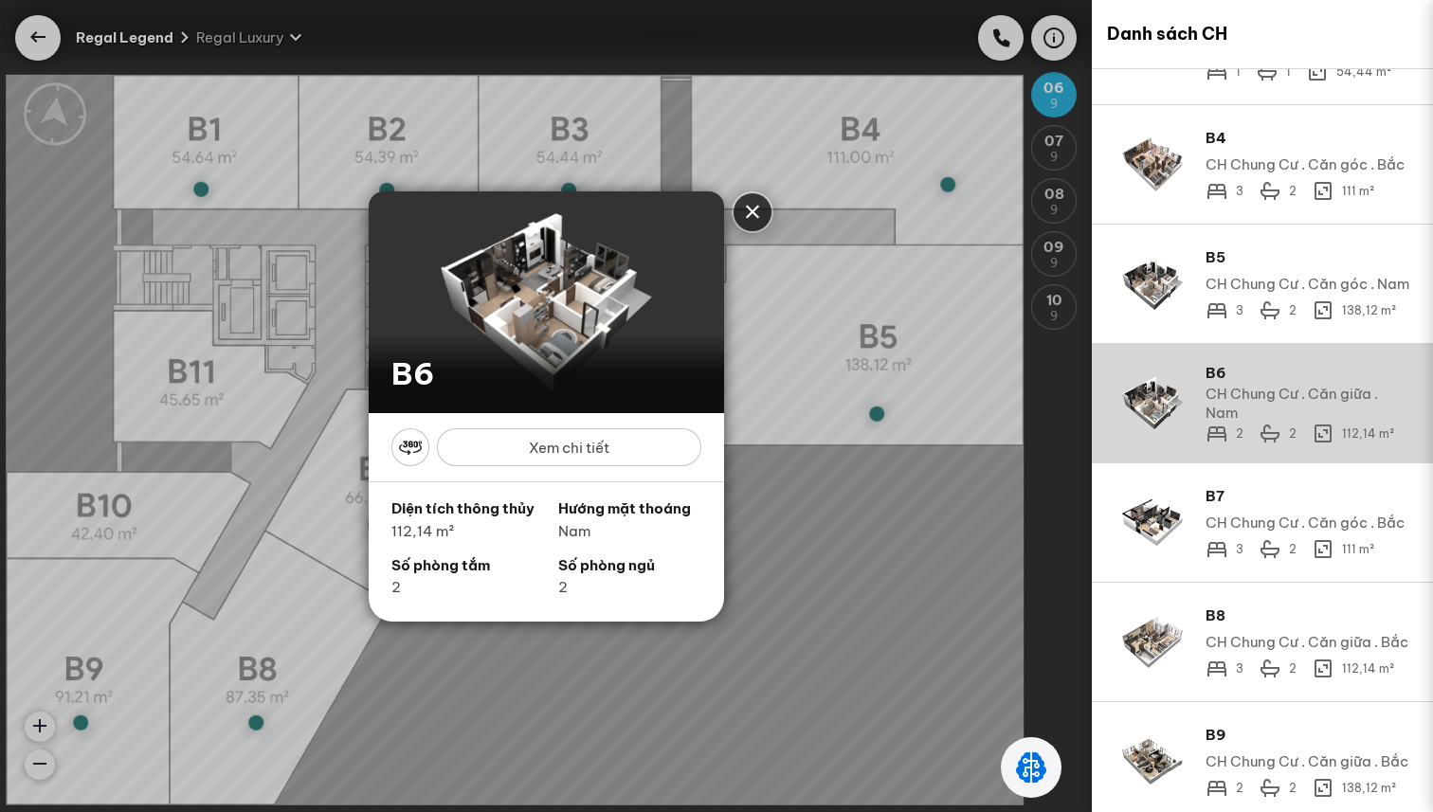
scroll to position [331, 0]
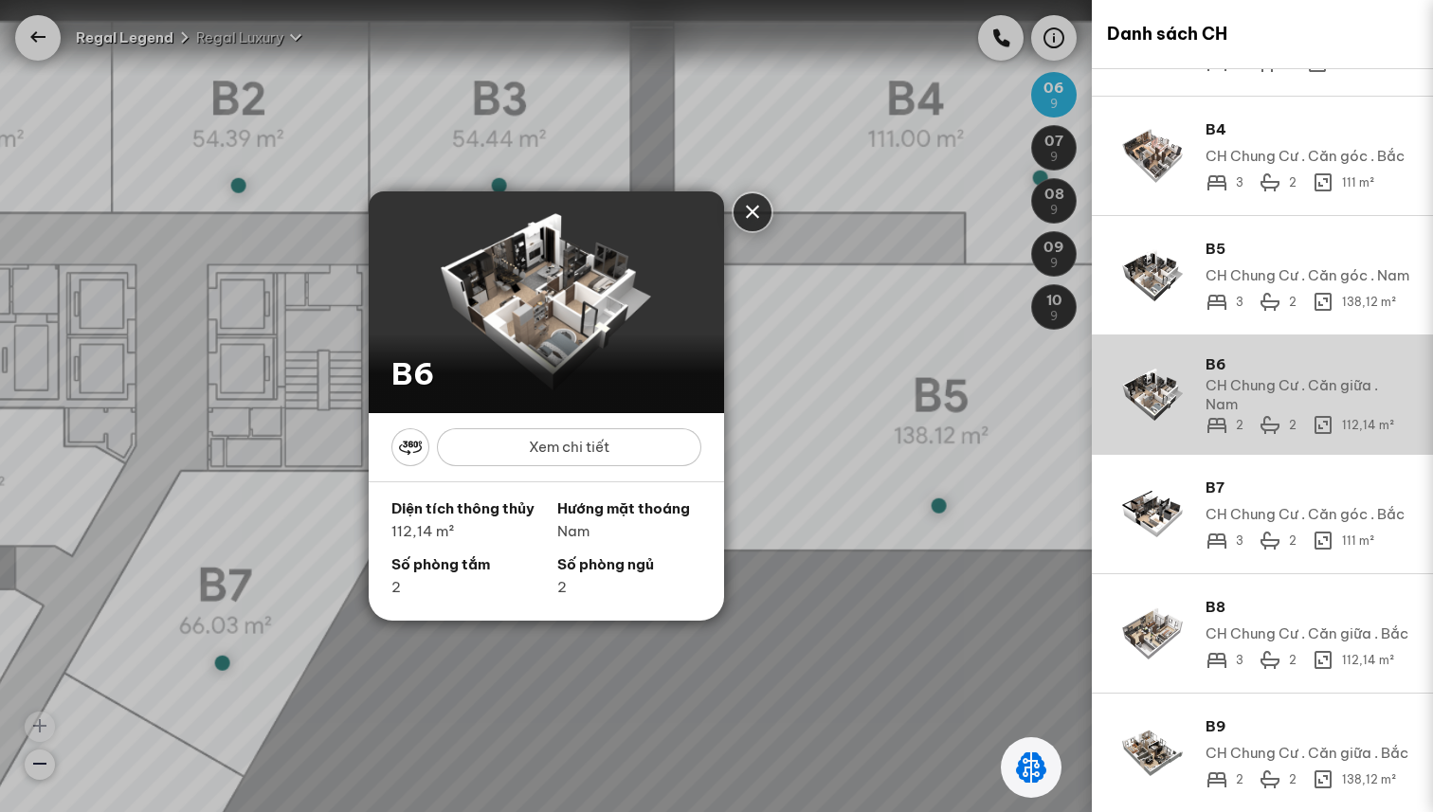
click at [892, 414] on div "B6 B6 Xem chi tiết Diện tích thông thủy 112,14 m² Hướng mặt thoáng Nam Số phòng…" at bounding box center [546, 406] width 1092 height 812
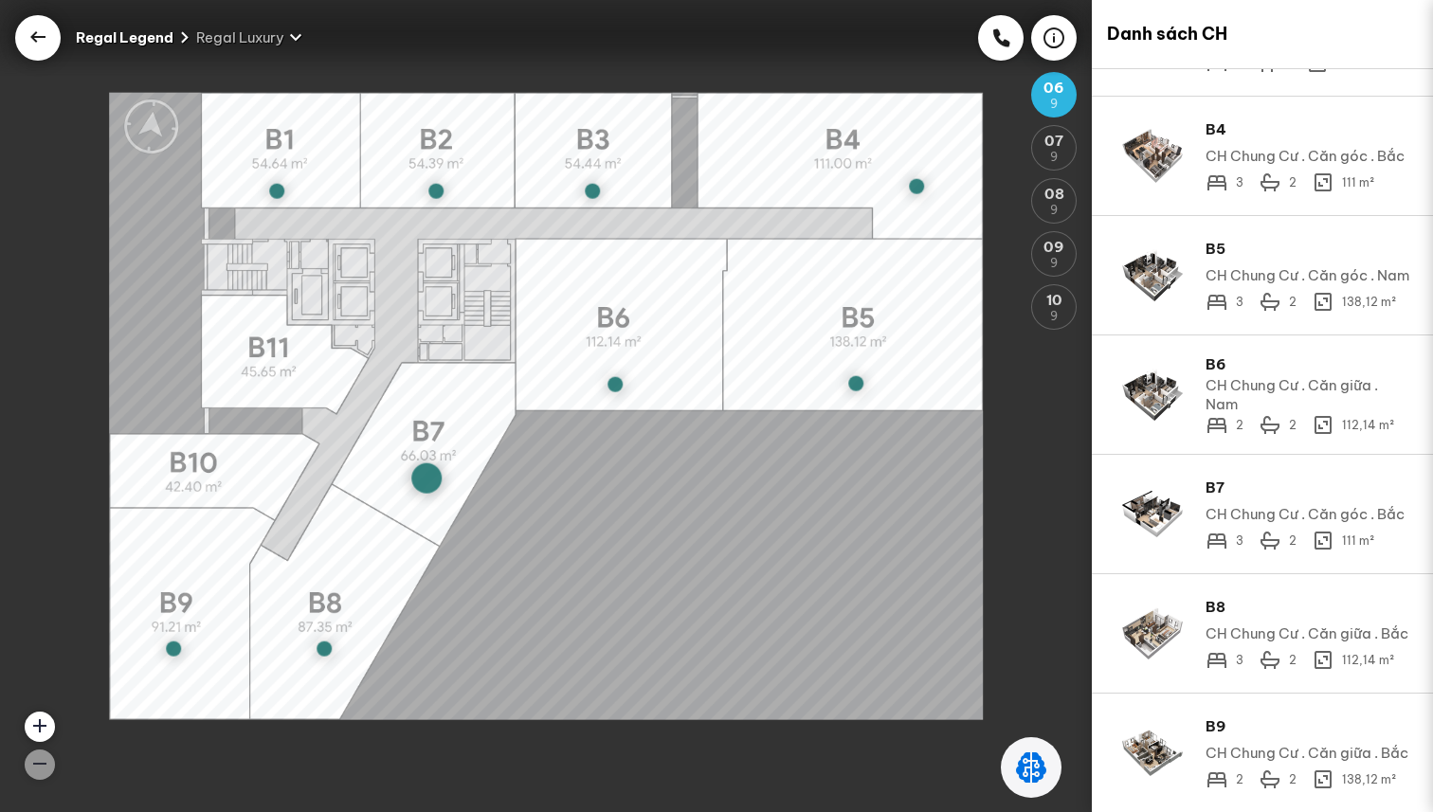
click at [109, 719] on area at bounding box center [109, 719] width 0 height 0
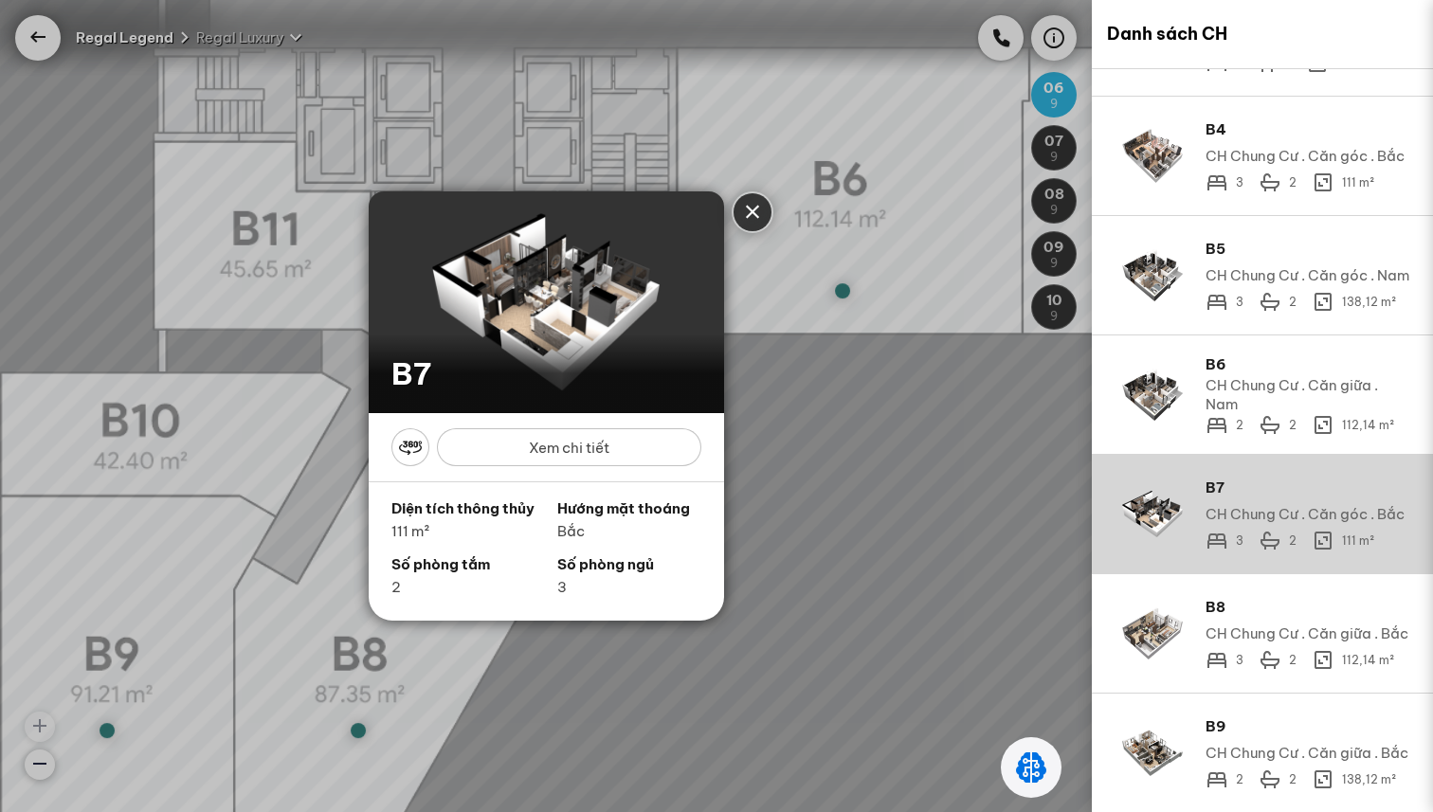
click at [749, 201] on div "Close" at bounding box center [752, 212] width 23 height 23
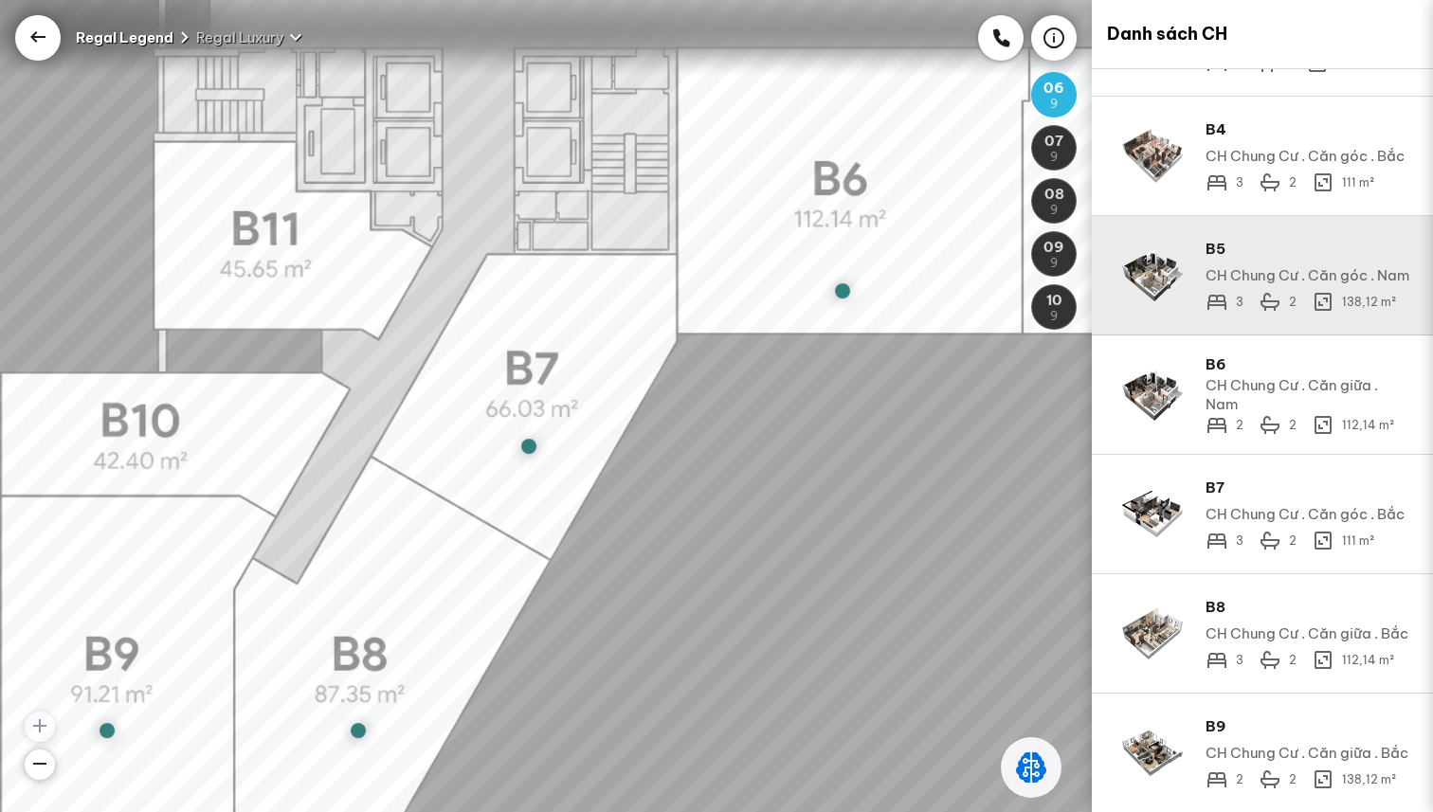
click at [1150, 293] on img at bounding box center [1152, 275] width 61 height 61
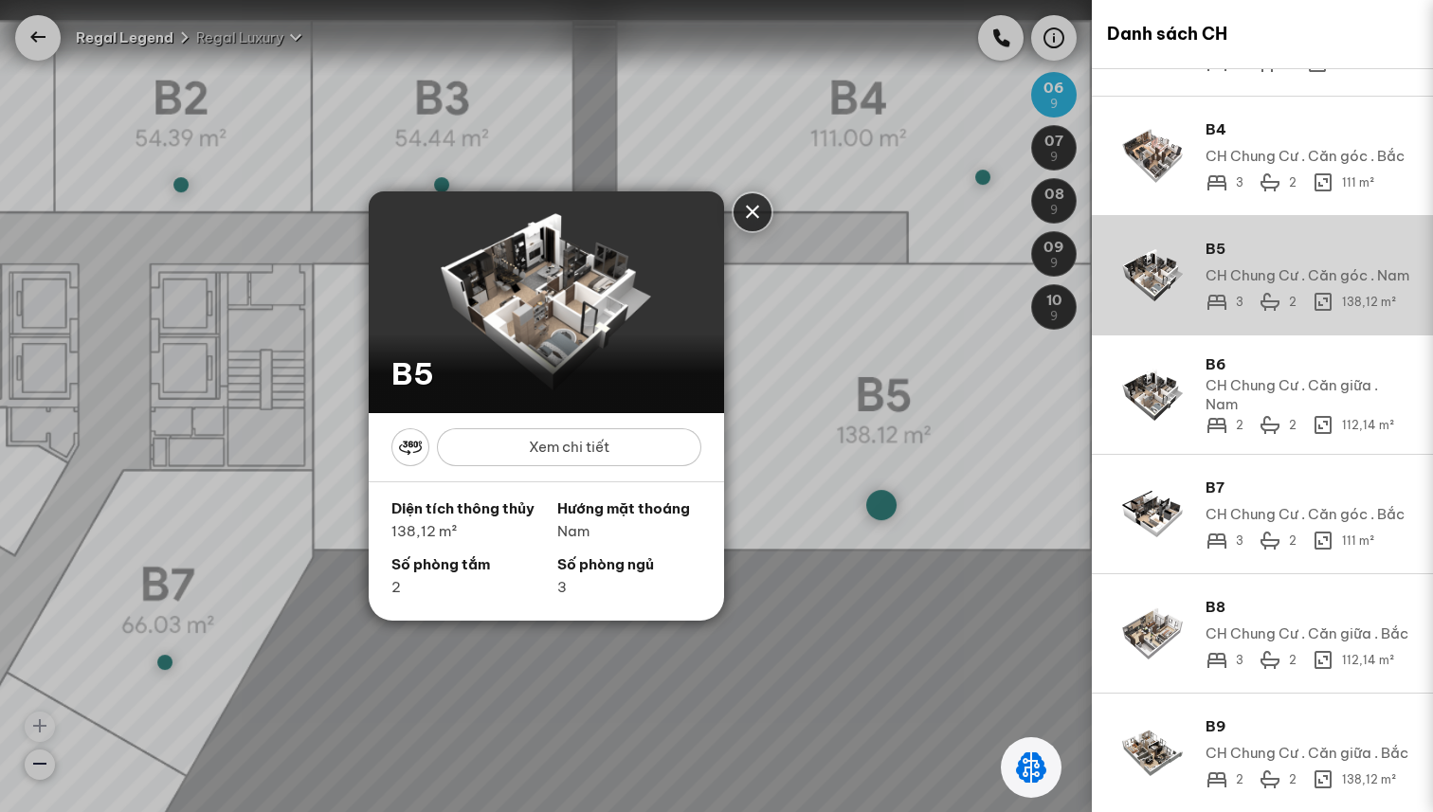
click at [614, 432] on div "Xem chi tiết" at bounding box center [569, 447] width 264 height 38
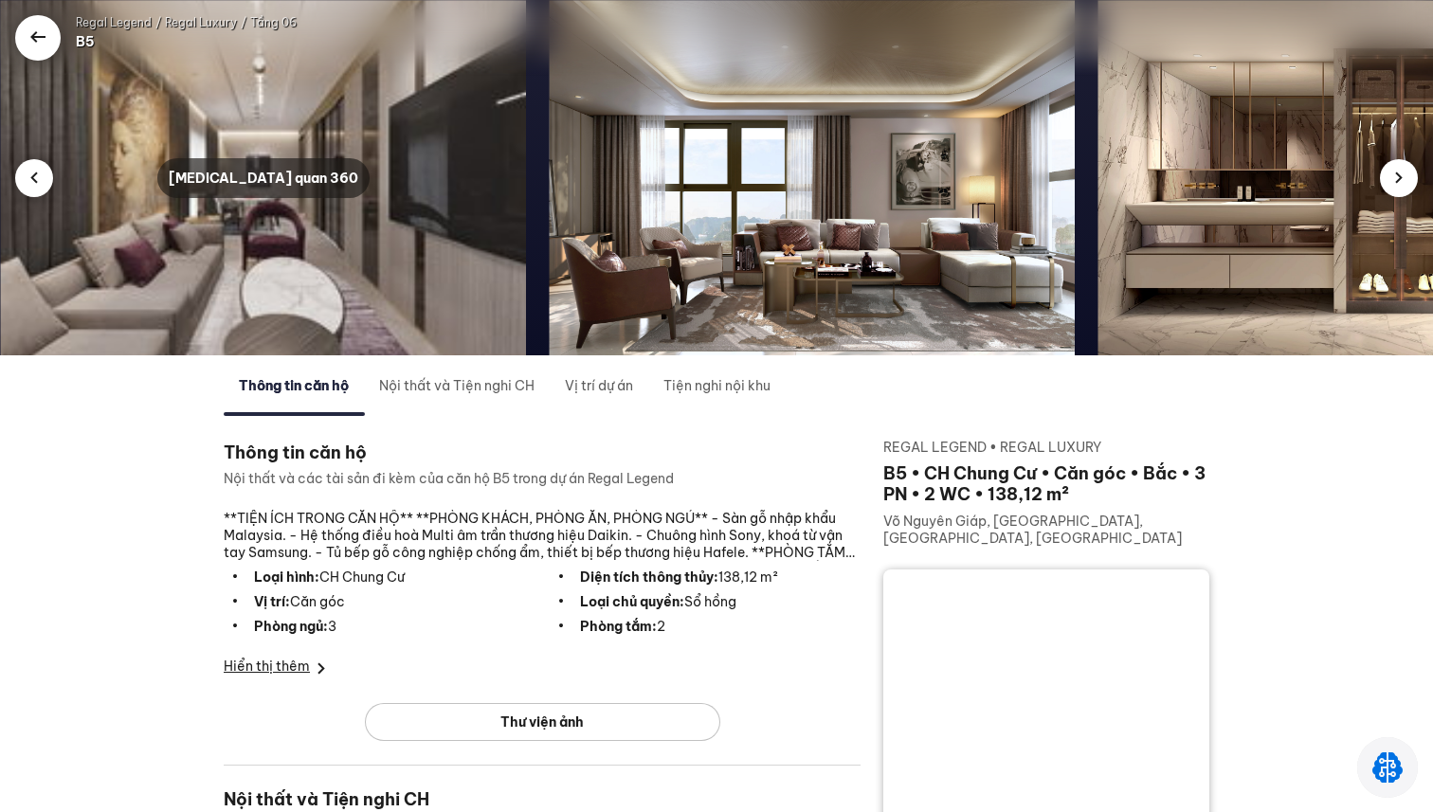
click at [280, 184] on div "[MEDICAL_DATA] quan 360" at bounding box center [263, 178] width 212 height 40
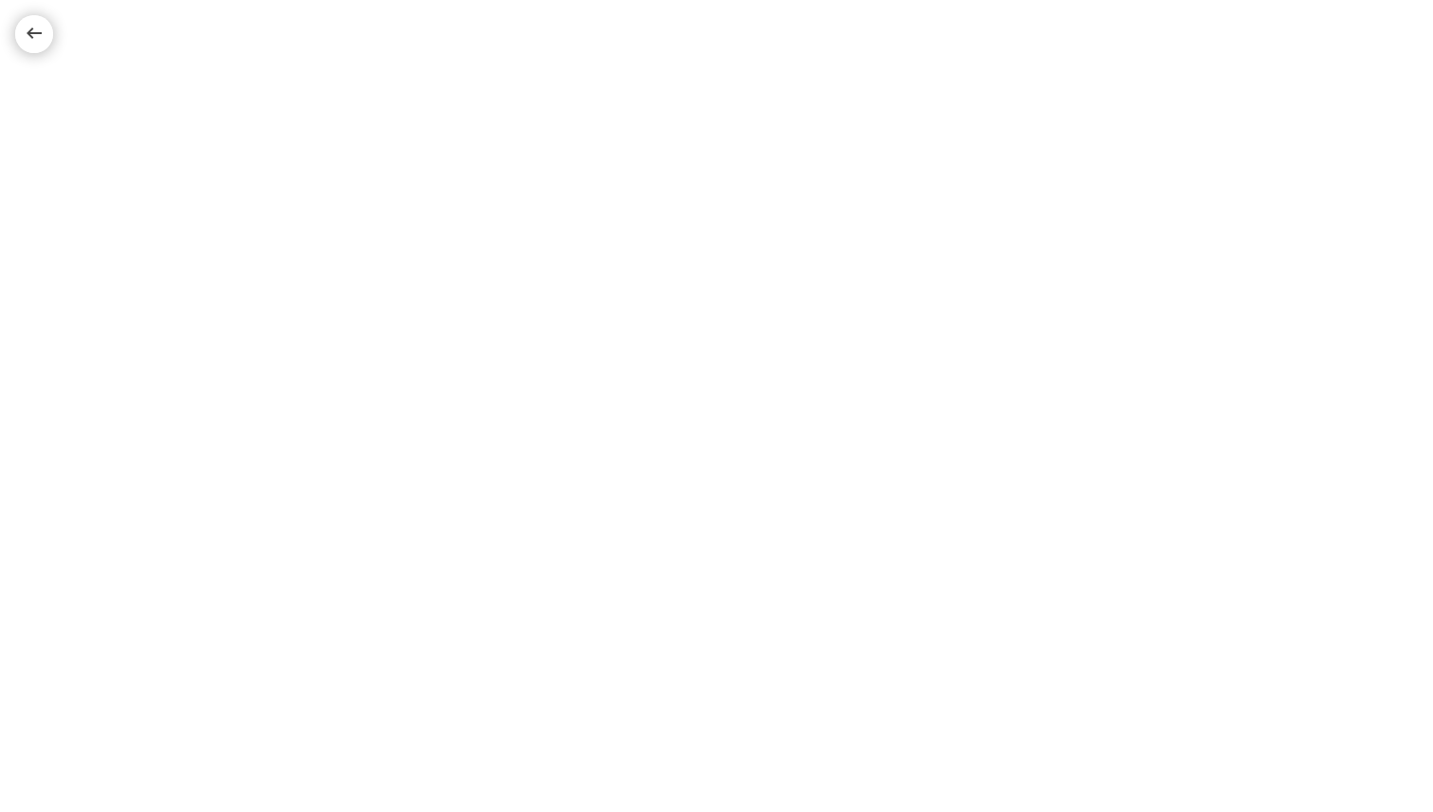
click at [28, 28] on div at bounding box center [34, 34] width 23 height 23
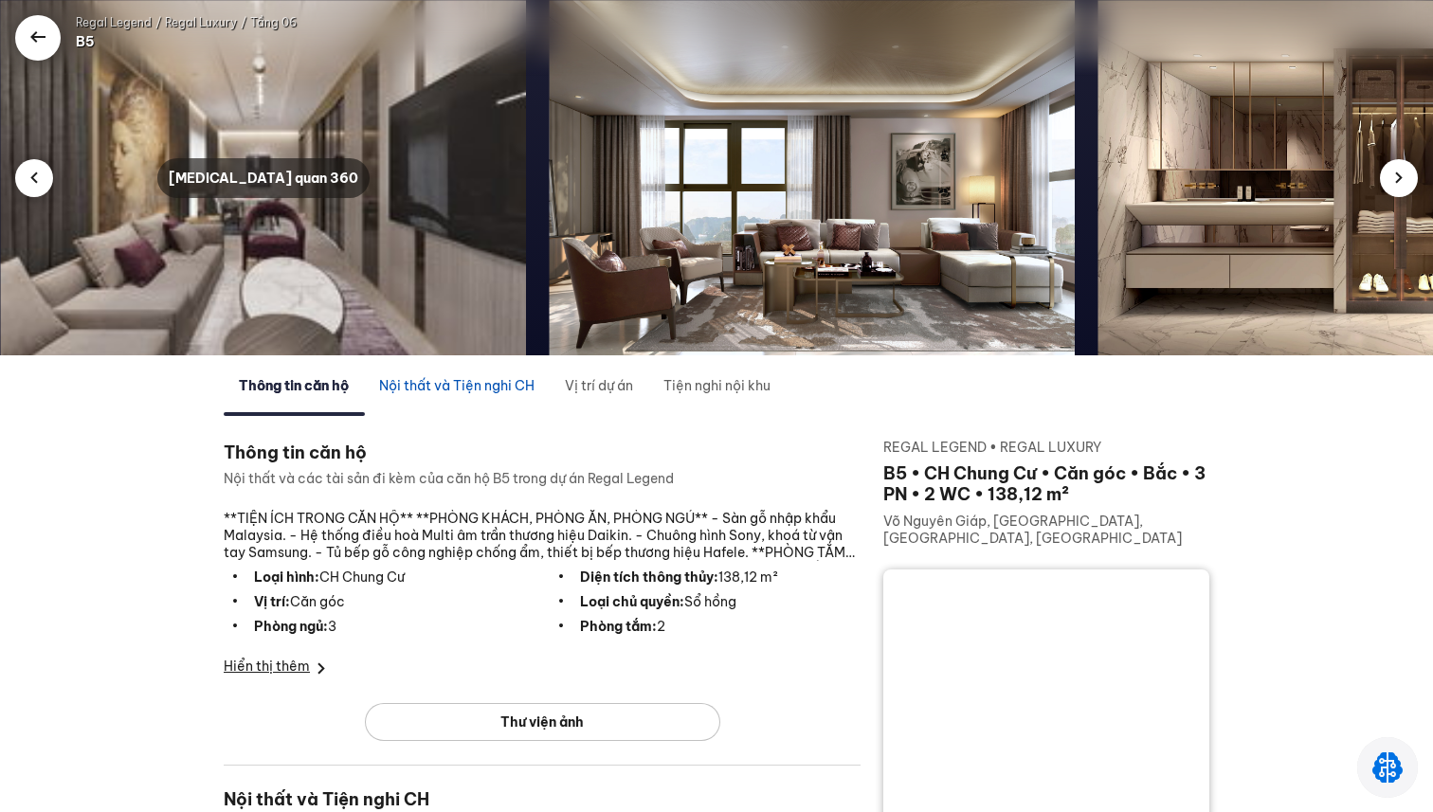
click at [452, 390] on div "Nội thất và Tiện nghi CH" at bounding box center [456, 385] width 155 height 21
click at [42, 45] on icon at bounding box center [38, 38] width 23 height 23
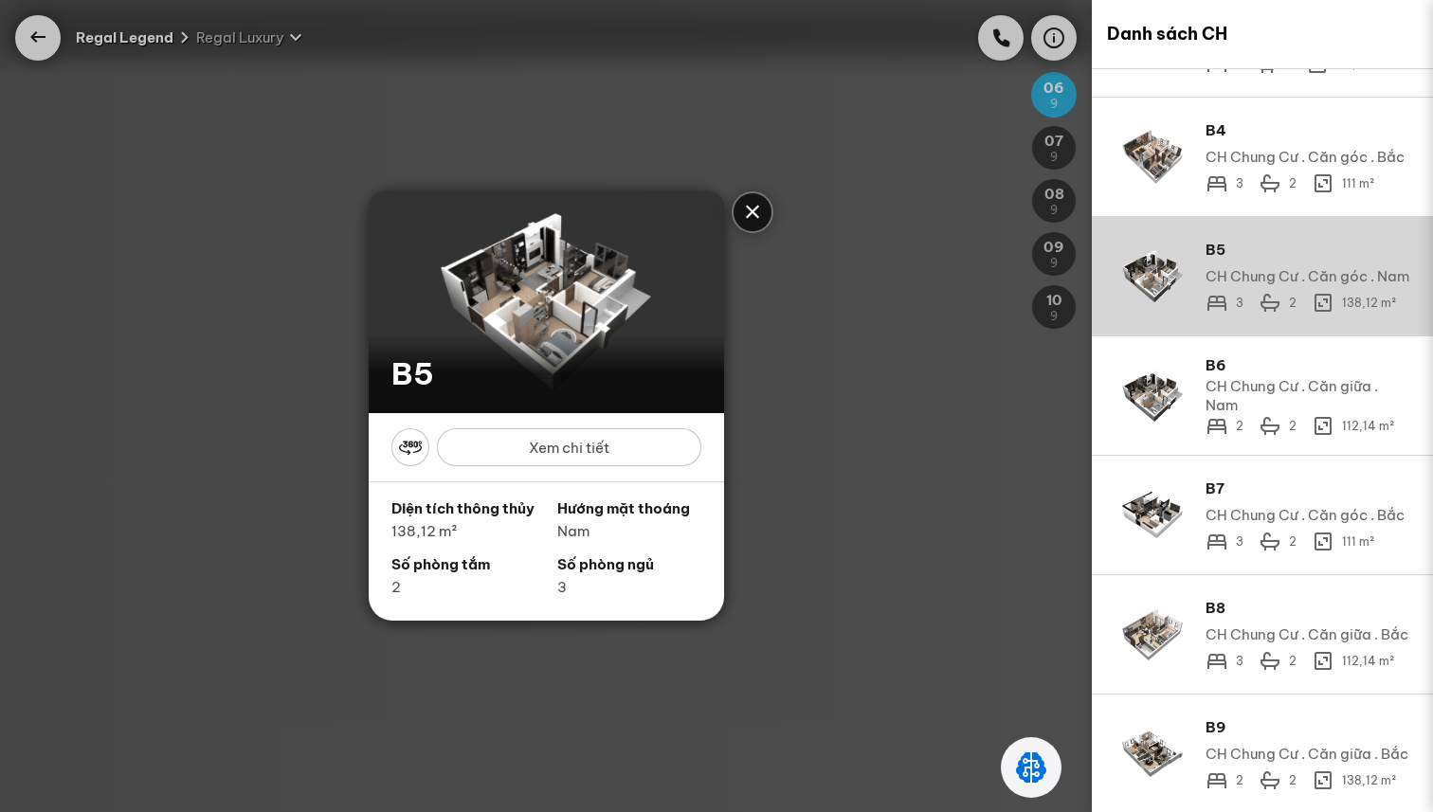
scroll to position [331, 0]
click at [42, 45] on div "B5 B5 Xem chi tiết Diện tích thông thủy 138,12 m² Hướng mặt thoáng Nam Số phòng…" at bounding box center [546, 406] width 1092 height 812
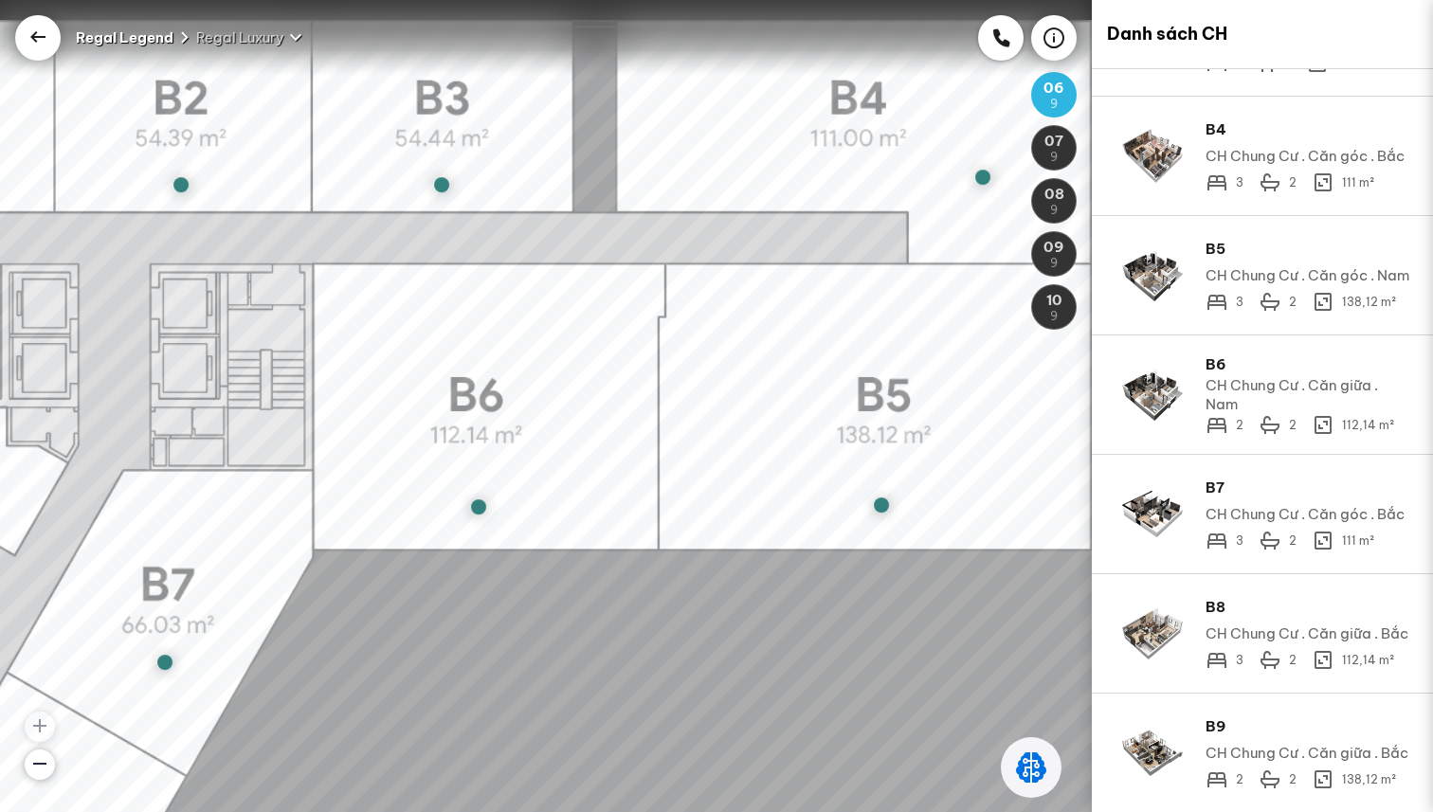
click at [52, 43] on div at bounding box center [37, 37] width 45 height 45
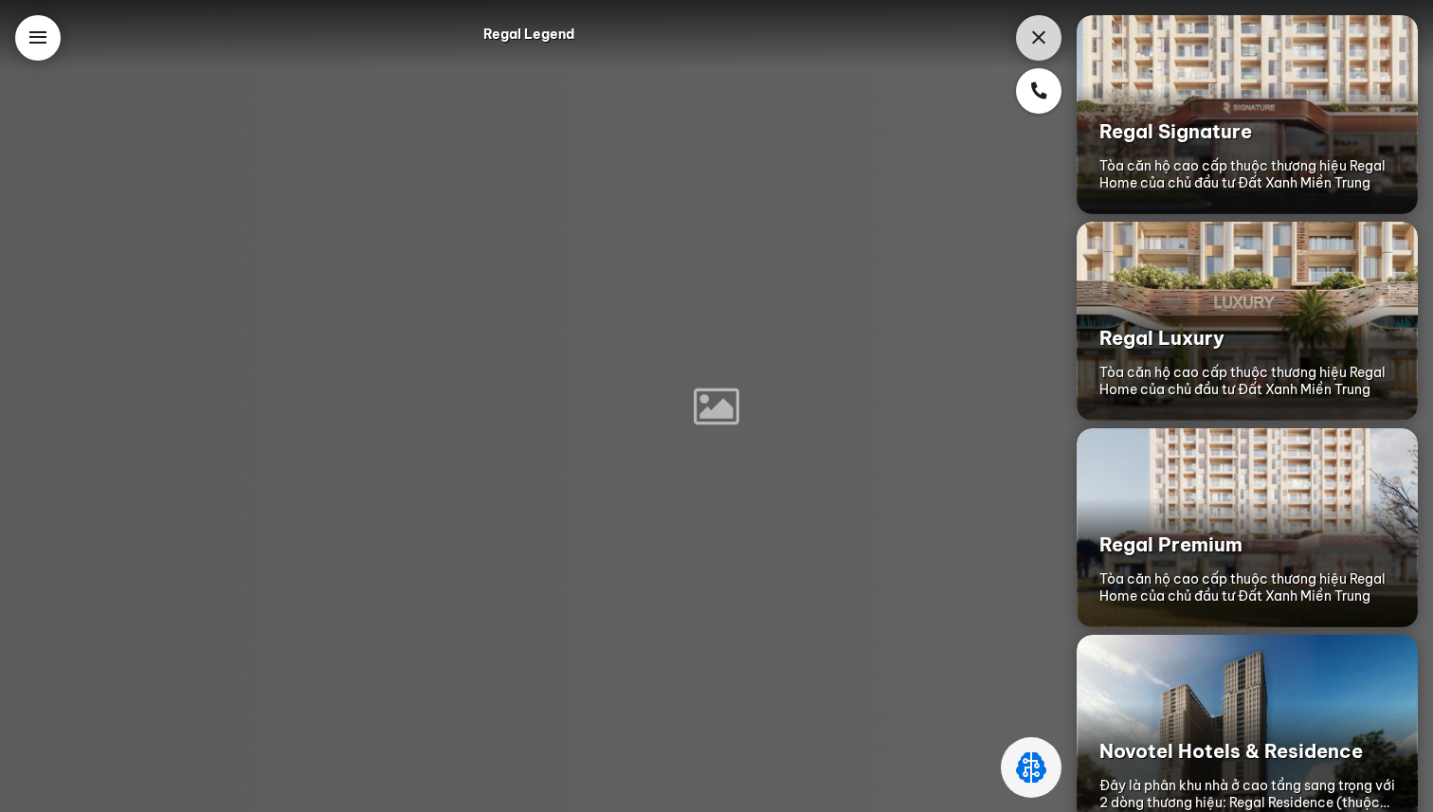
click at [52, 43] on div at bounding box center [37, 37] width 45 height 45
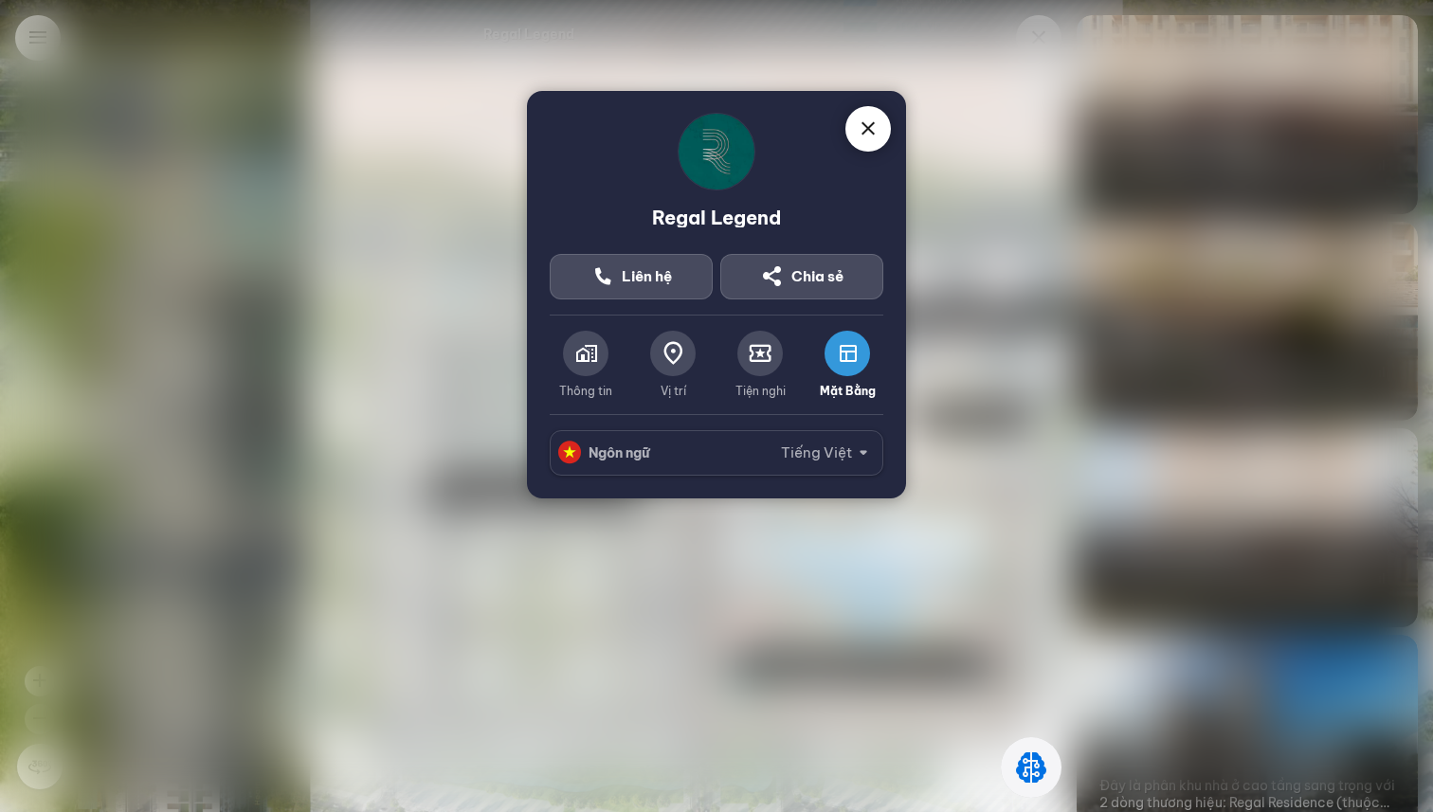
click at [574, 356] on icon at bounding box center [585, 353] width 23 height 23
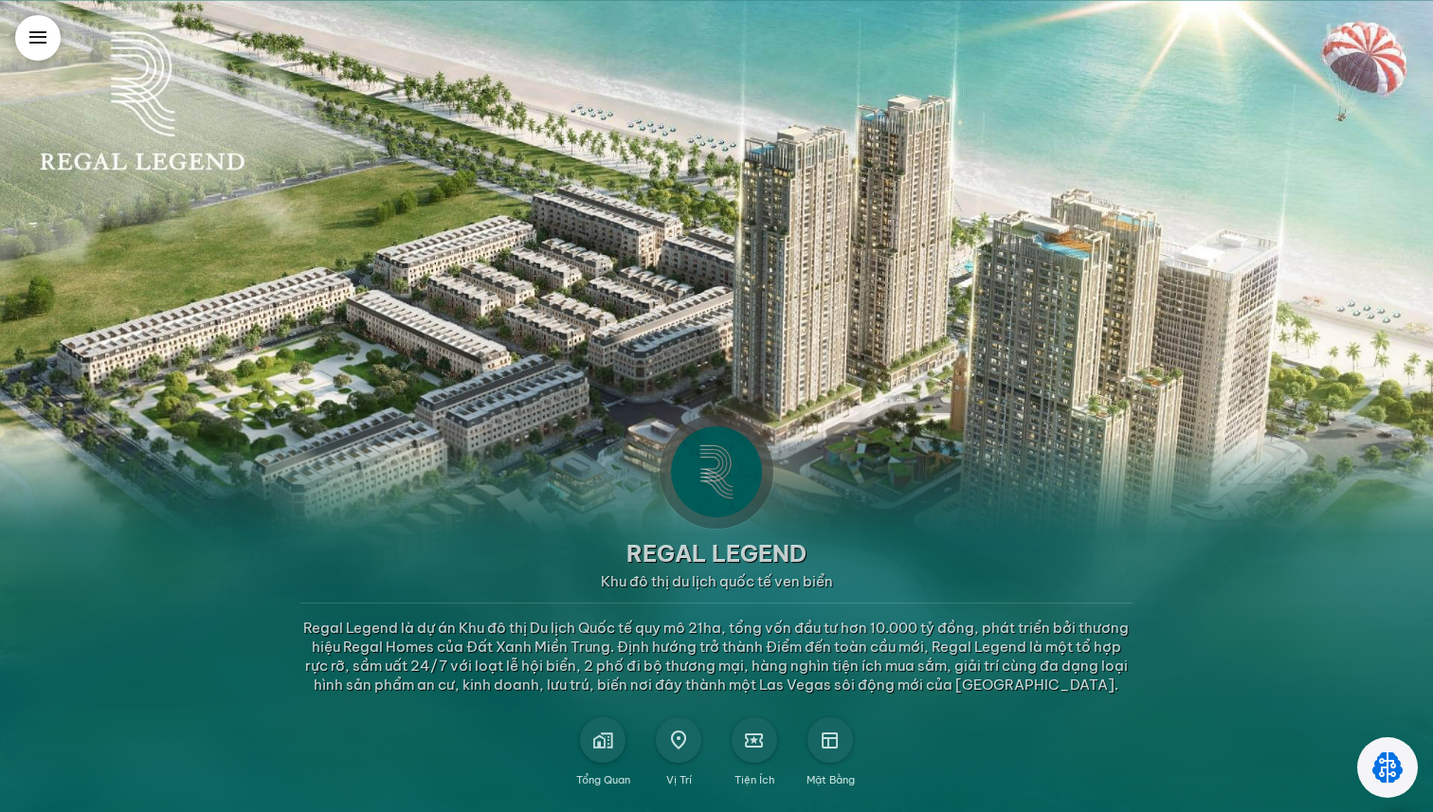
click at [664, 0] on div "Regal Legend Khu đô thị du lịch quốc tế ven biển Regal Legend là dự án Khu đô t…" at bounding box center [716, 406] width 1433 height 812
